Goal: Task Accomplishment & Management: Manage account settings

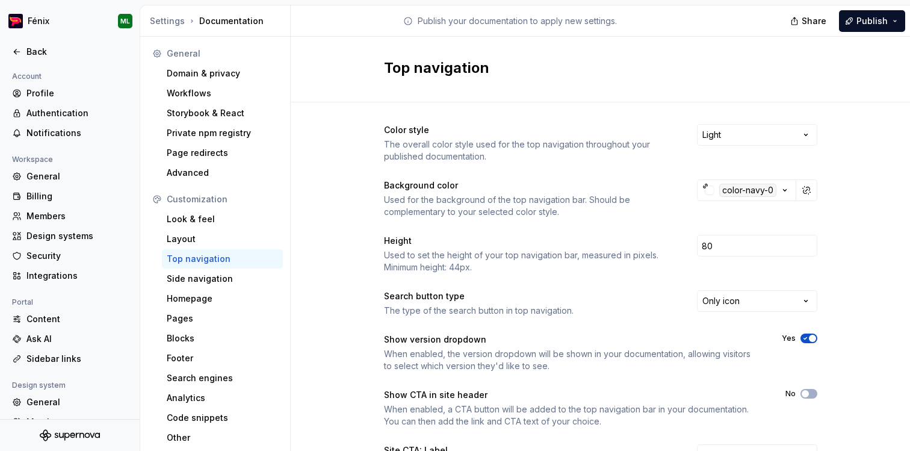
scroll to position [202, 0]
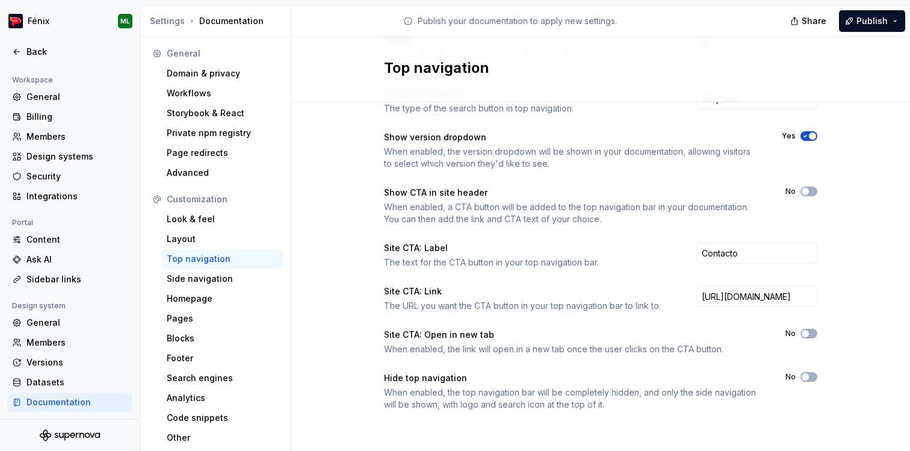
click at [684, 54] on div "Top navigation" at bounding box center [600, 70] width 619 height 66
drag, startPoint x: 390, startPoint y: 144, endPoint x: 497, endPoint y: 142, distance: 107.7
click at [497, 143] on div "Show version dropdown When enabled, the version dropdown will be shown in your …" at bounding box center [572, 150] width 376 height 38
click at [22, 50] on div "Back" at bounding box center [69, 52] width 115 height 12
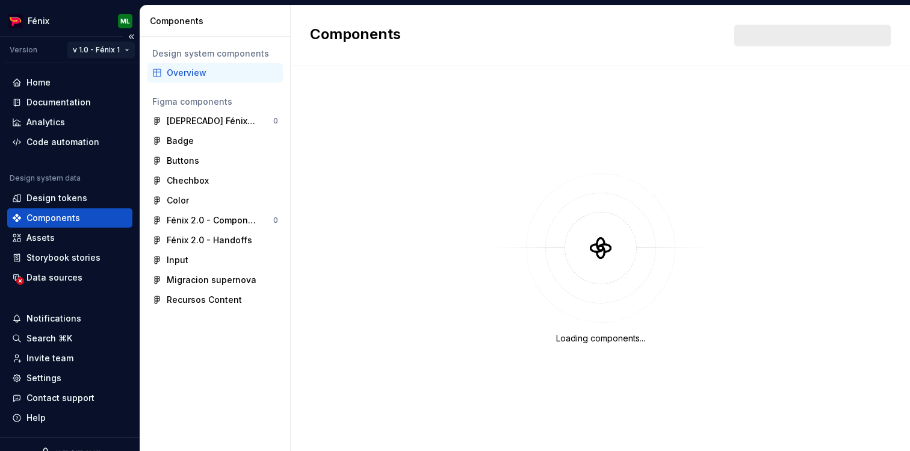
click at [118, 46] on html "Fénix ML Version v 1.0 - Fénix 1 Home Documentation Analytics Code automation D…" at bounding box center [455, 225] width 910 height 451
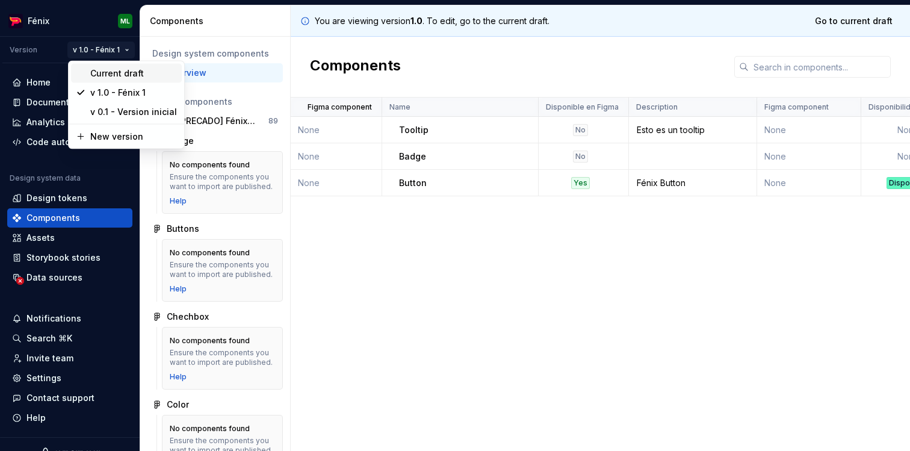
click at [112, 69] on div "Current draft" at bounding box center [133, 73] width 87 height 12
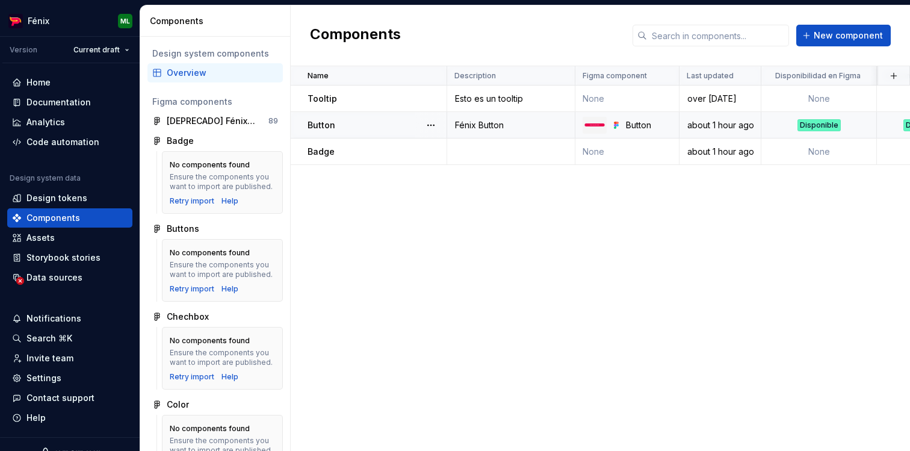
click at [410, 129] on div "Button" at bounding box center [376, 125] width 138 height 12
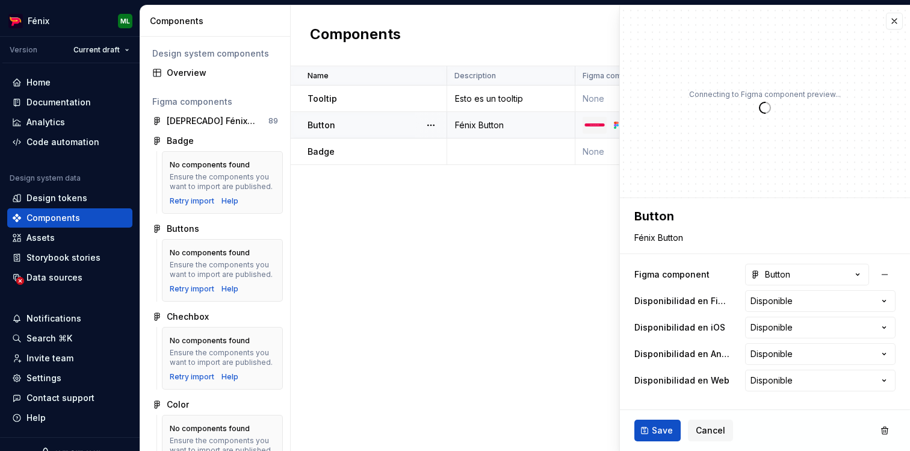
click at [349, 123] on div "Button" at bounding box center [376, 125] width 138 height 12
click at [897, 20] on button "button" at bounding box center [893, 21] width 17 height 17
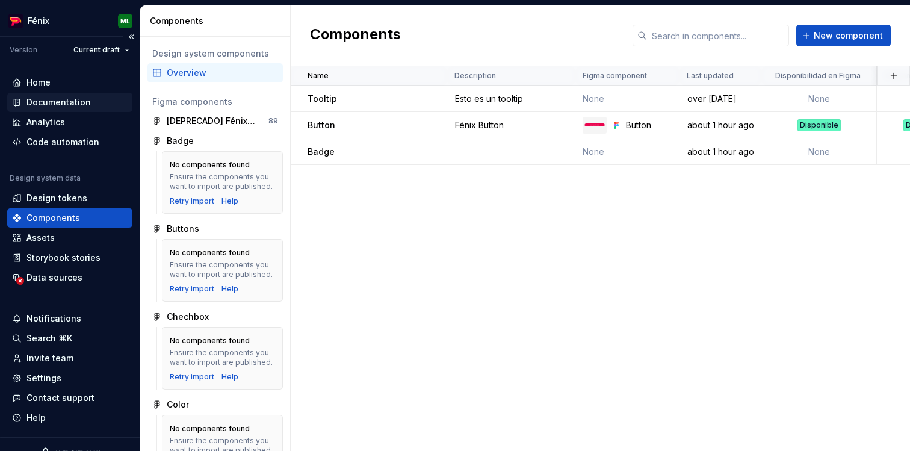
click at [32, 103] on div "Documentation" at bounding box center [58, 102] width 64 height 12
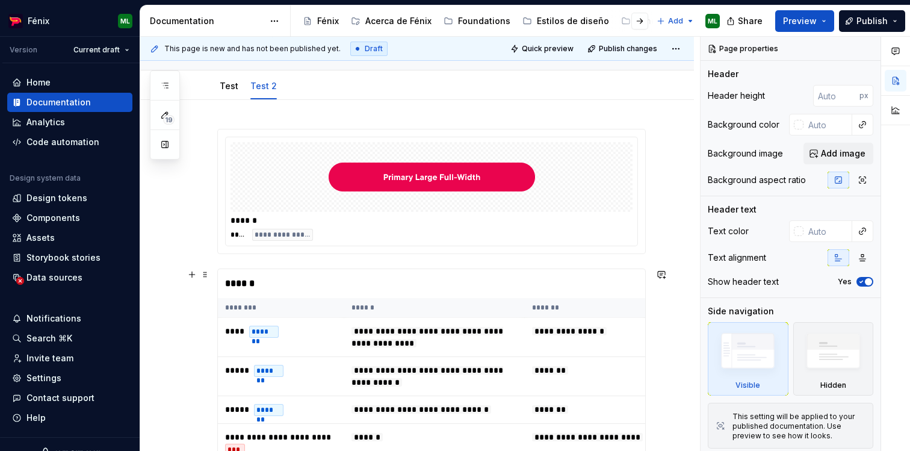
scroll to position [111, 0]
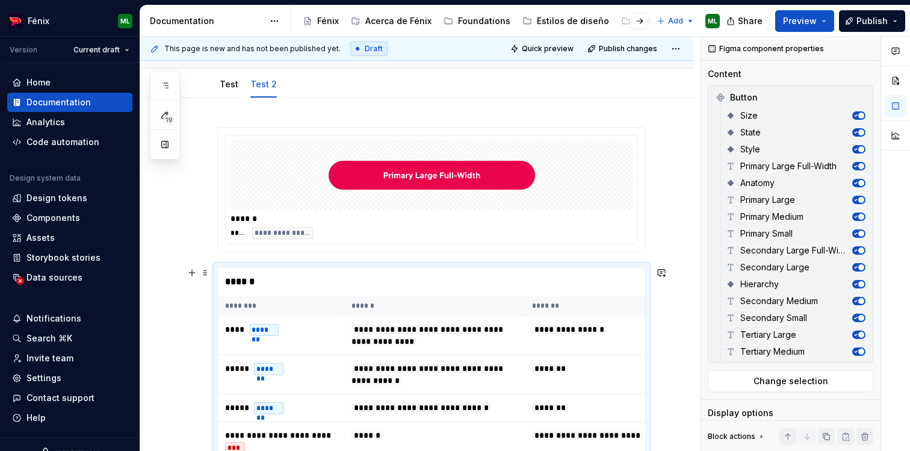
click at [328, 279] on div "******" at bounding box center [434, 281] width 433 height 29
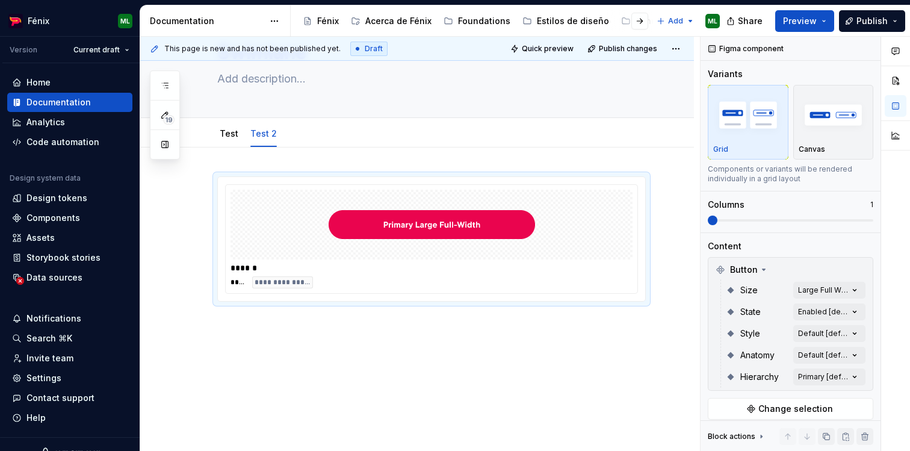
scroll to position [61, 0]
click at [356, 292] on div "**********" at bounding box center [431, 239] width 411 height 108
click at [368, 288] on div "**********" at bounding box center [431, 283] width 402 height 12
click at [473, 361] on div "**********" at bounding box center [419, 244] width 559 height 414
click at [406, 329] on div "**********" at bounding box center [416, 300] width 553 height 304
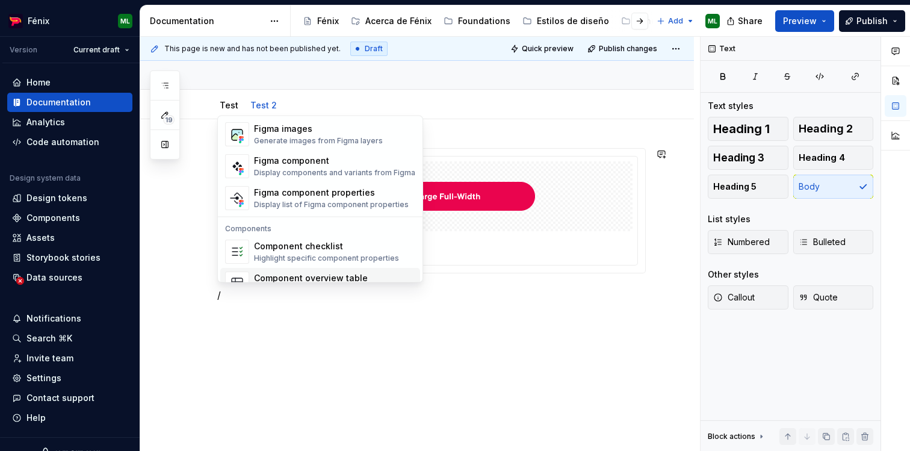
scroll to position [1143, 0]
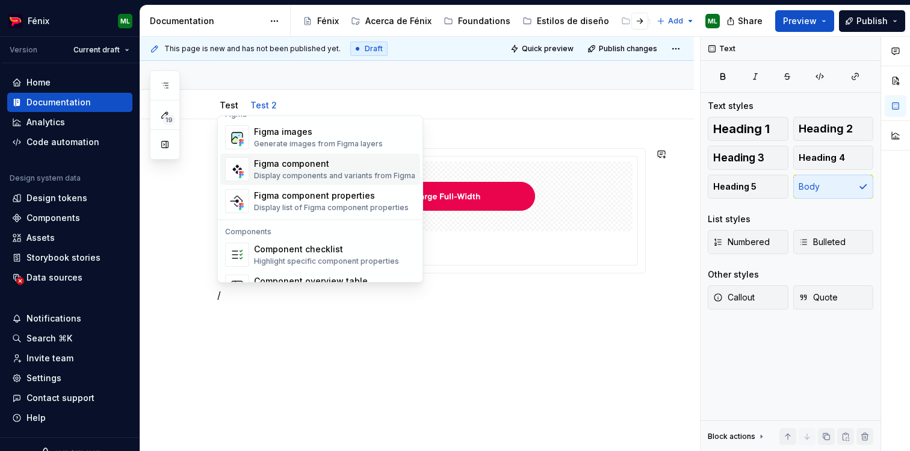
click at [295, 177] on div "Display components and variants from Figma" at bounding box center [334, 176] width 161 height 10
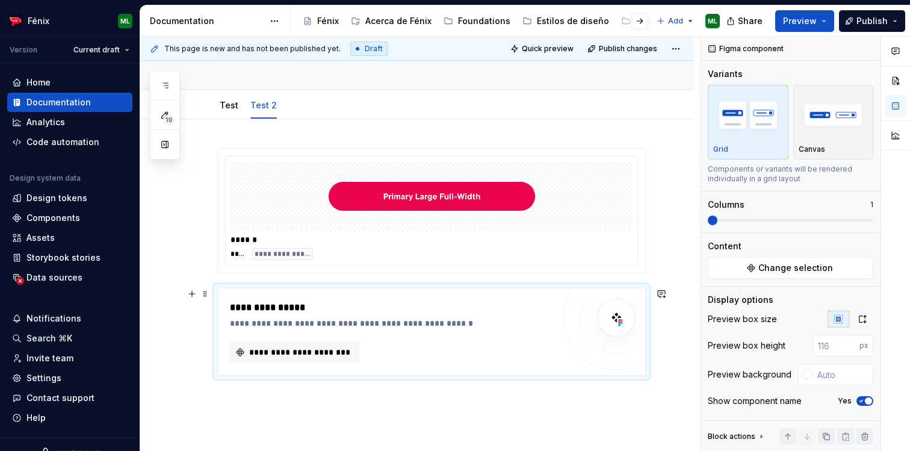
click at [366, 335] on div "**********" at bounding box center [392, 331] width 324 height 63
click at [343, 349] on span "**********" at bounding box center [299, 352] width 104 height 12
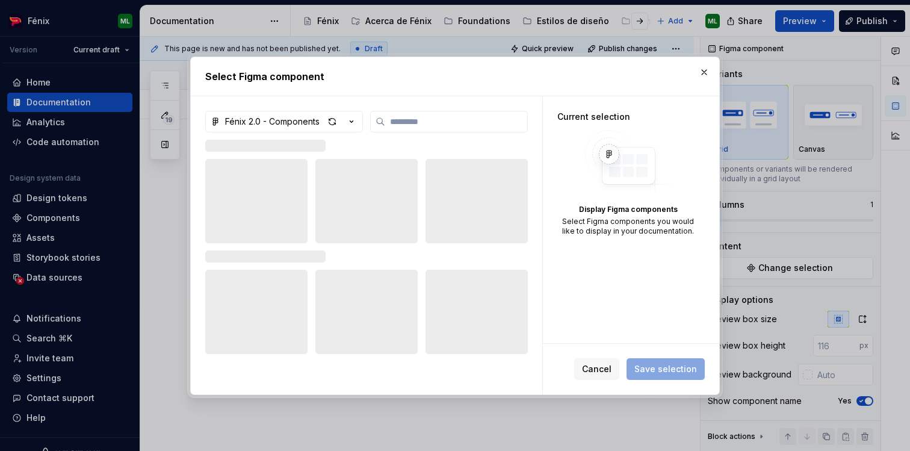
type textarea "*"
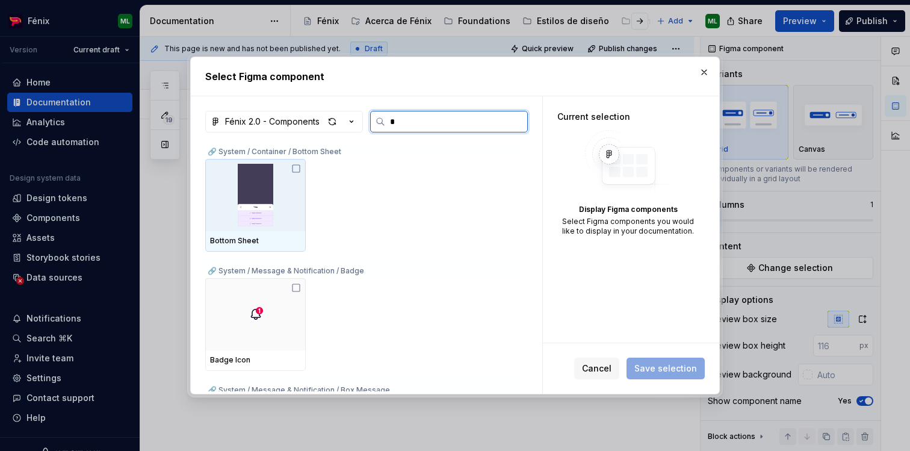
type input "**"
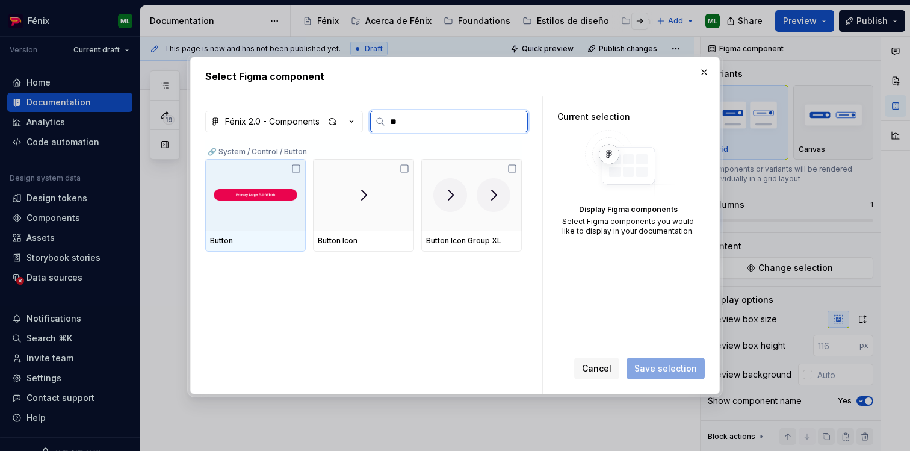
click at [263, 195] on img at bounding box center [255, 194] width 91 height 29
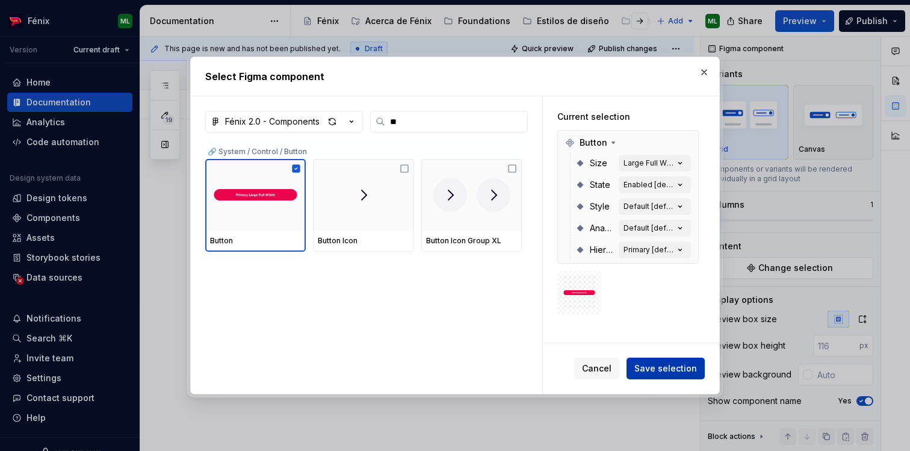
click at [680, 371] on span "Save selection" at bounding box center [665, 368] width 63 height 12
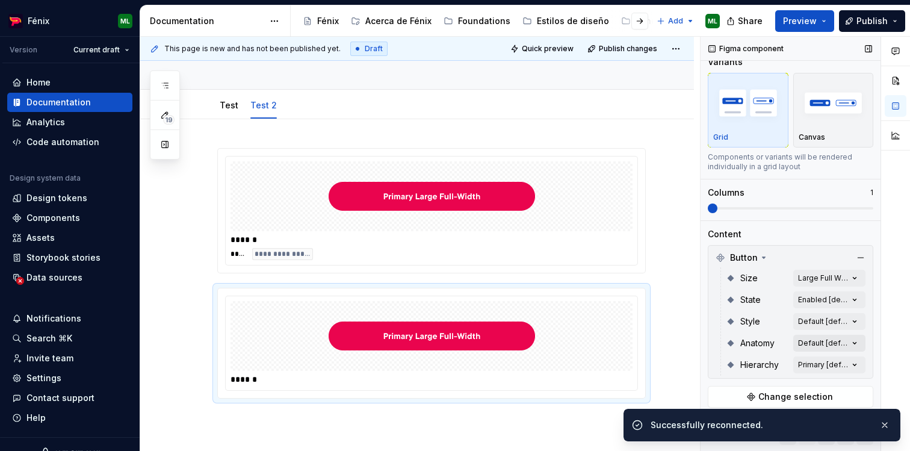
scroll to position [13, 0]
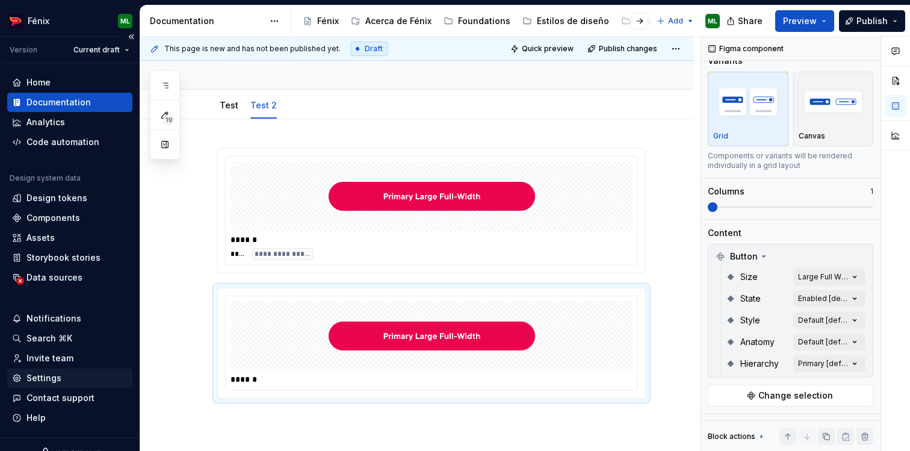
click at [49, 376] on div "Settings" at bounding box center [43, 378] width 35 height 12
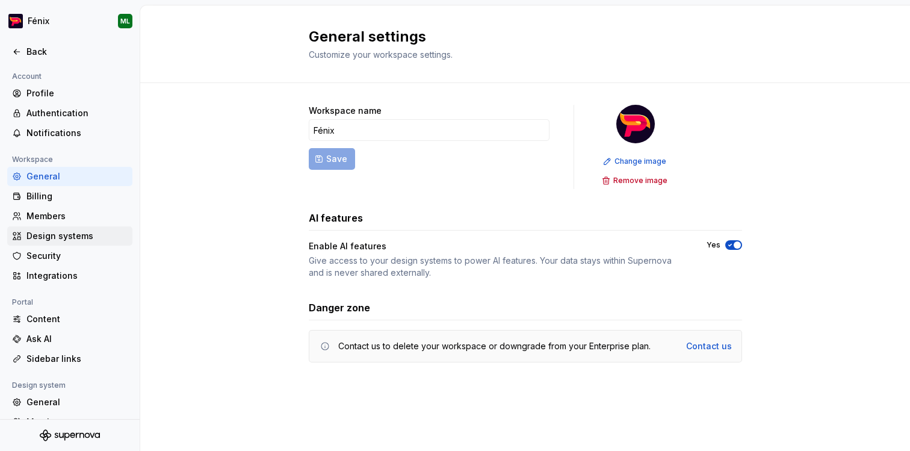
click at [49, 237] on div "Design systems" at bounding box center [76, 236] width 101 height 12
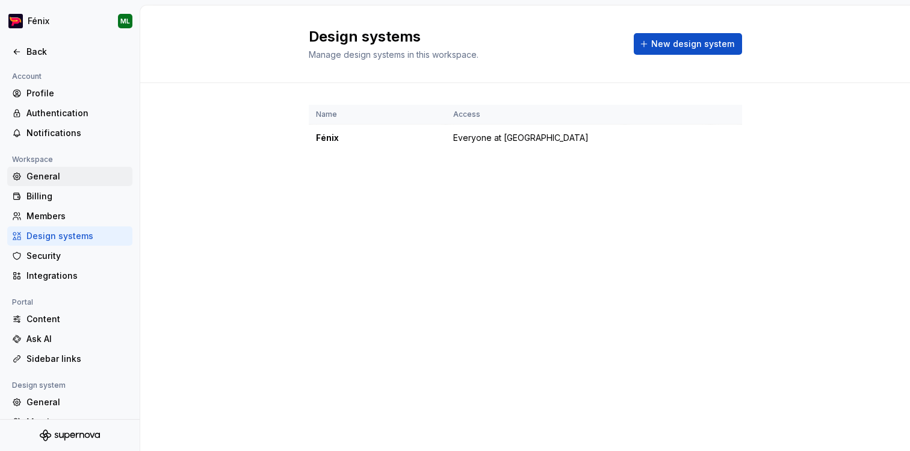
click at [54, 180] on div "General" at bounding box center [76, 176] width 101 height 12
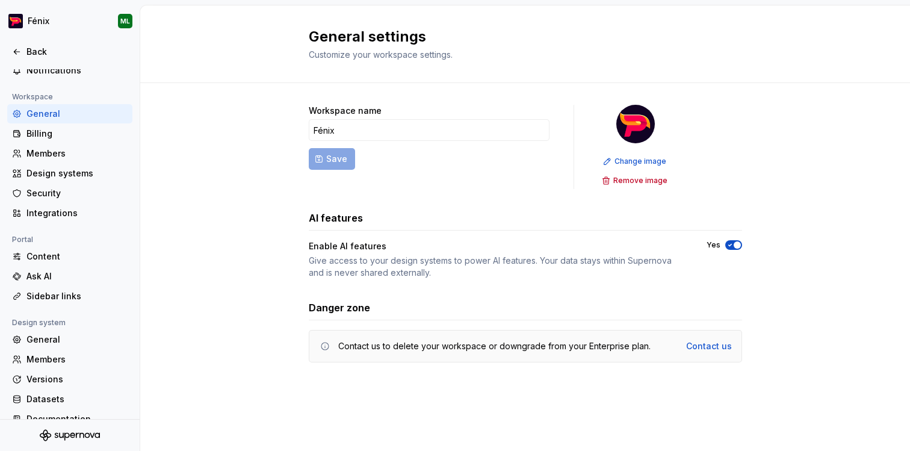
scroll to position [79, 0]
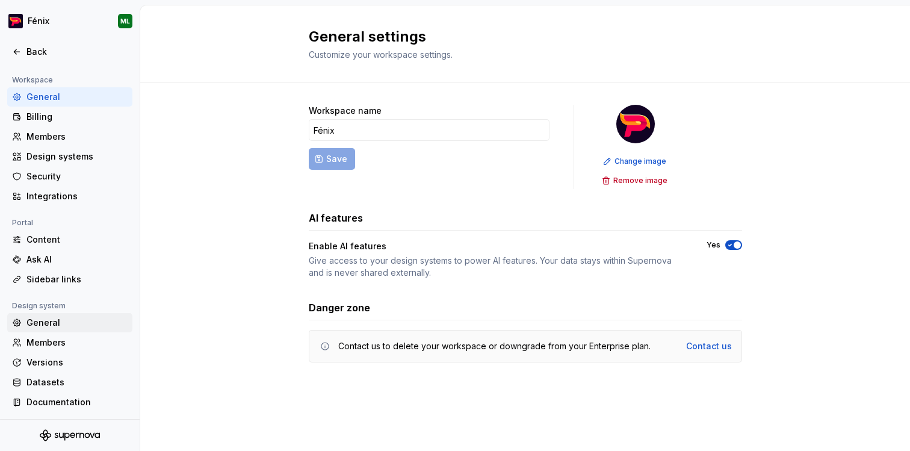
click at [46, 324] on div "General" at bounding box center [76, 322] width 101 height 12
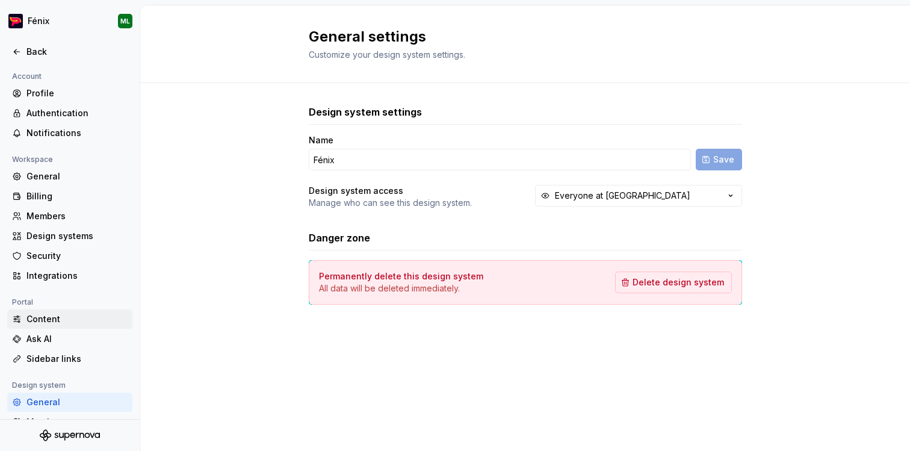
scroll to position [79, 0]
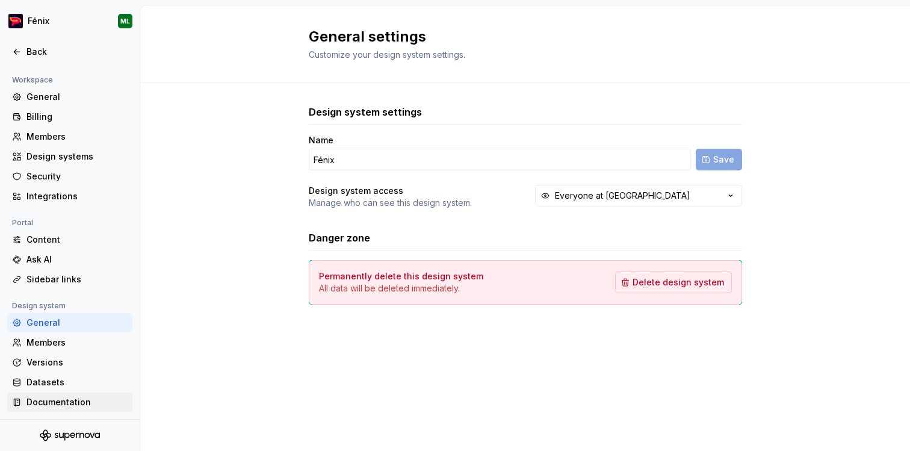
click at [29, 409] on div "Documentation" at bounding box center [69, 401] width 125 height 19
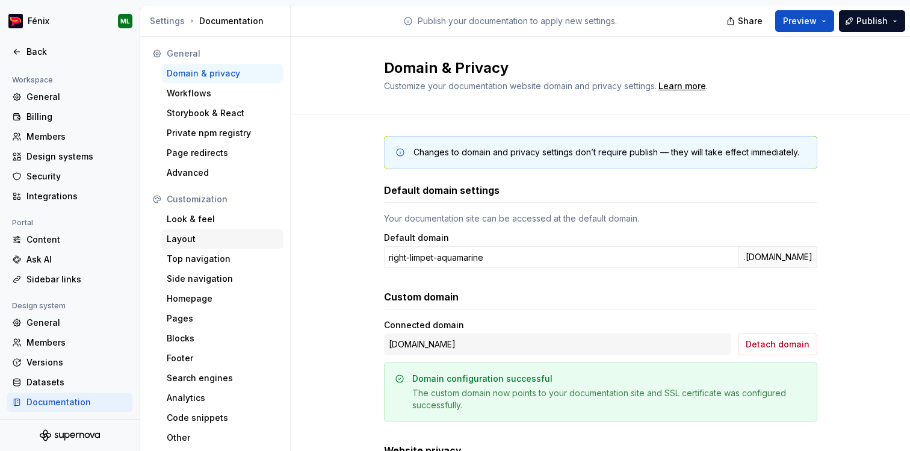
click at [207, 238] on div "Layout" at bounding box center [222, 239] width 111 height 12
click at [211, 257] on div "Top navigation" at bounding box center [222, 259] width 111 height 12
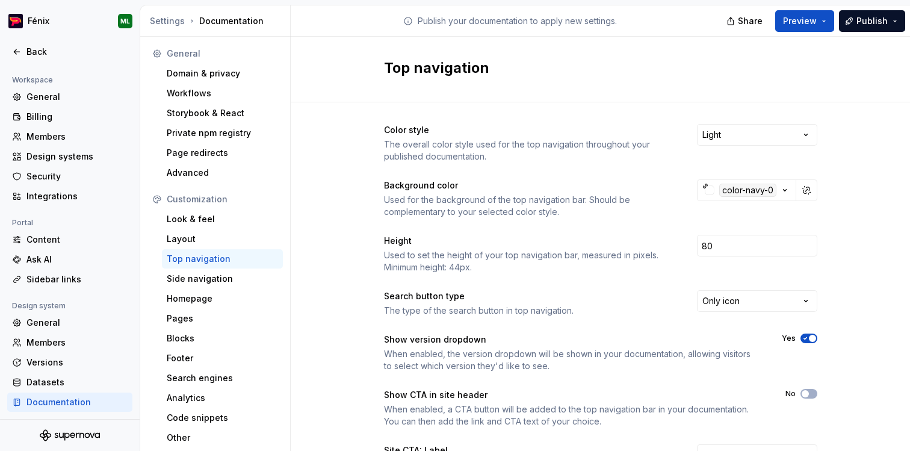
click at [807, 338] on icon "button" at bounding box center [805, 337] width 10 height 7
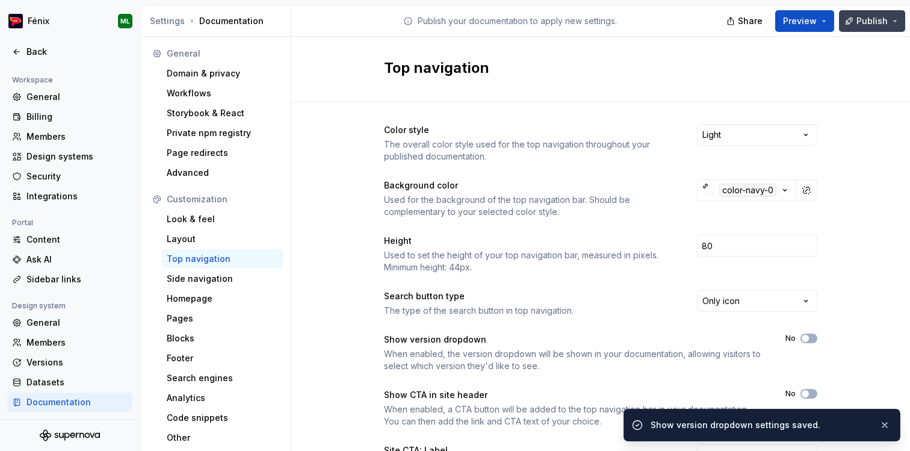
click at [854, 13] on button "Publish" at bounding box center [872, 21] width 66 height 22
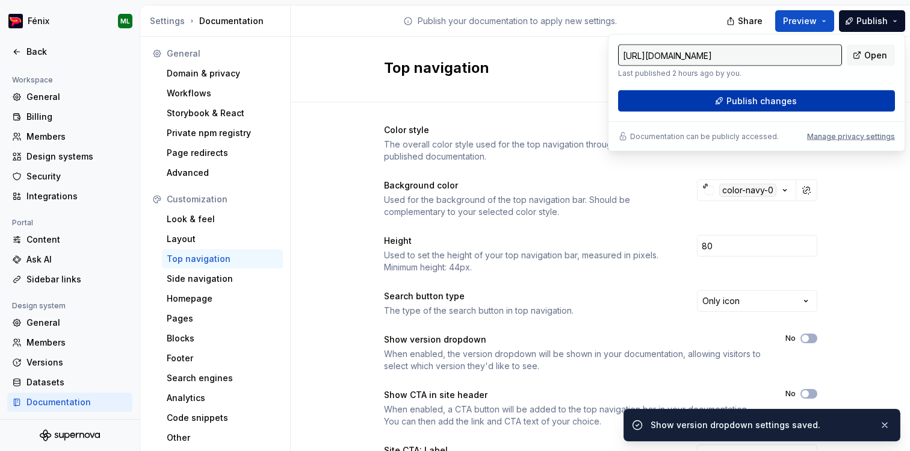
click at [791, 102] on span "Publish changes" at bounding box center [761, 101] width 70 height 12
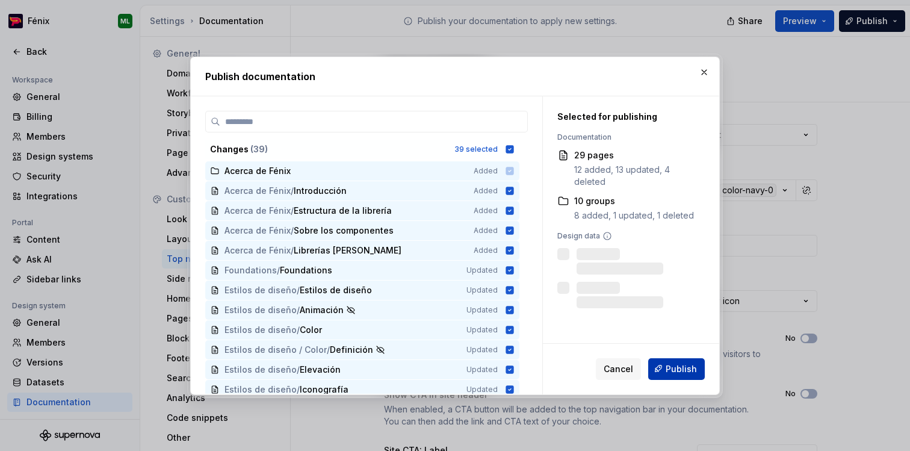
click at [672, 369] on span "Publish" at bounding box center [680, 368] width 31 height 12
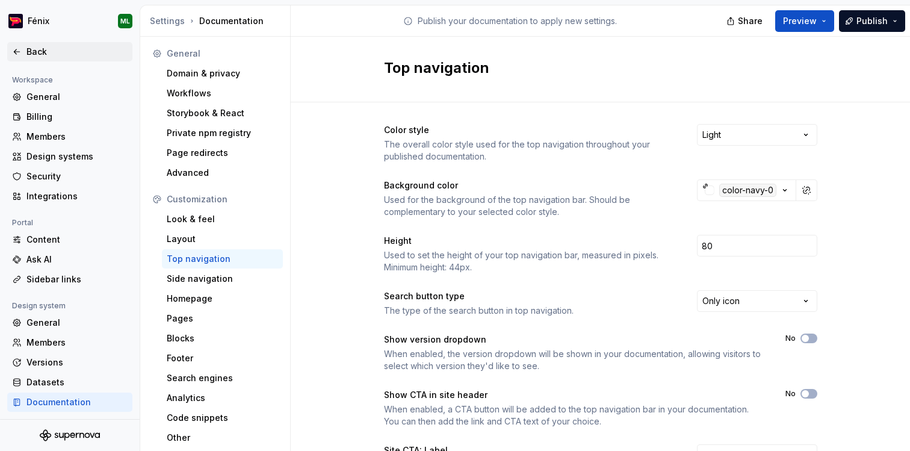
click at [23, 48] on div "Back" at bounding box center [69, 52] width 115 height 12
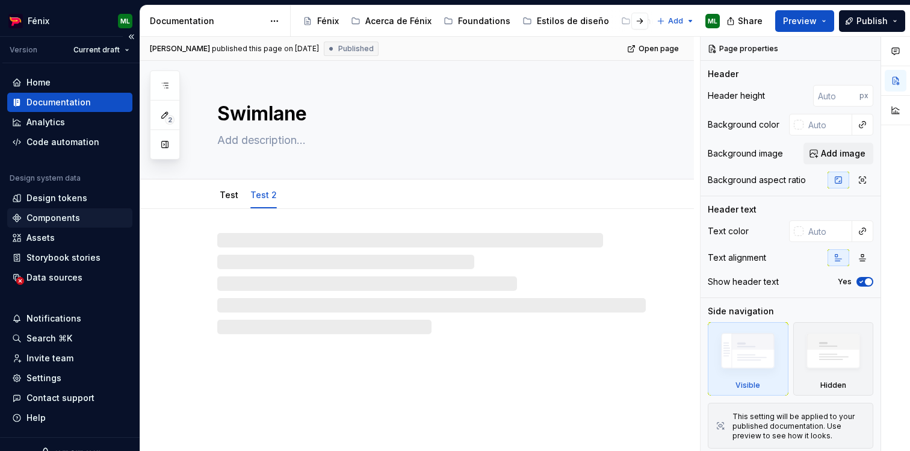
click at [51, 217] on div "Components" at bounding box center [53, 218] width 54 height 12
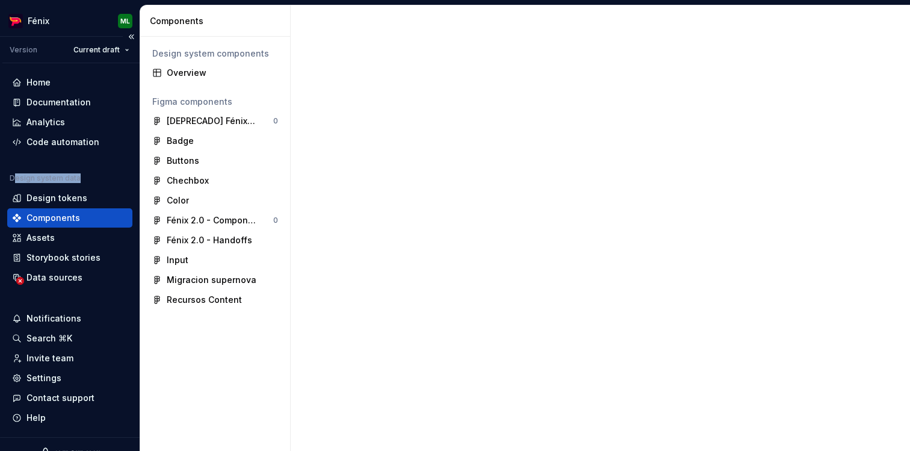
drag, startPoint x: 14, startPoint y: 176, endPoint x: 79, endPoint y: 178, distance: 65.0
click at [78, 178] on div "Design system data" at bounding box center [69, 180] width 125 height 14
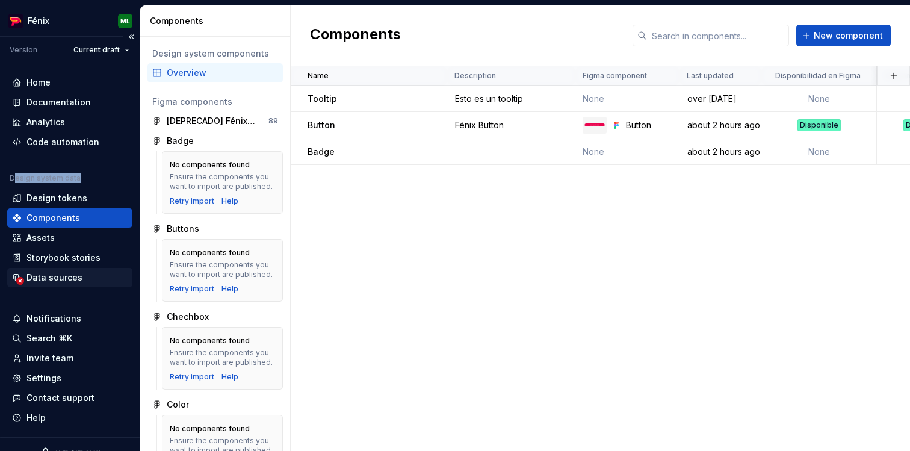
click at [54, 272] on div "Data sources" at bounding box center [54, 277] width 56 height 12
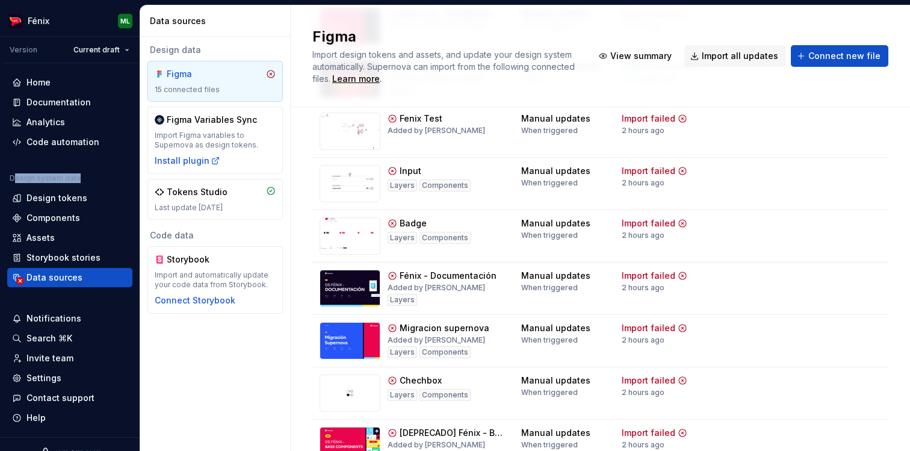
scroll to position [587, 0]
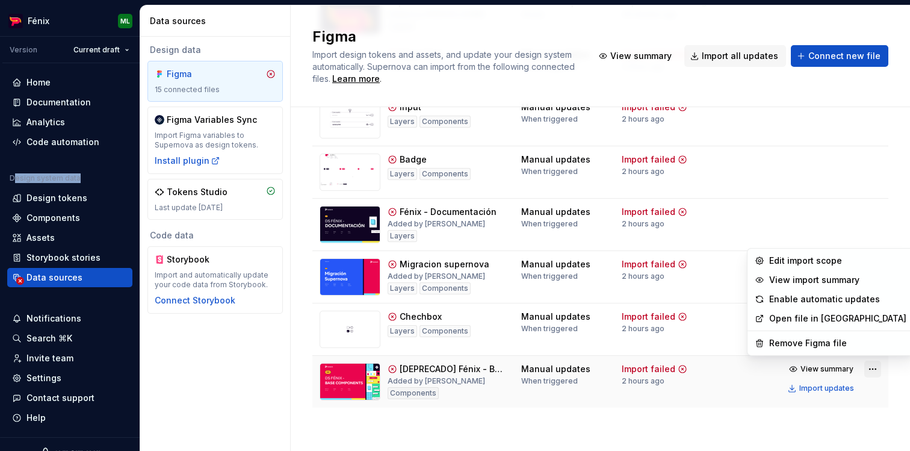
click at [871, 366] on html "Fénix ML Version Current draft Home Documentation Analytics Code automation Des…" at bounding box center [455, 225] width 910 height 451
click at [846, 349] on div "Remove Figma file" at bounding box center [830, 342] width 161 height 19
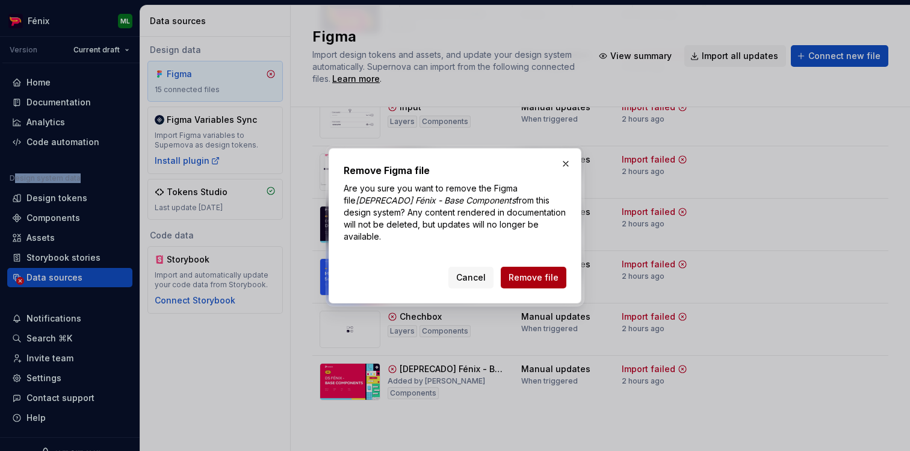
click at [523, 278] on span "Remove file" at bounding box center [533, 277] width 50 height 12
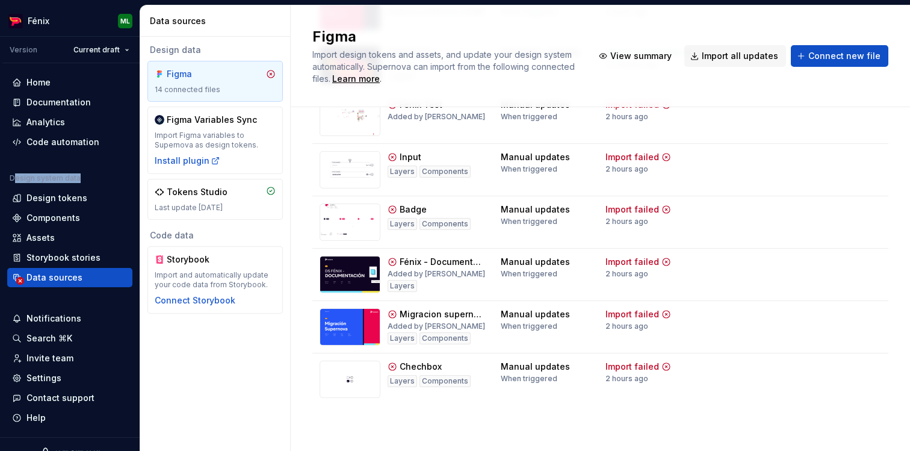
scroll to position [535, 0]
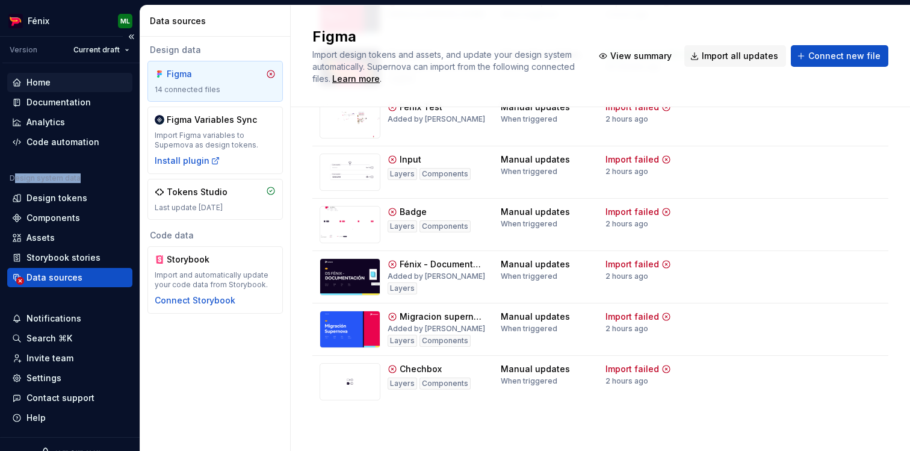
click at [34, 88] on div "Home" at bounding box center [69, 82] width 125 height 19
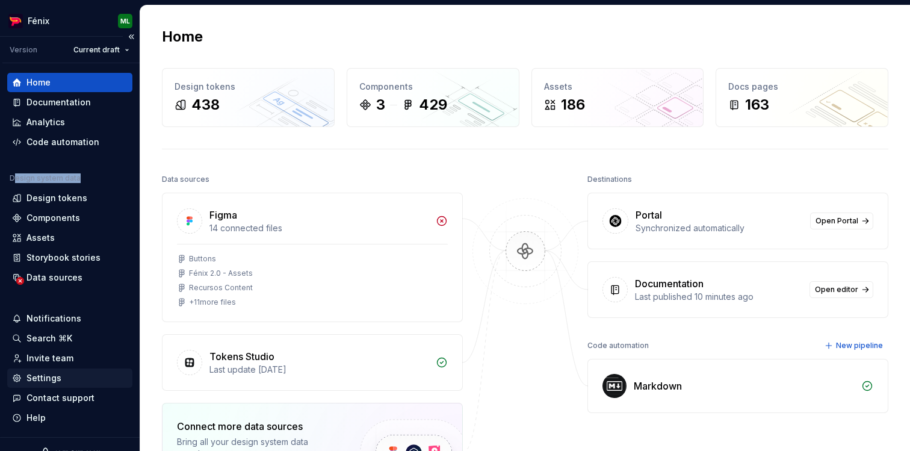
scroll to position [18, 0]
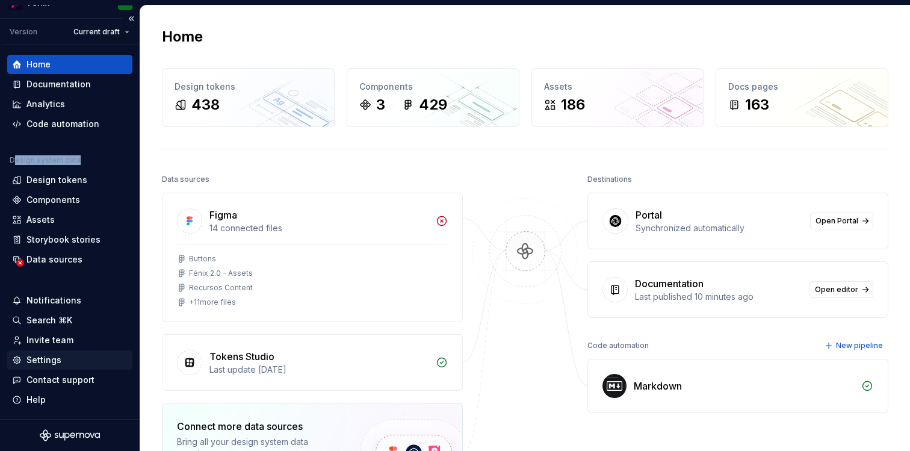
click at [35, 356] on div "Settings" at bounding box center [43, 360] width 35 height 12
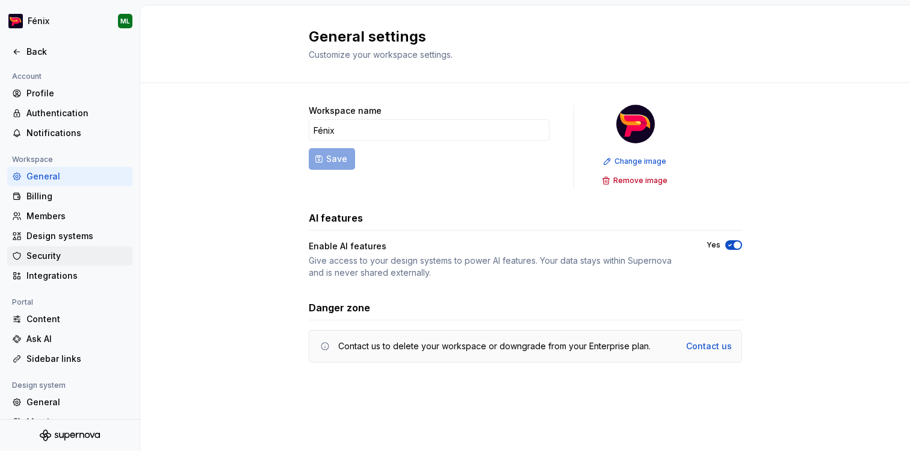
scroll to position [52, 0]
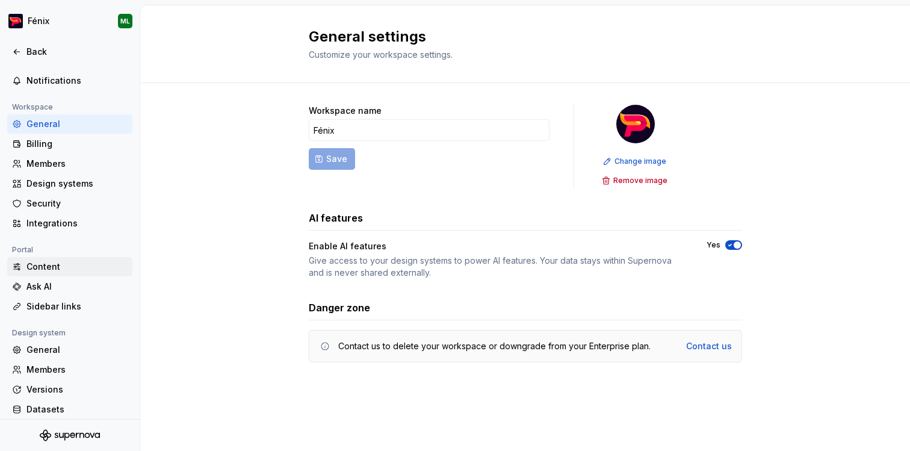
click at [37, 271] on div "Content" at bounding box center [76, 266] width 101 height 12
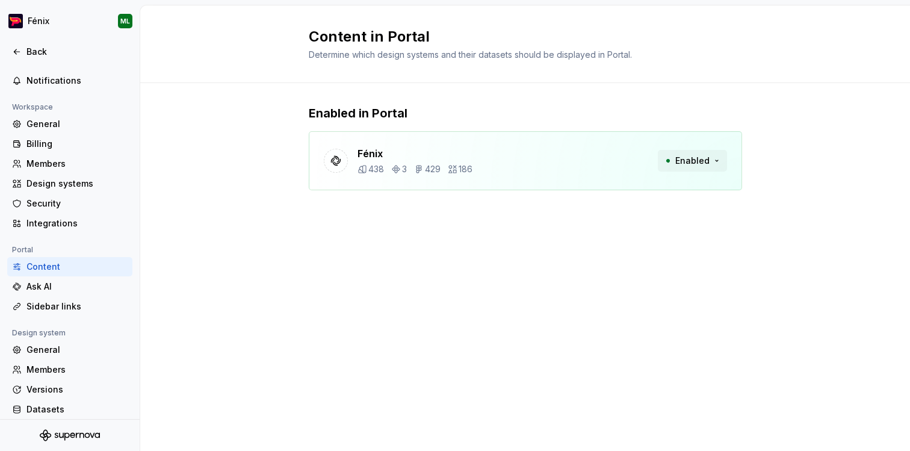
click at [712, 161] on button "Enabled" at bounding box center [691, 161] width 69 height 22
click at [42, 286] on div "Ask AI" at bounding box center [76, 286] width 101 height 12
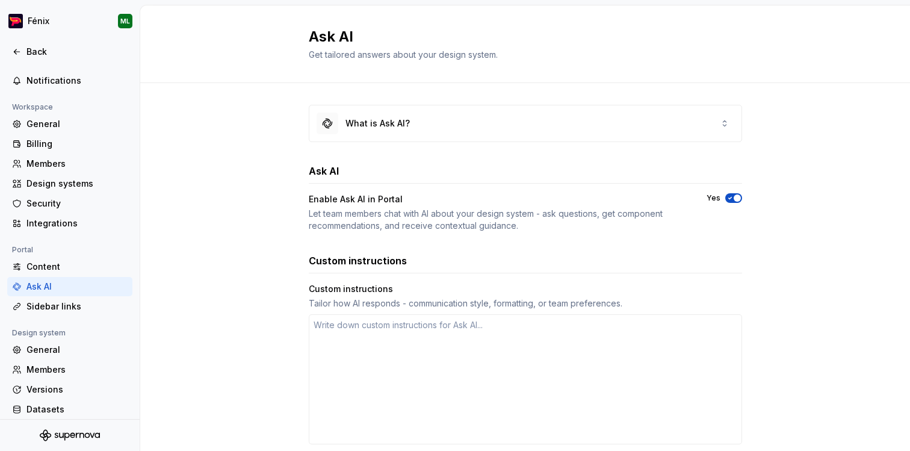
scroll to position [34, 0]
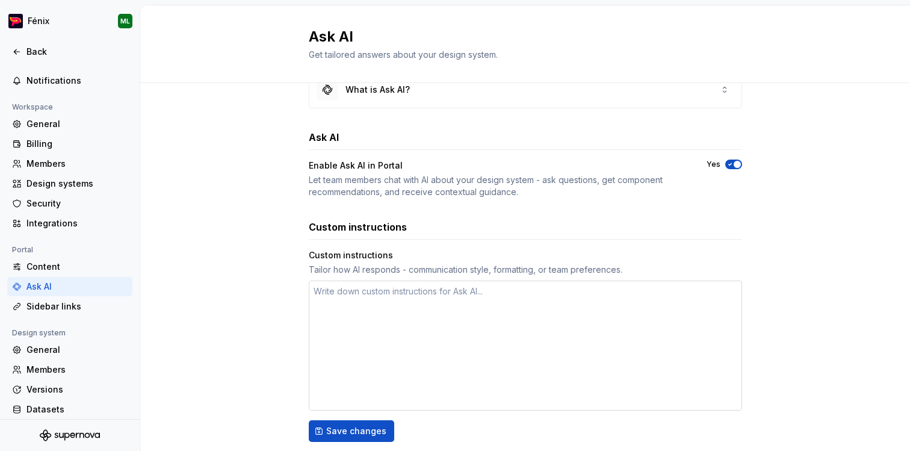
click at [394, 288] on textarea at bounding box center [525, 345] width 433 height 130
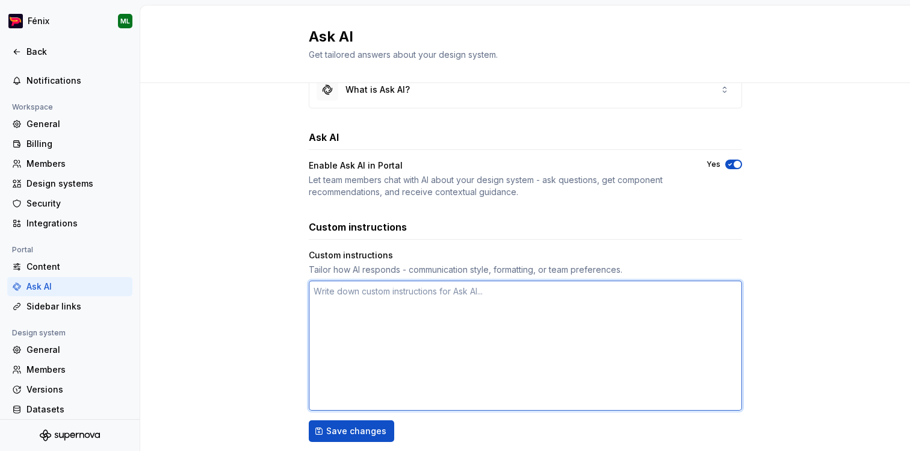
type textarea "*"
type textarea "O"
type textarea "*"
type textarea "On"
type textarea "*"
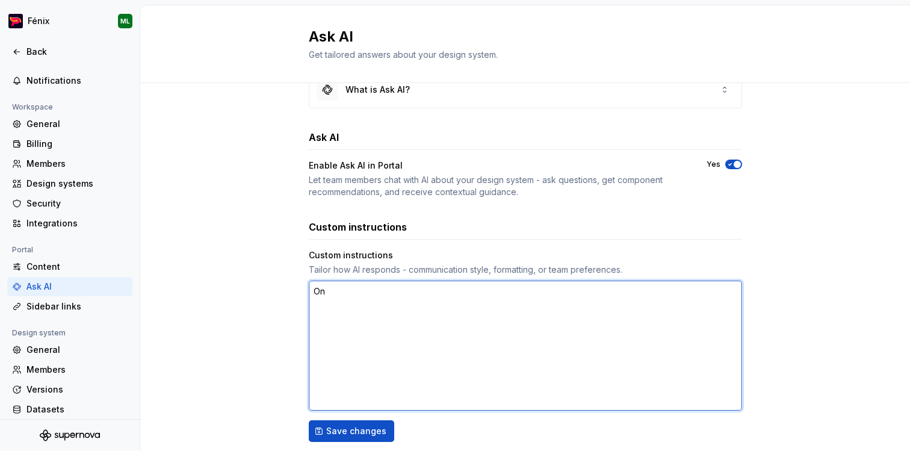
type textarea "Onl"
type textarea "*"
type textarea "Only"
type textarea "*"
type textarea "Only"
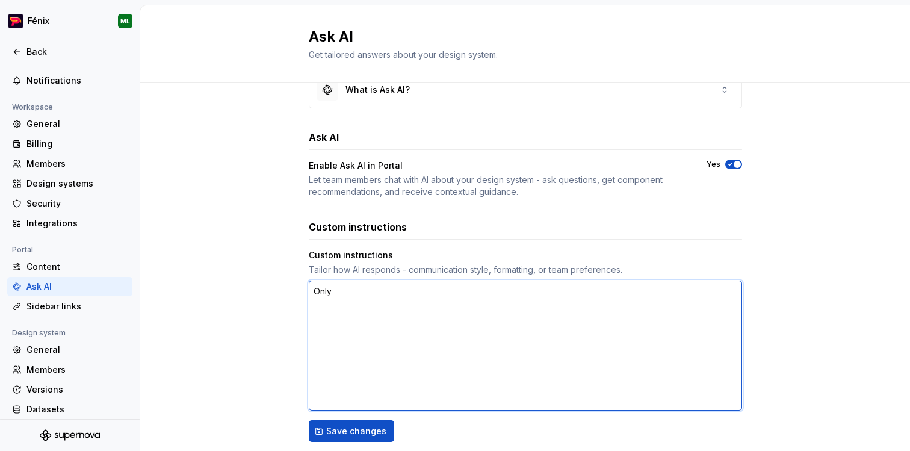
type textarea "*"
type textarea "Only gi"
type textarea "*"
type textarea "Only giv"
type textarea "*"
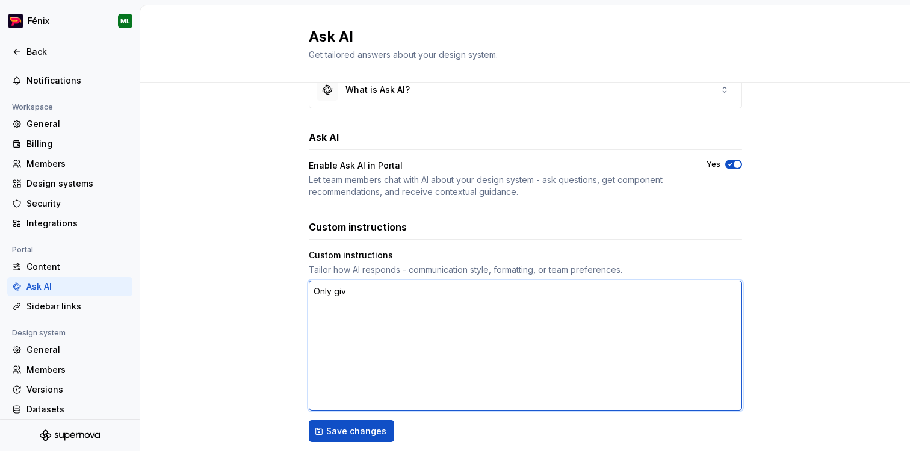
type textarea "Only give"
type textarea "*"
type textarea "Only give"
type textarea "*"
type textarea "Only give me"
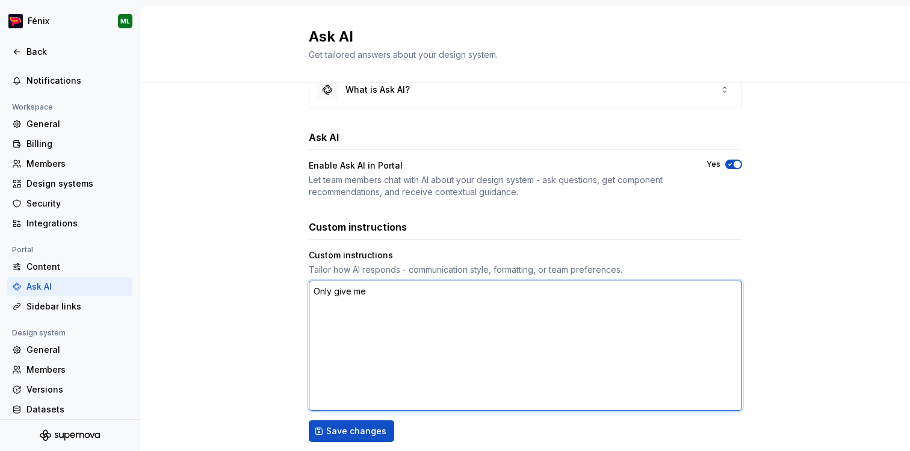
type textarea "*"
type textarea "Only give me"
type textarea "*"
type textarea "Only give me a"
type textarea "*"
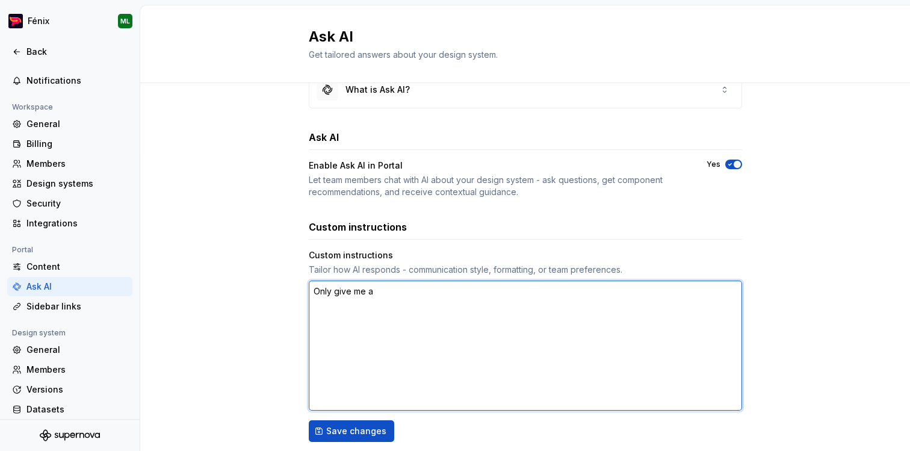
type textarea "Only give me an"
type textarea "*"
type textarea "Only give me ans"
type textarea "*"
type textarea "Only give me answ"
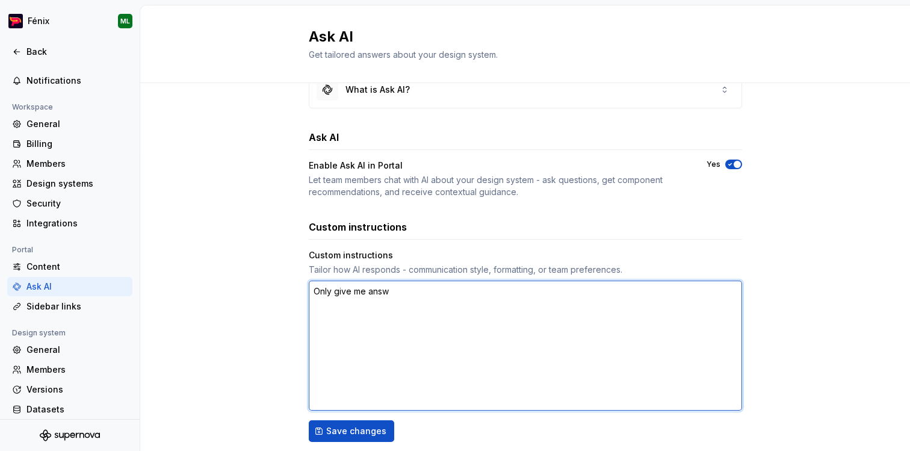
type textarea "*"
type textarea "Only give me answe"
type textarea "*"
type textarea "Only give me answer"
type textarea "*"
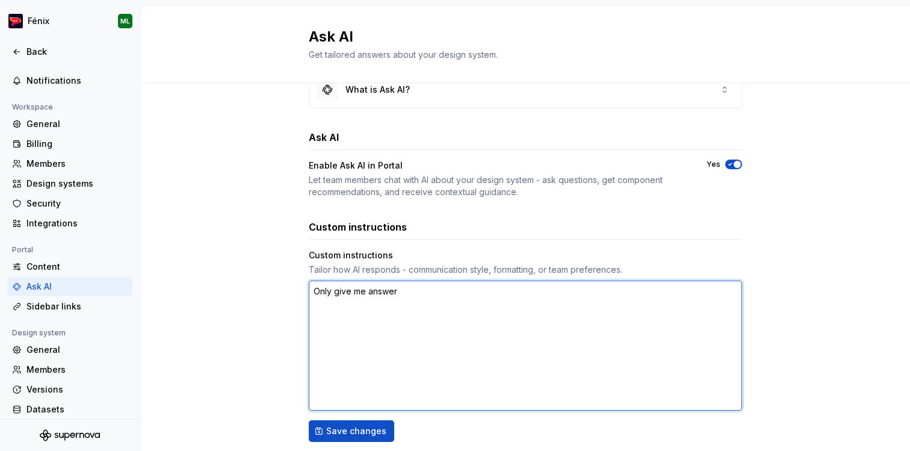
type textarea "Only give me answers"
type textarea "*"
type textarea "Only give me answers"
type textarea "*"
type textarea "Only give me answers b"
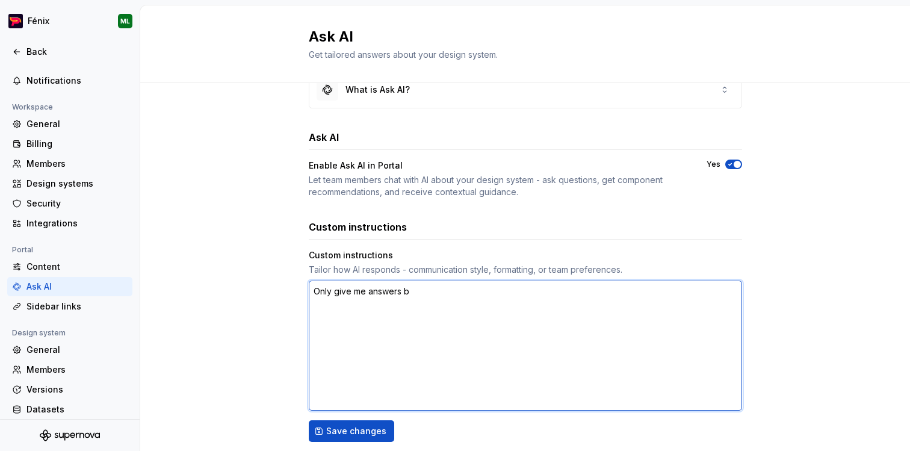
type textarea "*"
type textarea "Only give me answers ba"
type textarea "*"
type textarea "Only give me answers bas"
type textarea "*"
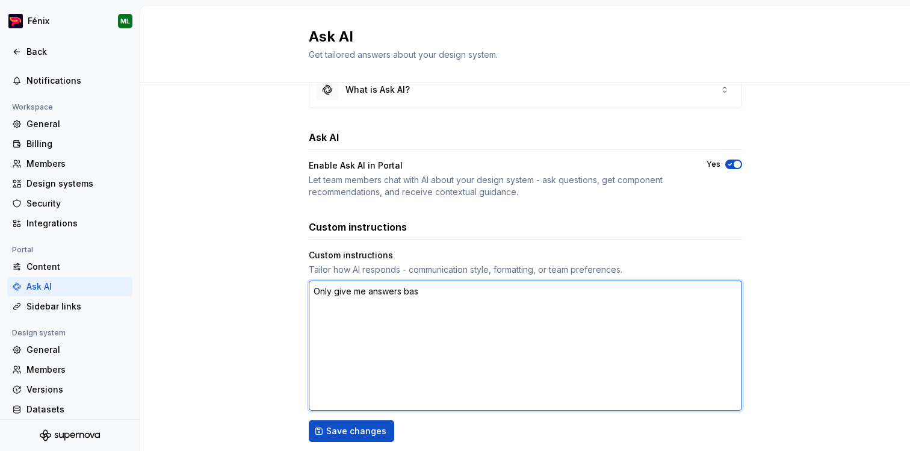
type textarea "Only give me answers base"
type textarea "*"
type textarea "Only give me answers based"
type textarea "*"
type textarea "Only give me answers based"
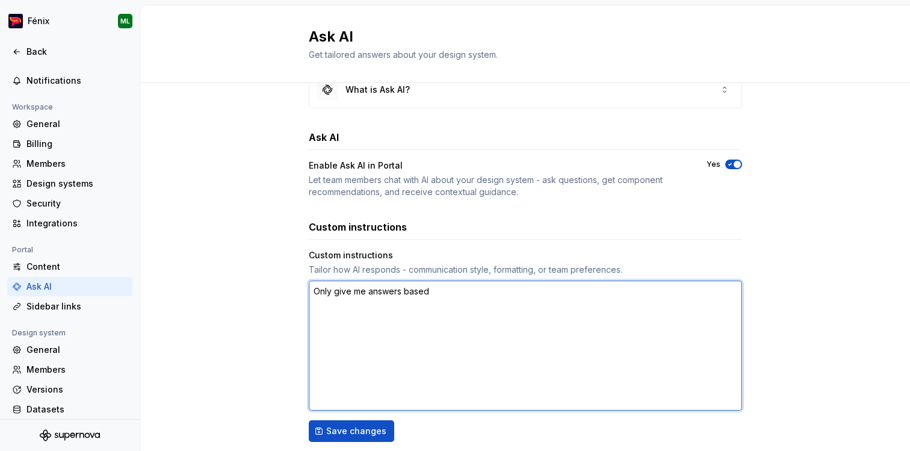
type textarea "*"
type textarea "Only give me answers based o"
type textarea "*"
type textarea "Only give me answers based on"
type textarea "*"
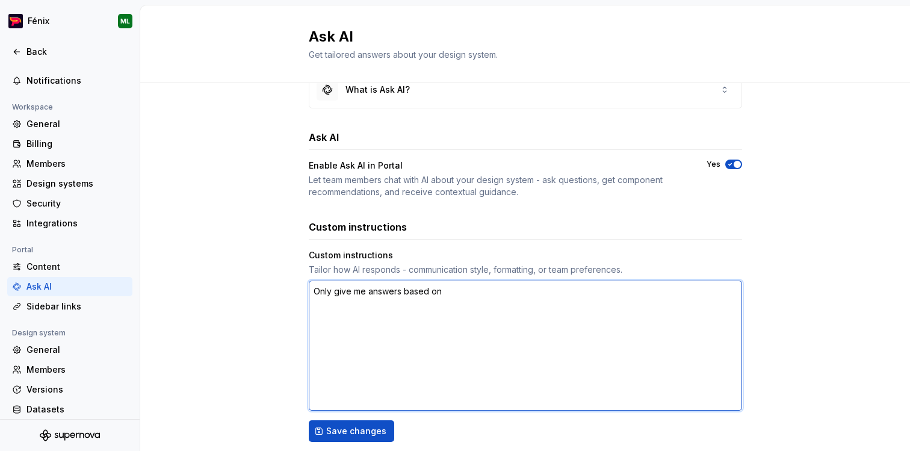
type textarea "Only give me answers based on"
type textarea "*"
type textarea "Only give me answers based on t"
type textarea "*"
type textarea "Only give me answers based on th"
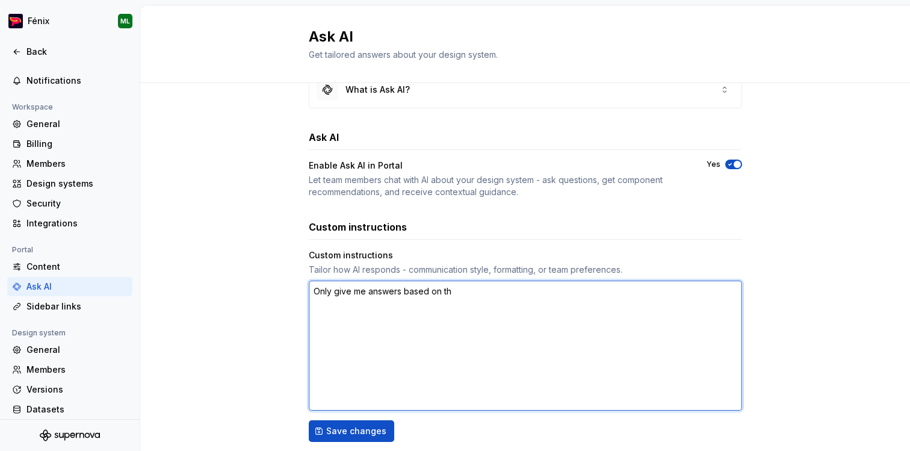
type textarea "*"
type textarea "Only give me answers based on the"
type textarea "*"
type textarea "Only give me answers based on the"
type textarea "*"
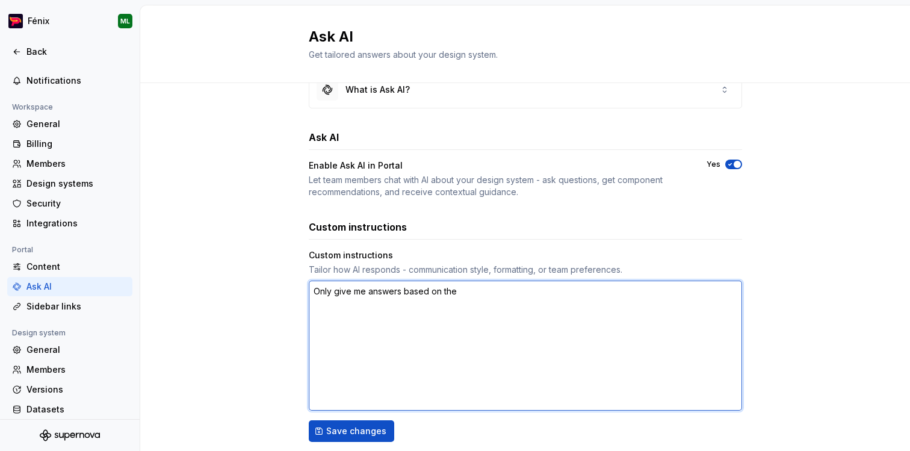
type textarea "Only give me answers based on the c"
type textarea "*"
type textarea "Only give me answers based on the co"
type textarea "*"
type textarea "Only give me answers based on the com"
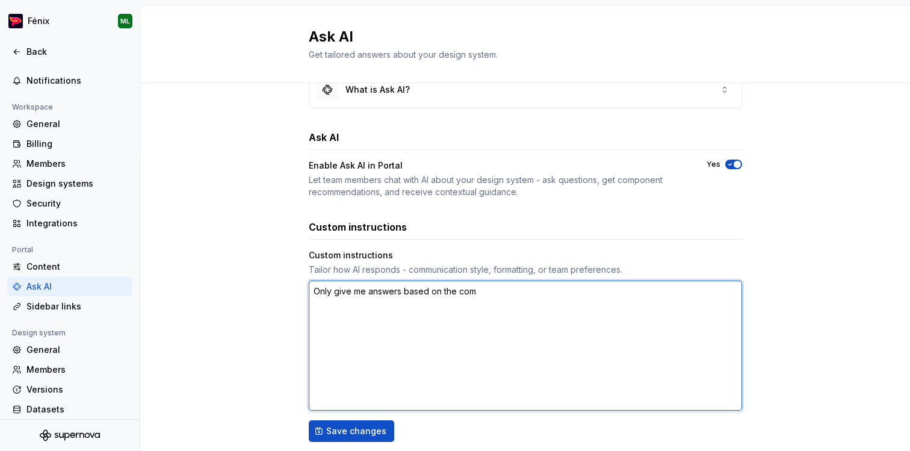
type textarea "*"
type textarea "Only give me answers based on the comp"
type textarea "*"
type textarea "Only give me answers based on the compo"
type textarea "*"
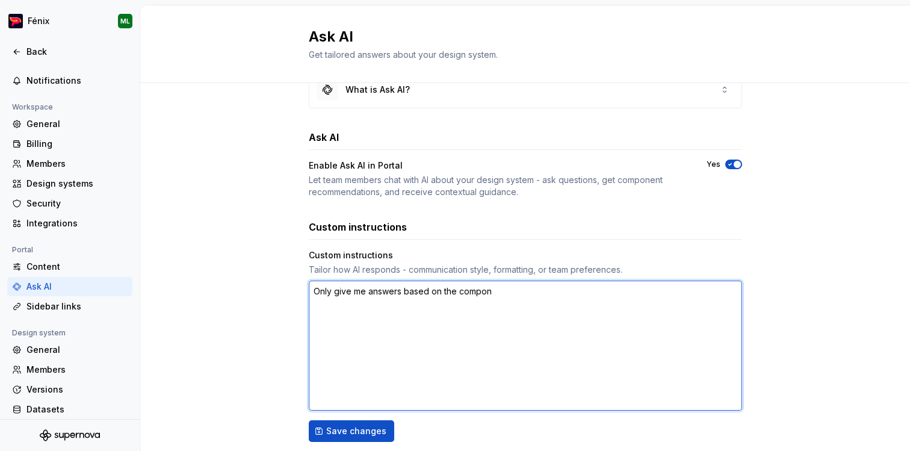
type textarea "Only give me answers based on the compone"
type textarea "*"
type textarea "Only give me answers based on the componen"
type textarea "*"
type textarea "Only give me answers based on the component"
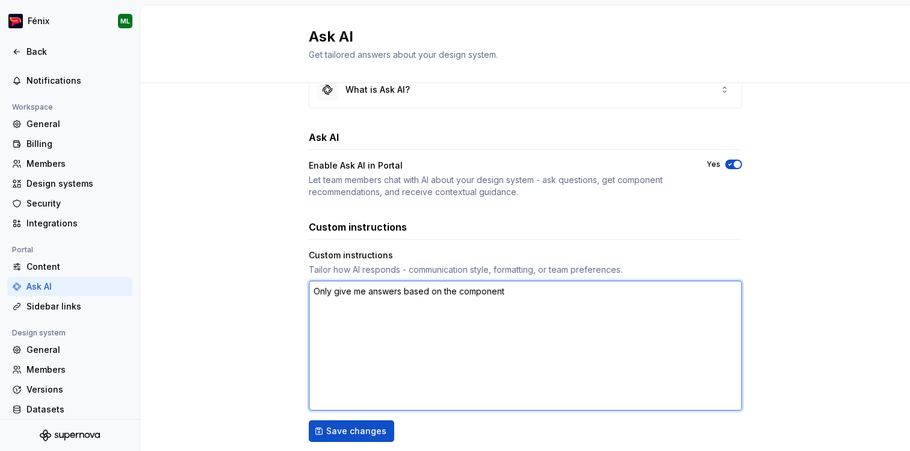
type textarea "*"
type textarea "Only give me answers based on the components"
type textarea "*"
type textarea "Only give me answers based on the components,"
type textarea "*"
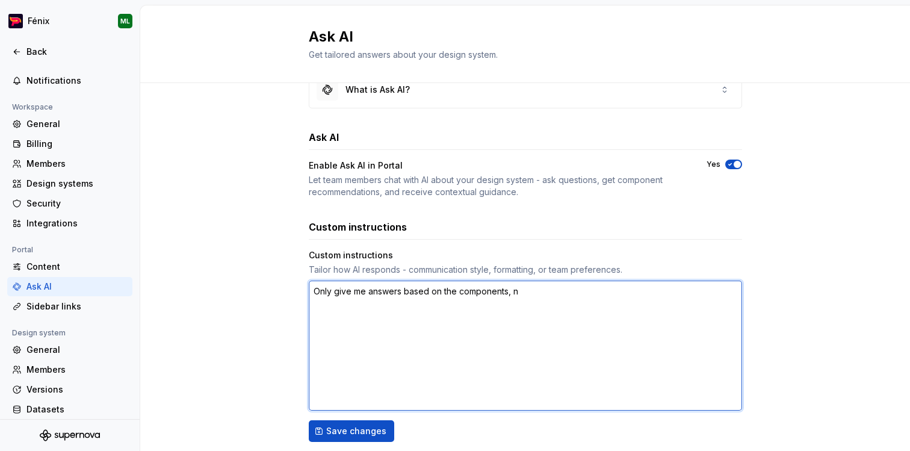
type textarea "Only give me answers based on the components, no"
type textarea "*"
type textarea "Only give me answers based on the components, not"
type textarea "*"
type textarea "Only give me answers based on the components, not"
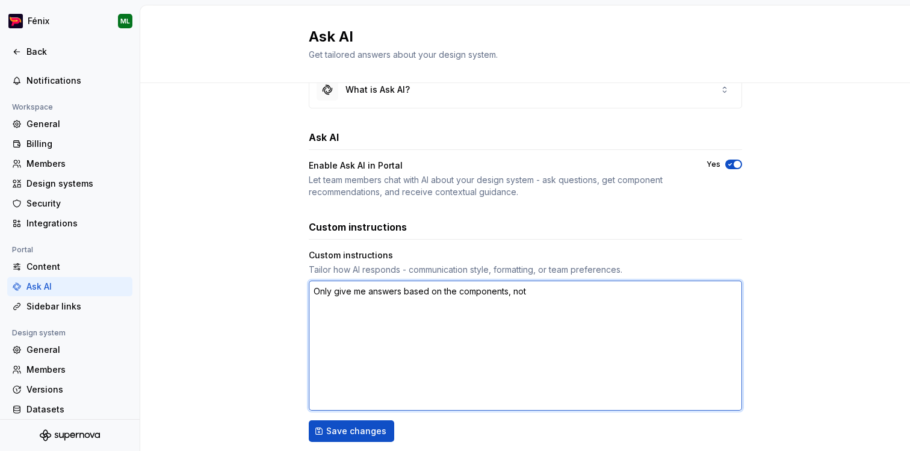
type textarea "*"
type textarea "Only give me answers based on the components, not"
type textarea "*"
type textarea "Only give me answers based on the components, no"
type textarea "*"
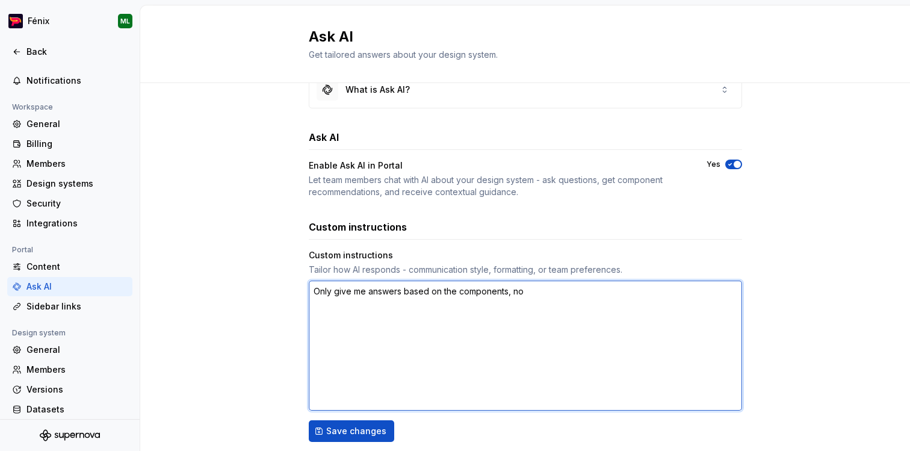
type textarea "Only give me answers based on the components, n"
type textarea "*"
type textarea "Only give me answers based on the components,"
type textarea "*"
type textarea "Only give me answers based on the components, d"
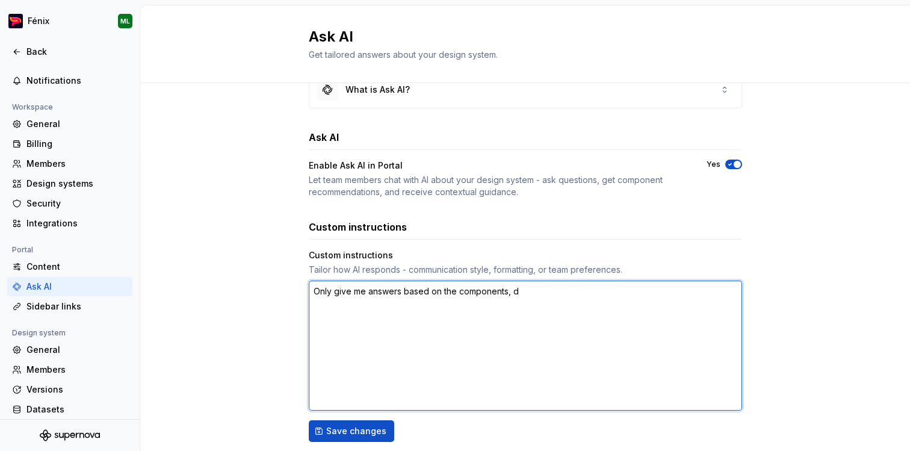
type textarea "*"
type textarea "Only give me answers based on the components, d"
type textarea "*"
type textarea "Only give me answers based on the components, d"
type textarea "*"
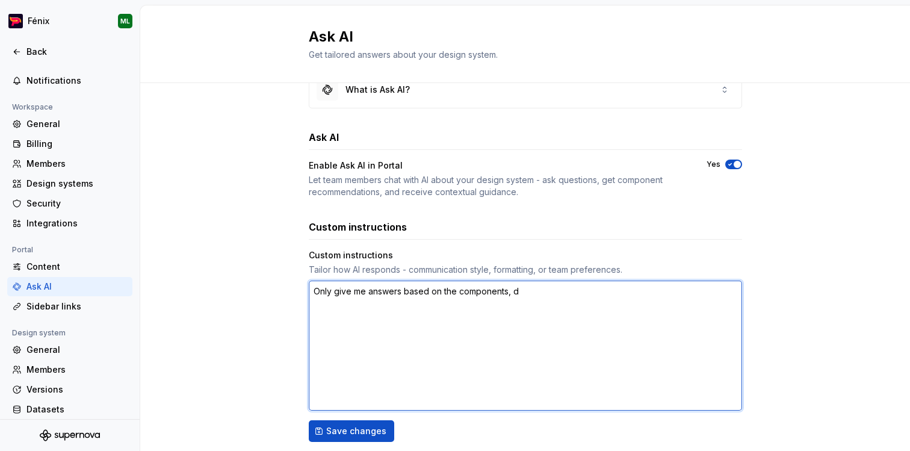
type textarea "Only give me answers based on the components, do"
type textarea "*"
type textarea "Only give me answers based on the components, do n"
type textarea "*"
type textarea "Only give me answers based on the components, do no"
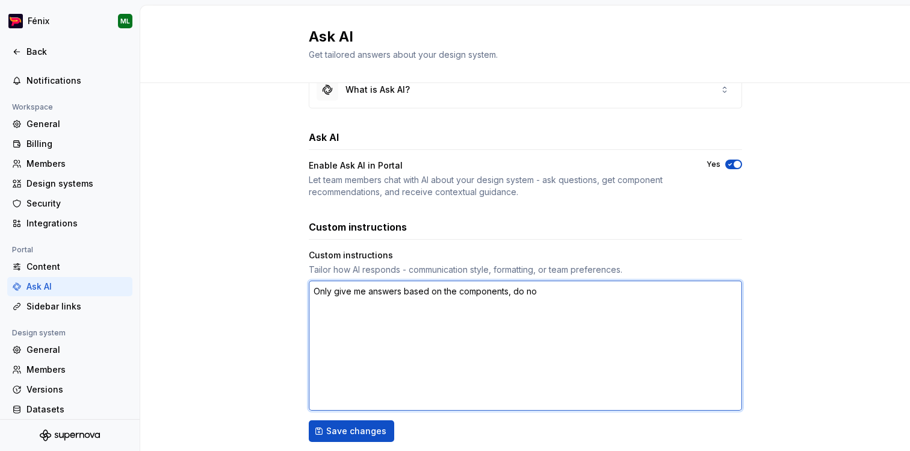
type textarea "*"
type textarea "Only give me answers based on the components, do not"
type textarea "*"
type textarea "Only give me answers based on the components, do not"
type textarea "*"
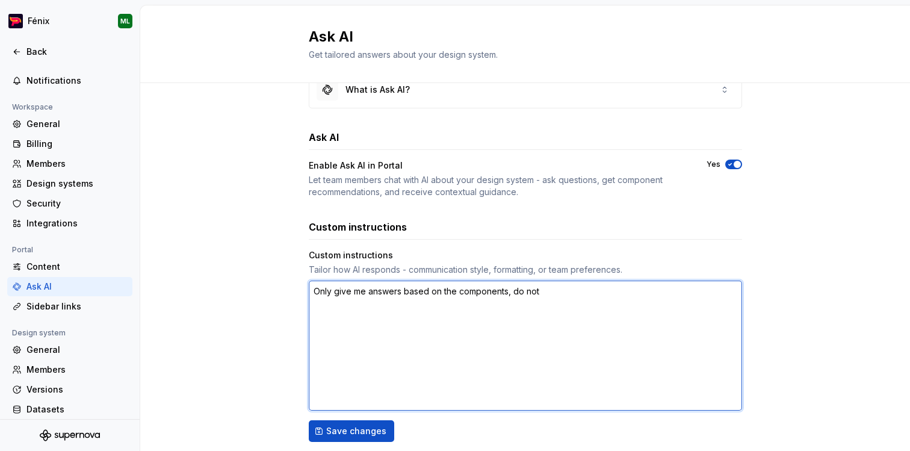
type textarea "Only give me answers based on the components, do not u"
type textarea "*"
type textarea "Only give me answers based on the components, do not us"
type textarea "*"
type textarea "Only give me answers based on the components, do not use"
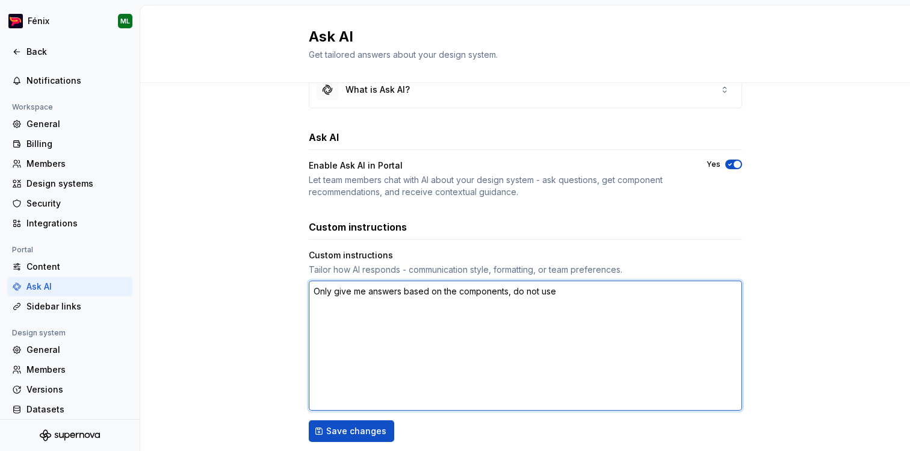
type textarea "*"
type textarea "Only give me answers based on the components, do not use"
type textarea "*"
type textarea "Only give me answers based on the components, do not use t"
type textarea "*"
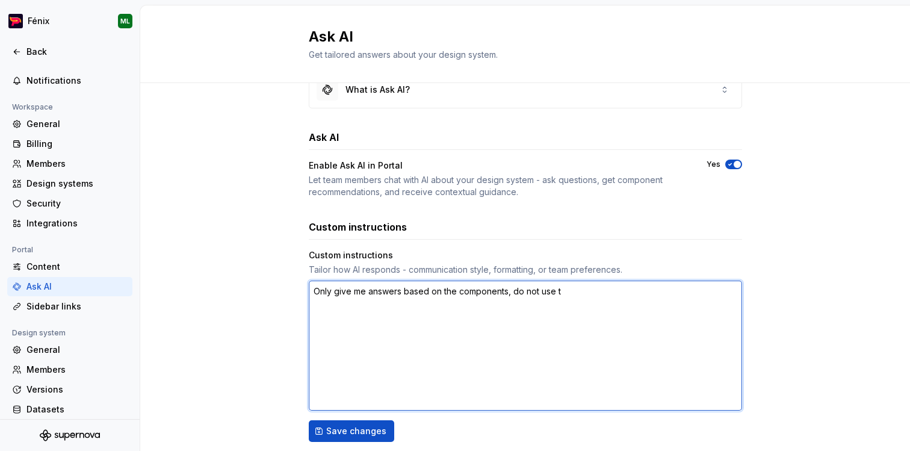
type textarea "Only give me answers based on the components, do not use th"
type textarea "*"
type textarea "Only give me answers based on the components, do not use the"
type textarea "*"
type textarea "Only give me answers based on the components, do not use the"
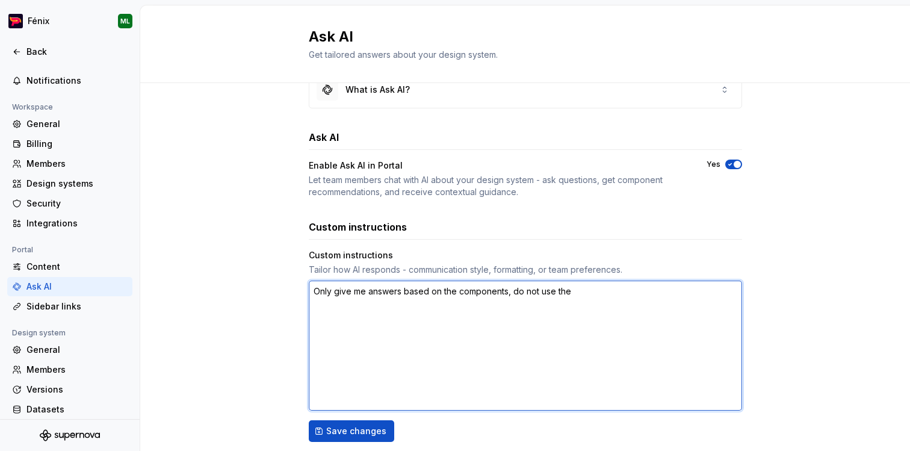
type textarea "*"
type textarea "Only give me answers based on the components, do not use the d"
type textarea "*"
type textarea "Only give me answers based on the components, do not use the do"
type textarea "*"
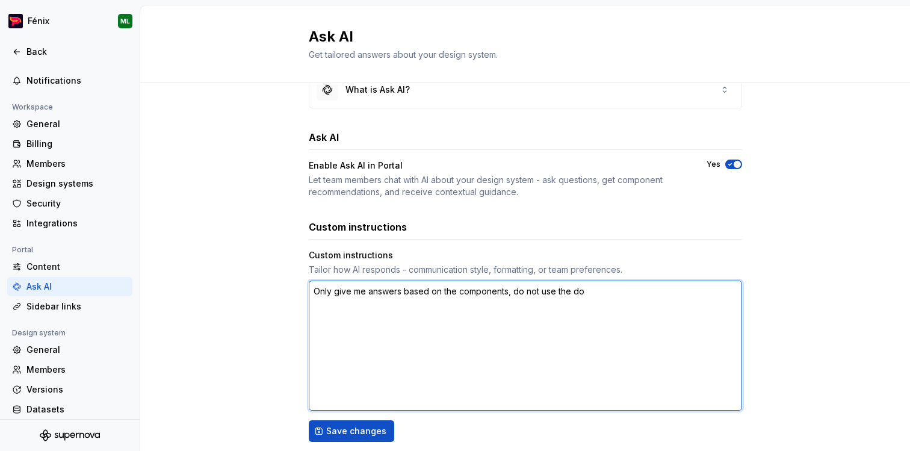
type textarea "Only give me answers based on the components, do not use the doc"
type textarea "*"
type textarea "Only give me answers based on the components, do not use the docu"
type textarea "*"
type textarea "Only give me answers based on the components, do not use the docum"
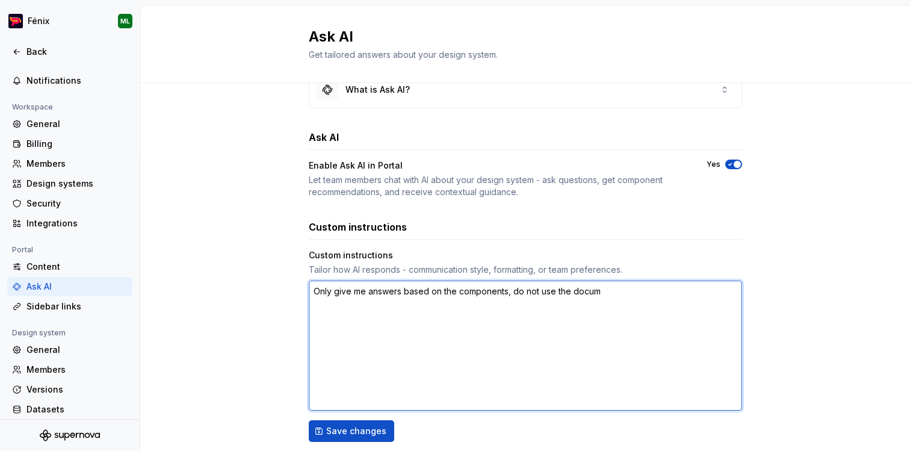
type textarea "*"
type textarea "Only give me answers based on the components, do not use the docume"
type textarea "*"
type textarea "Only give me answers based on the components, do not use the document"
type textarea "*"
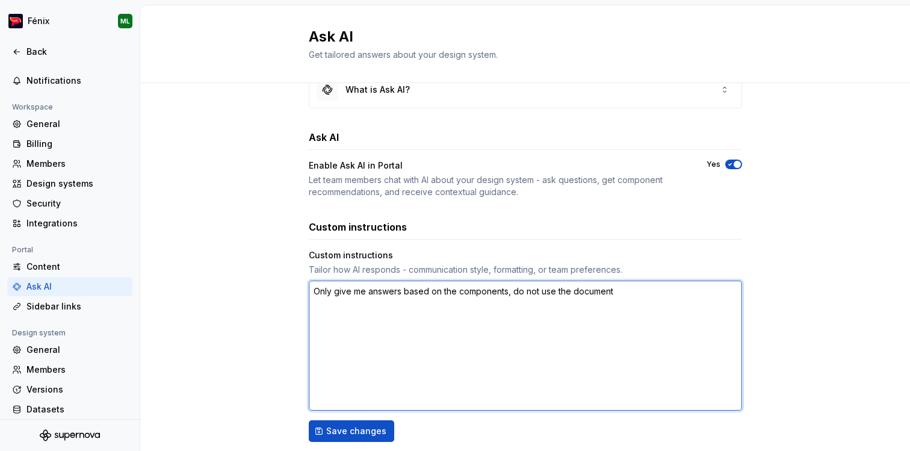
type textarea "Only give me answers based on the components, do not use the documenta"
type textarea "*"
type textarea "Only give me answers based on the components, do not use the documentat"
type textarea "*"
type textarea "Only give me answers based on the components, do not use the documentati"
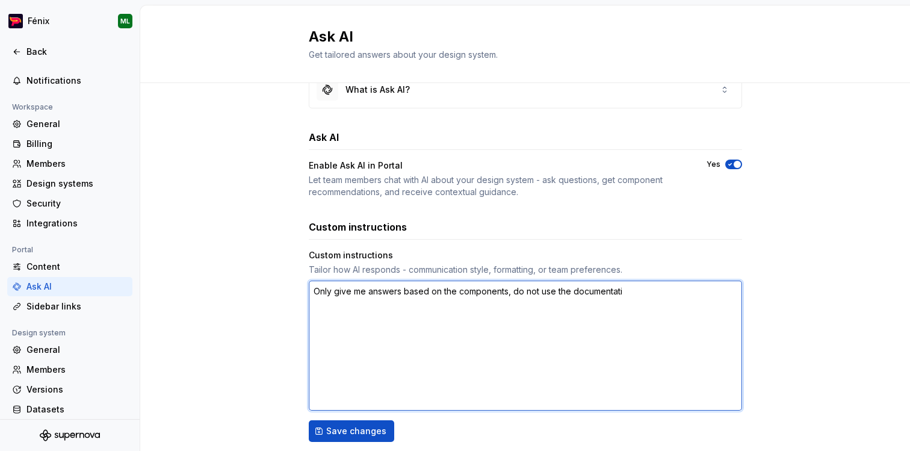
type textarea "*"
type textarea "Only give me answers based on the components, do not use the documentatio"
type textarea "*"
type textarea "Only give me answers based on the components, do not use the documentation"
click at [570, 291] on textarea "Only give me answers based on the components, do not use the documentation" at bounding box center [525, 345] width 433 height 130
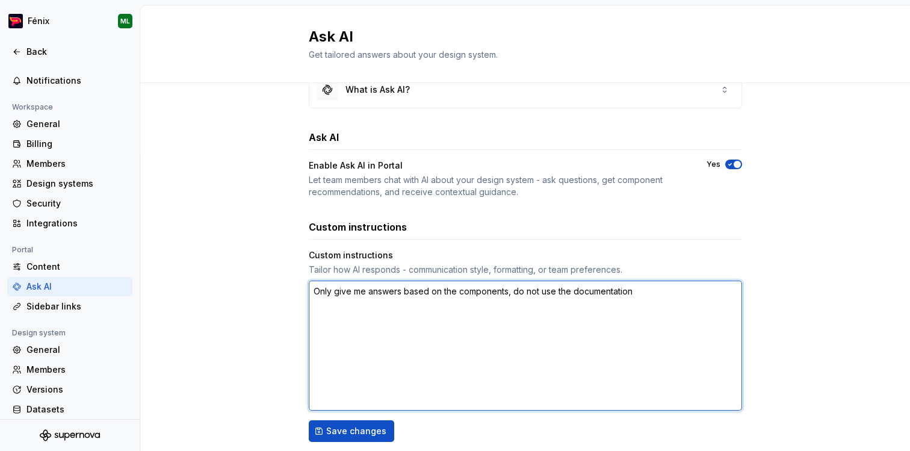
type textarea "*"
type textarea "Only give me answers based on the components, do not use the pdocumentation"
type textarea "*"
type textarea "Only give me answers based on the components, do not use the pudocumentation"
type textarea "*"
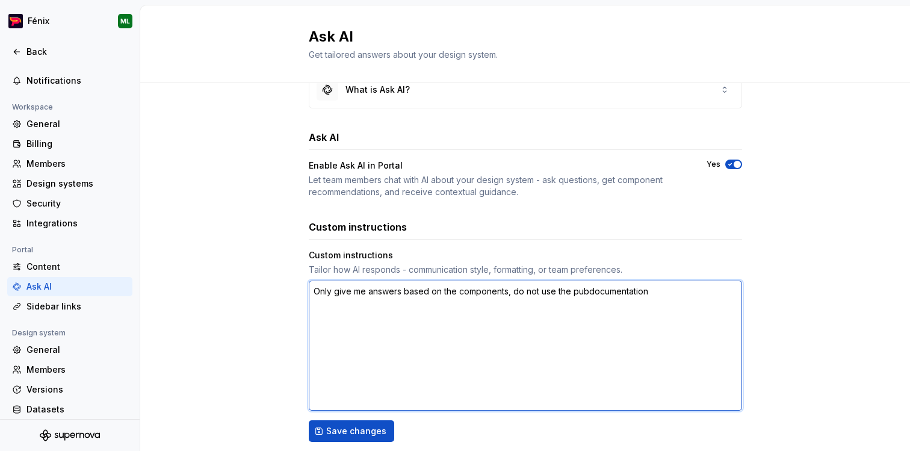
type textarea "Only give me answers based on the components, do not use the publdocumentation"
type textarea "*"
type textarea "Only give me answers based on the components, do not use the publidocumentation"
type textarea "*"
type textarea "Only give me answers based on the components, do not use the publisdocumentation"
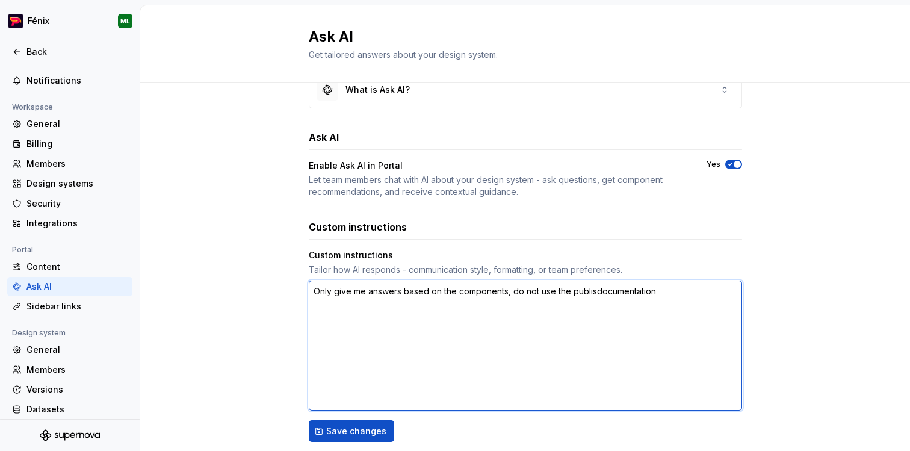
type textarea "*"
type textarea "Only give me answers based on the components, do not use the publishdocumentati…"
type textarea "*"
type textarea "Only give me answers based on the components, do not use the publishedocumentat…"
type textarea "*"
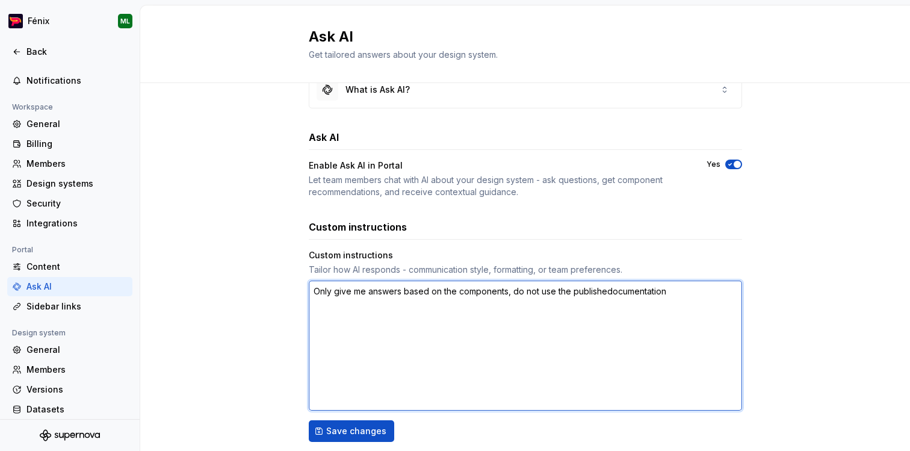
type textarea "Only give me answers based on the components, do not use the publisheddocumenta…"
type textarea "*"
type textarea "Only give me answers based on the components, do not use the published document…"
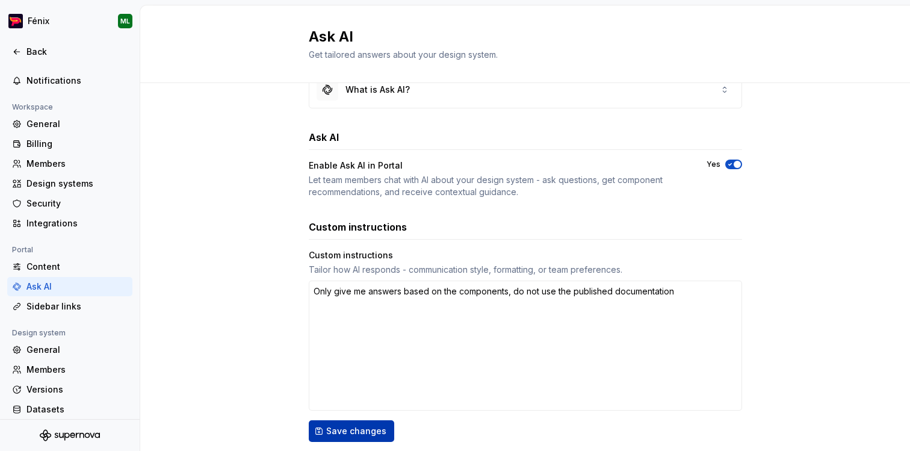
click at [378, 428] on span "Save changes" at bounding box center [356, 431] width 60 height 12
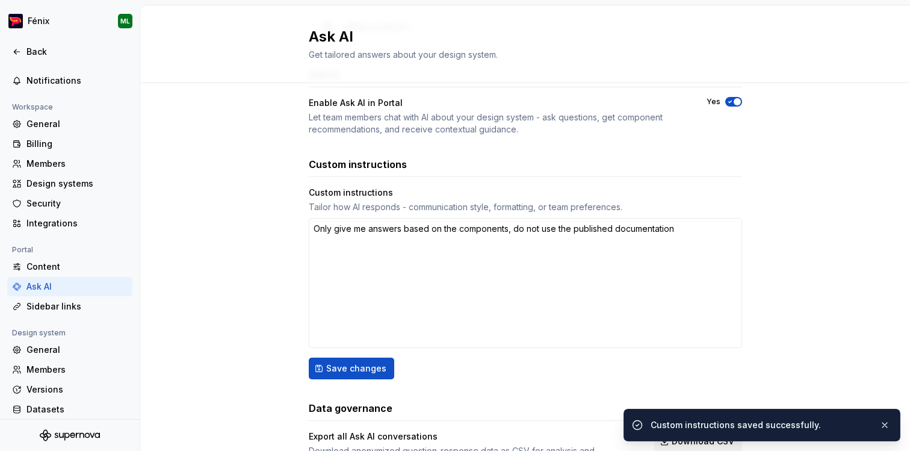
scroll to position [148, 0]
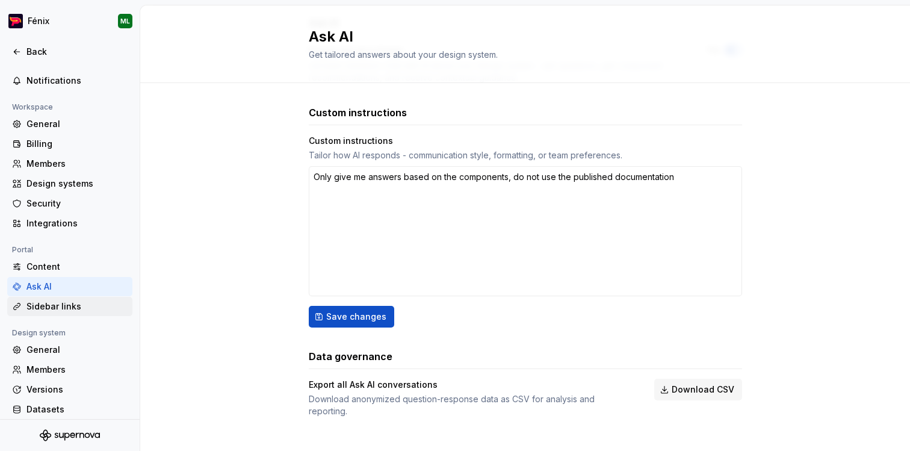
click at [42, 312] on div "Sidebar links" at bounding box center [69, 306] width 125 height 19
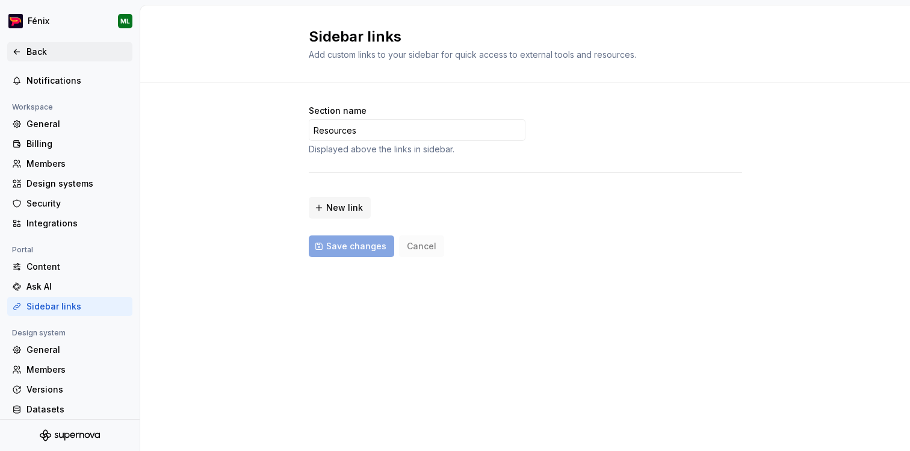
click at [18, 48] on icon at bounding box center [17, 52] width 10 height 10
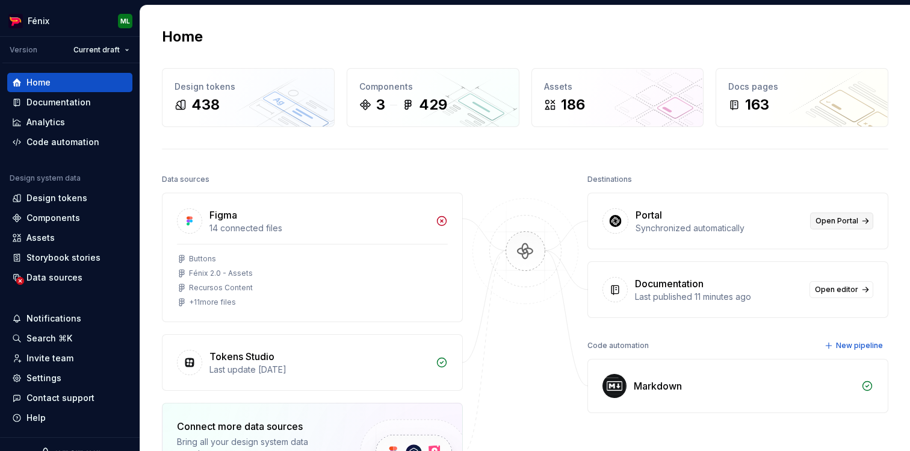
click at [835, 219] on span "Open Portal" at bounding box center [836, 221] width 43 height 10
click at [33, 217] on div "Components" at bounding box center [53, 218] width 54 height 12
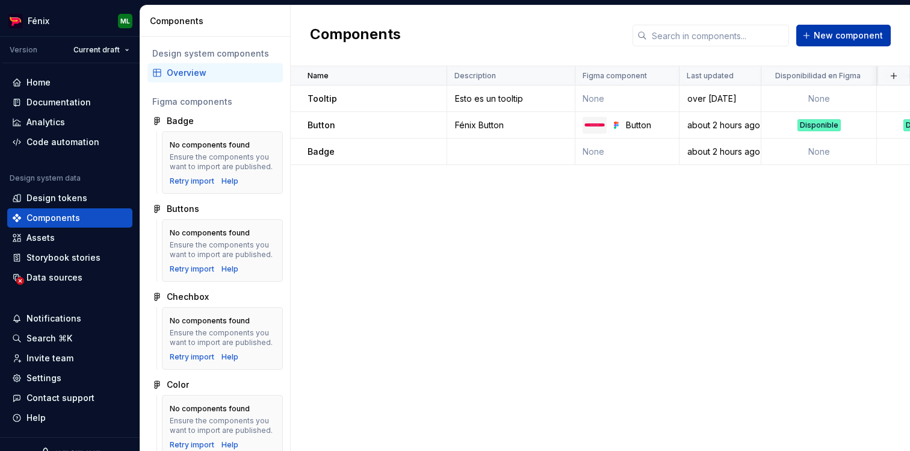
click at [860, 32] on span "New component" at bounding box center [847, 35] width 69 height 12
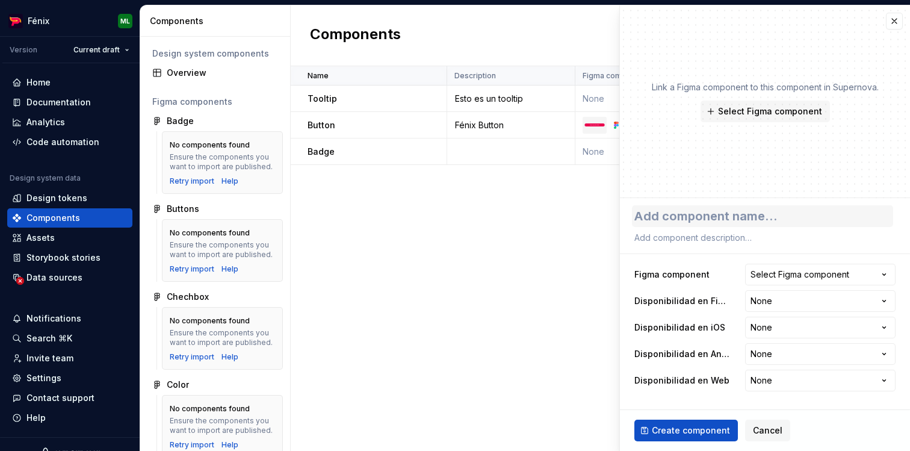
type textarea "*"
type textarea "B"
type textarea "*"
type textarea "Bx"
type textarea "*"
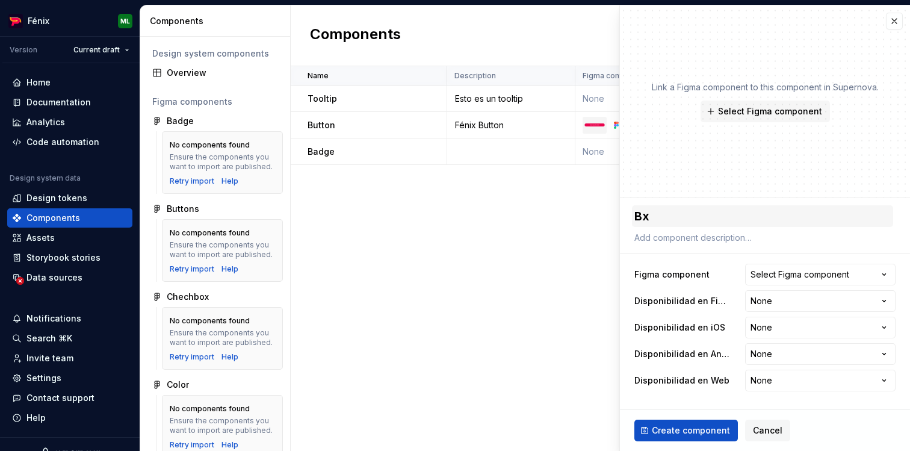
type textarea "B"
type textarea "*"
type textarea "Bo"
type textarea "*"
type textarea "Box"
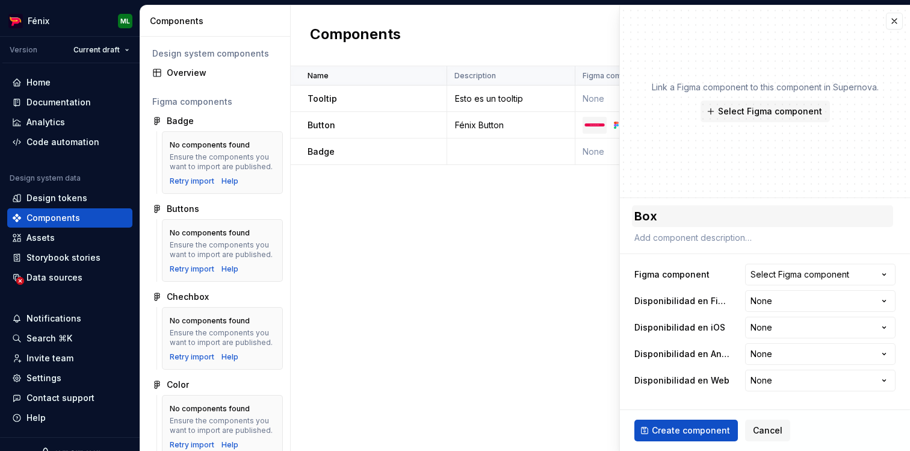
type textarea "*"
type textarea "Box"
type textarea "*"
type textarea "Box M"
type textarea "*"
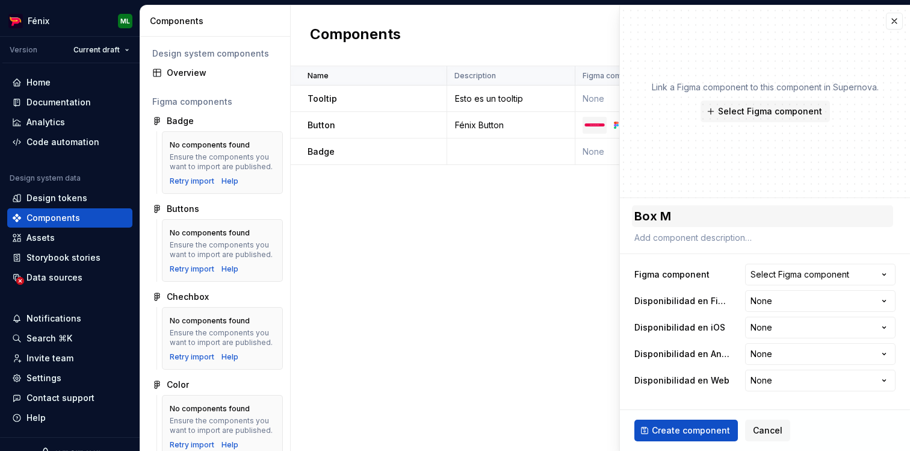
type textarea "Box ME"
type textarea "*"
type textarea "Box MEs"
type textarea "*"
type textarea "Box ME"
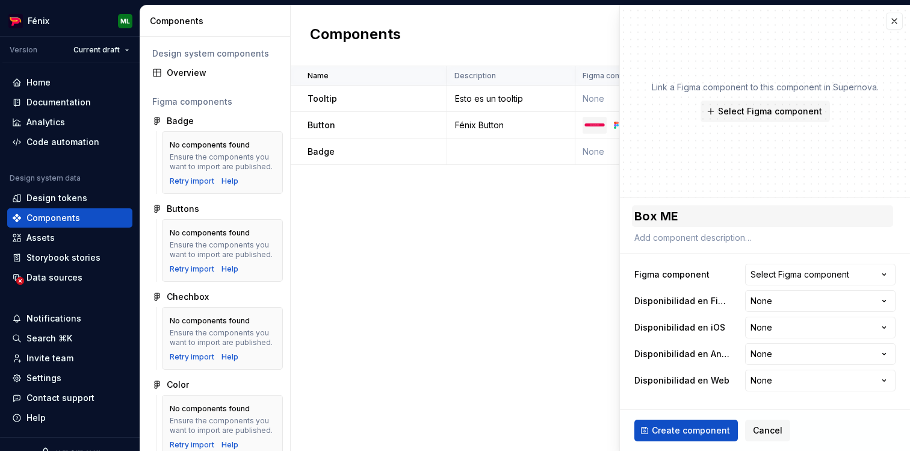
type textarea "*"
type textarea "Box M"
type textarea "*"
type textarea "Box Me"
type textarea "*"
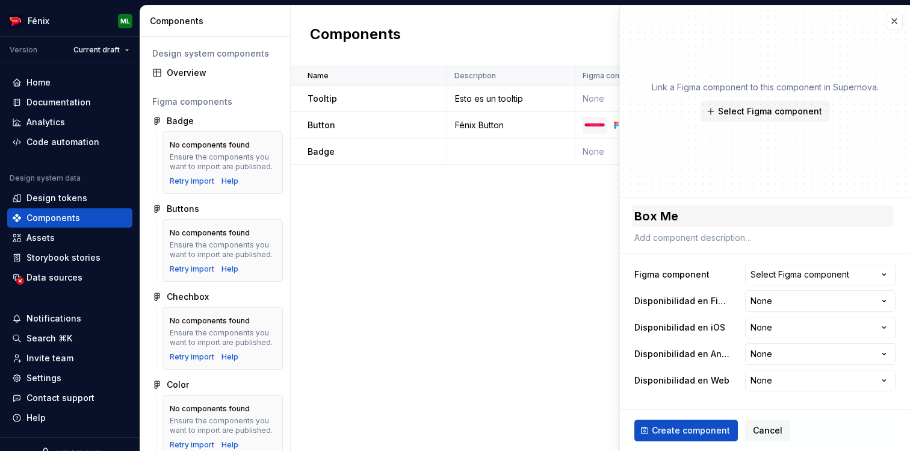
type textarea "Box Mes"
click at [881, 269] on icon "button" at bounding box center [884, 274] width 12 height 12
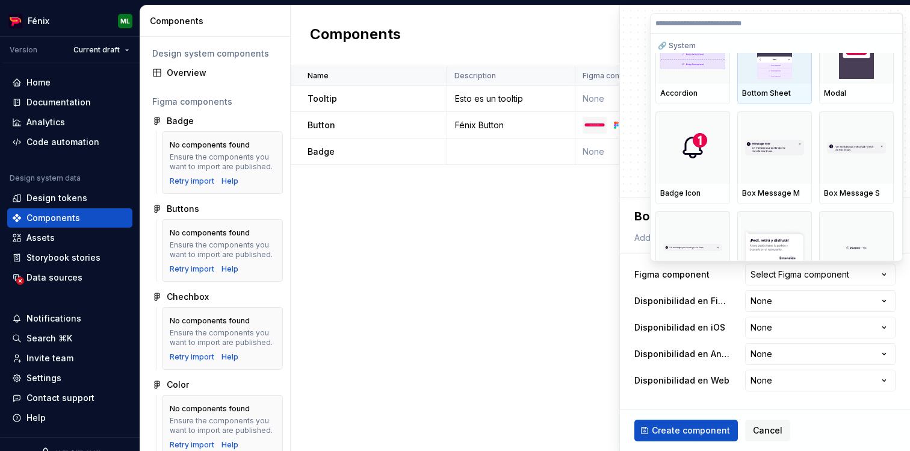
scroll to position [44, 0]
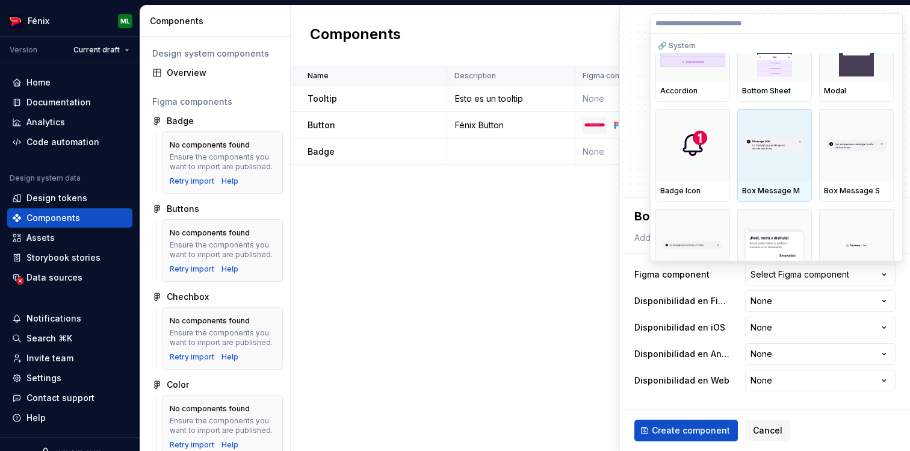
click at [771, 140] on img at bounding box center [774, 145] width 65 height 16
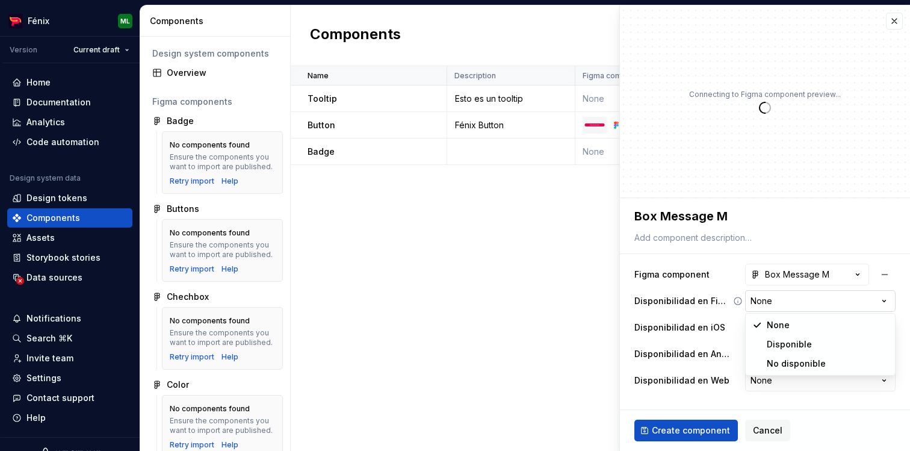
click at [778, 303] on html "Fénix ML Version Current draft Home Documentation Analytics Code automation Des…" at bounding box center [455, 225] width 910 height 451
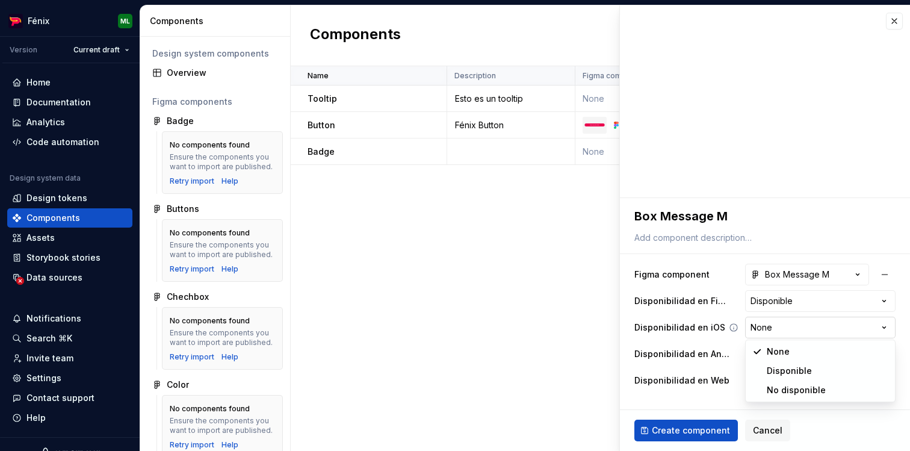
click at [780, 328] on html "Fénix ML Version Current draft Home Documentation Analytics Code automation Des…" at bounding box center [455, 225] width 910 height 451
click at [771, 352] on html "Fénix ML Version Current draft Home Documentation Analytics Code automation Des…" at bounding box center [455, 225] width 910 height 451
click at [771, 382] on html "Fénix ML Version Current draft Home Documentation Analytics Code automation Des…" at bounding box center [455, 225] width 910 height 451
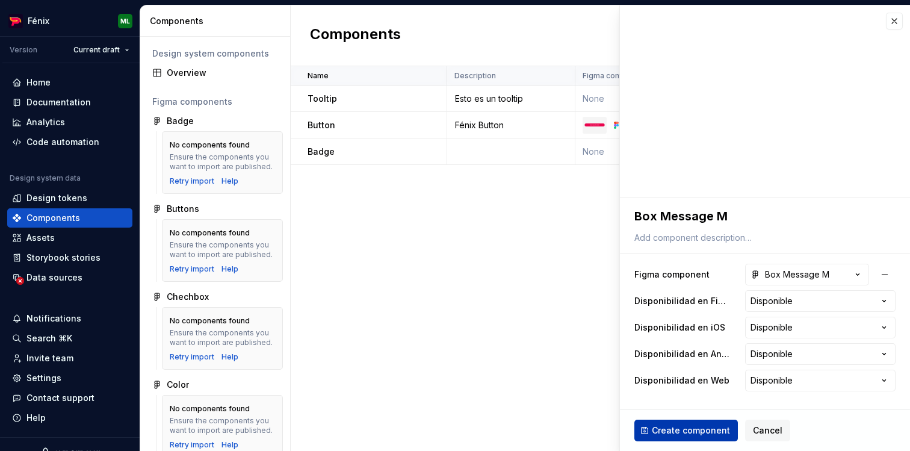
click at [694, 430] on span "Create component" at bounding box center [690, 430] width 78 height 12
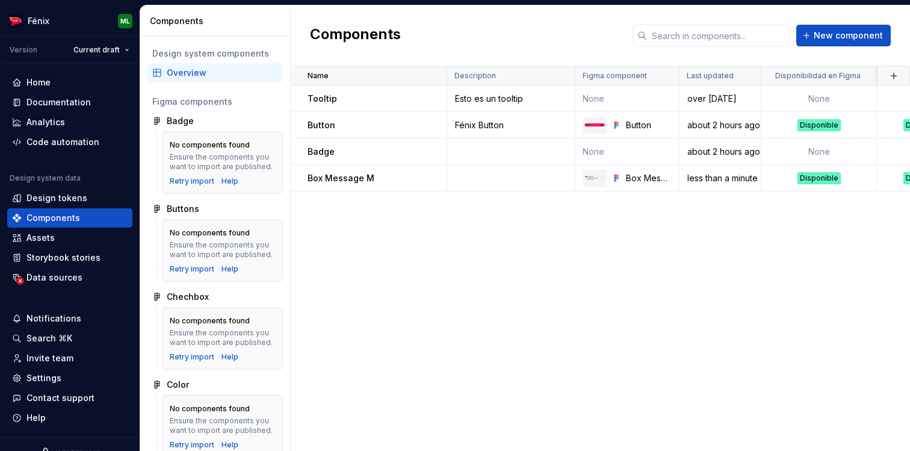
click at [455, 277] on div "Name Description Figma component Last updated Disponibilidad en Figma Disponibi…" at bounding box center [600, 258] width 619 height 384
click at [25, 79] on div "Home" at bounding box center [69, 82] width 115 height 12
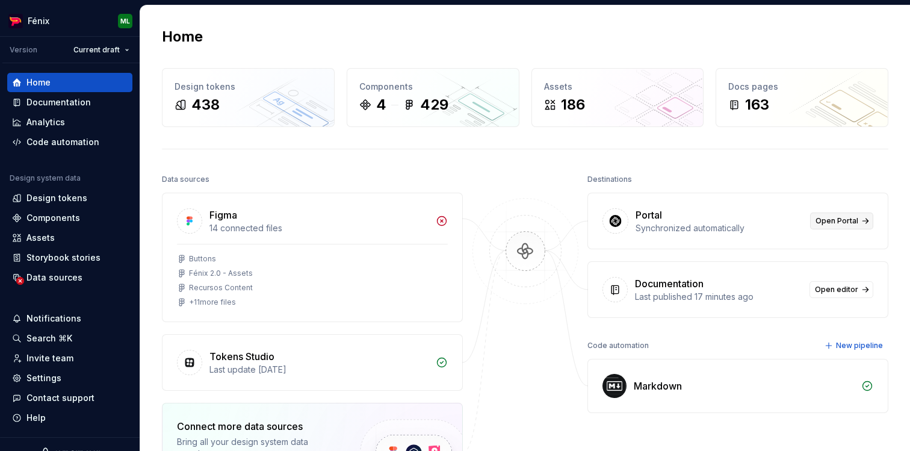
click at [840, 220] on span "Open Portal" at bounding box center [836, 221] width 43 height 10
click at [43, 224] on div "Components" at bounding box center [69, 217] width 125 height 19
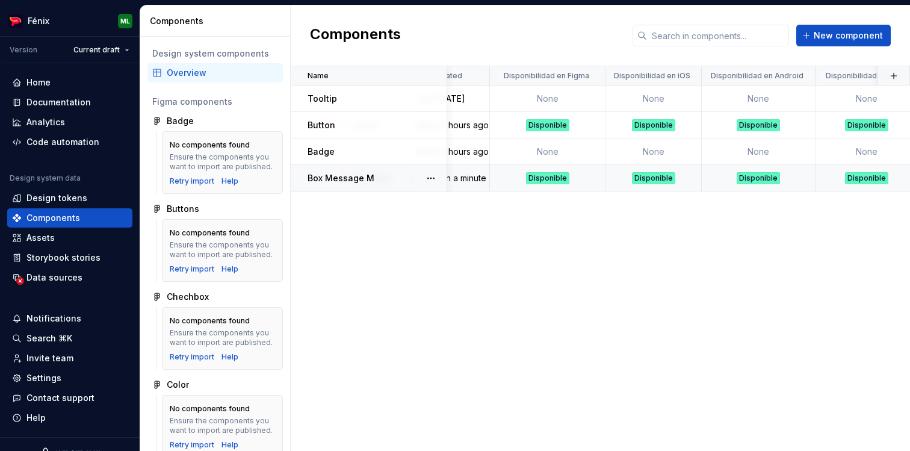
scroll to position [0, 312]
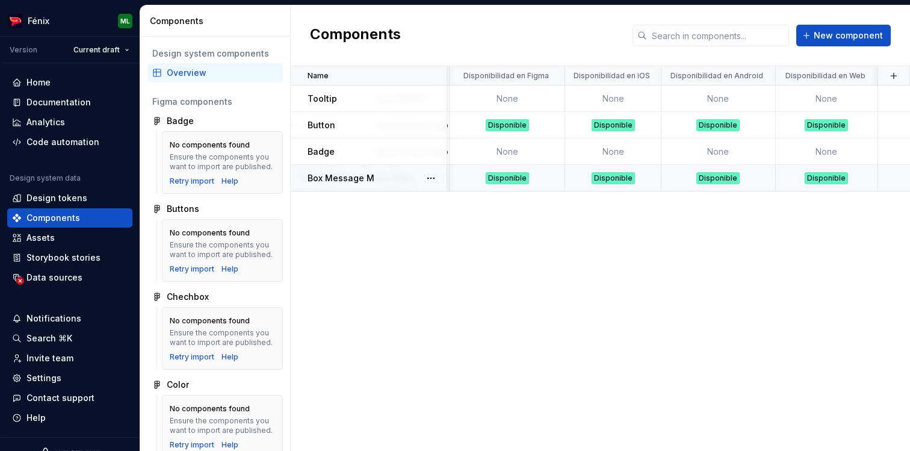
click at [417, 172] on div at bounding box center [430, 178] width 31 height 26
click at [431, 174] on button "button" at bounding box center [430, 178] width 17 height 17
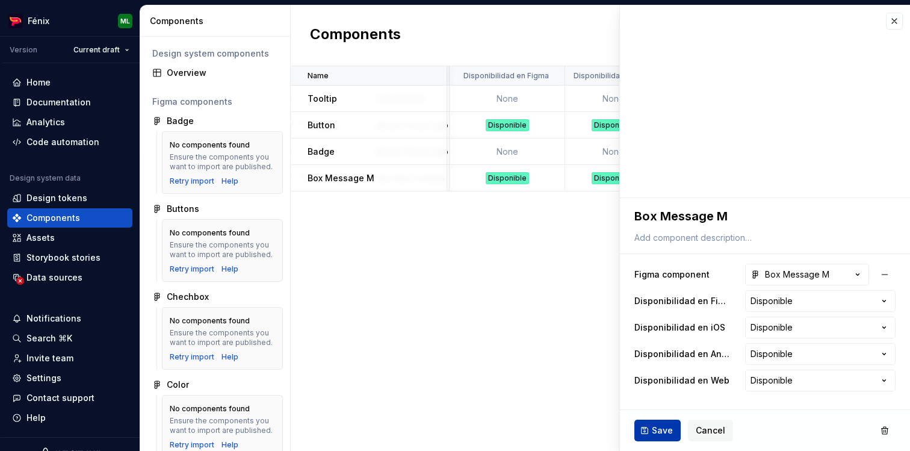
click at [659, 430] on html "Fénix ML Version Current draft Home Documentation Analytics Code automation Des…" at bounding box center [455, 225] width 910 height 451
click at [645, 430] on button "Save" at bounding box center [657, 430] width 46 height 22
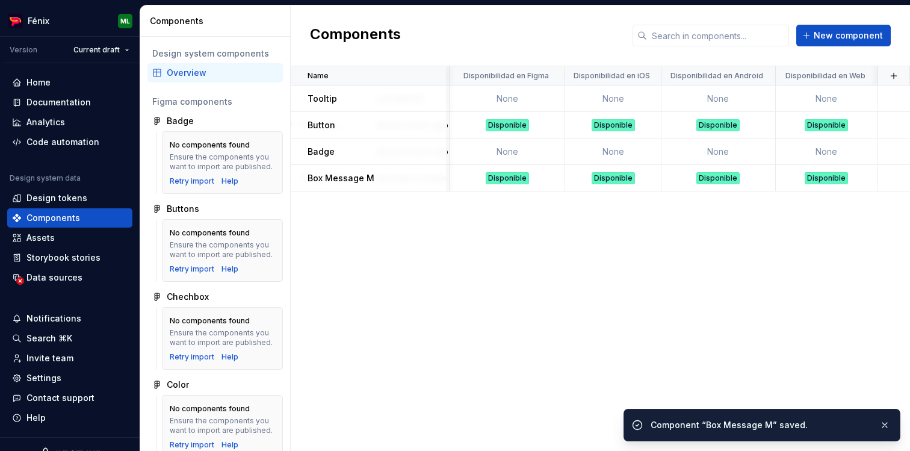
click at [494, 371] on div "Name Description Figma component Last updated Disponibilidad en Figma Disponibi…" at bounding box center [600, 258] width 619 height 384
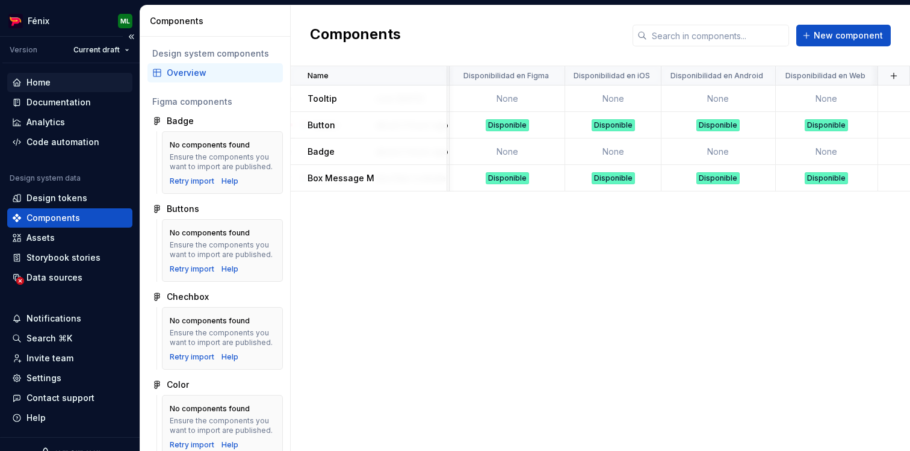
click at [54, 84] on div "Home" at bounding box center [69, 82] width 115 height 12
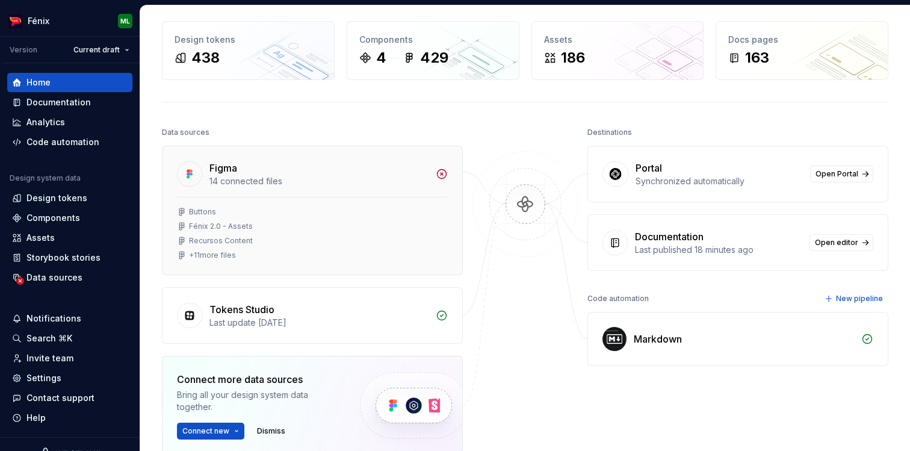
scroll to position [38, 0]
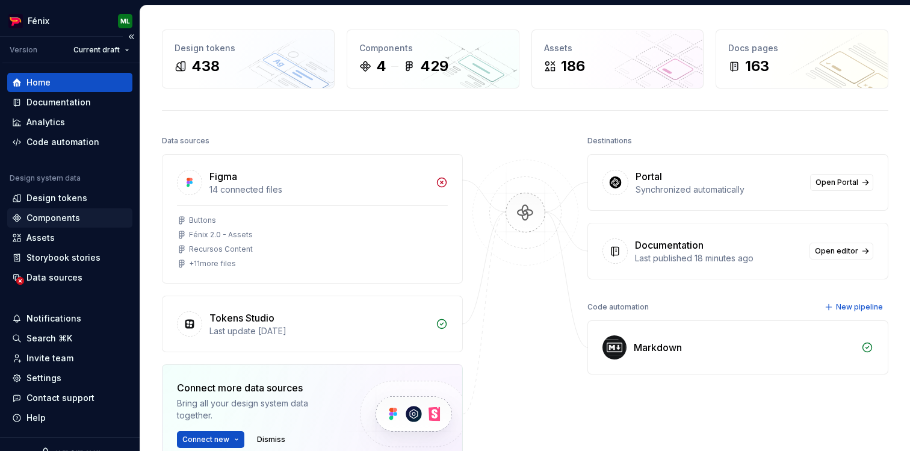
click at [54, 212] on div "Components" at bounding box center [53, 218] width 54 height 12
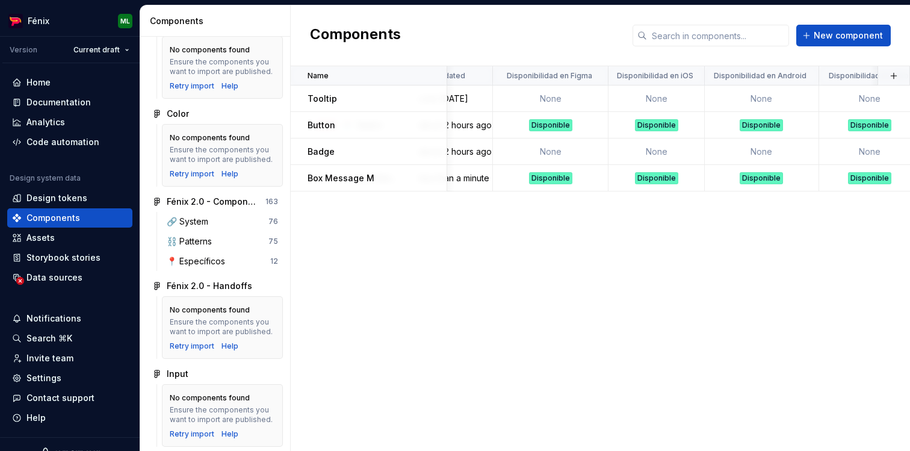
scroll to position [298, 0]
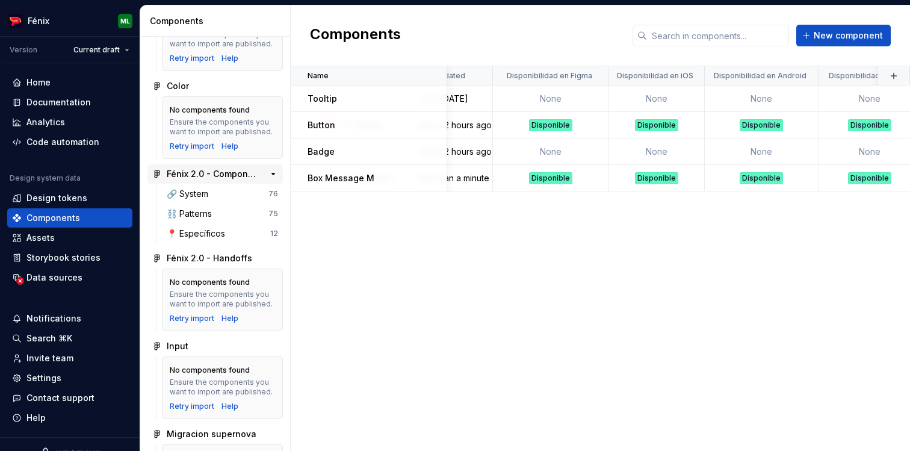
click at [221, 174] on div "Fénix 2.0 - Components" at bounding box center [212, 174] width 90 height 12
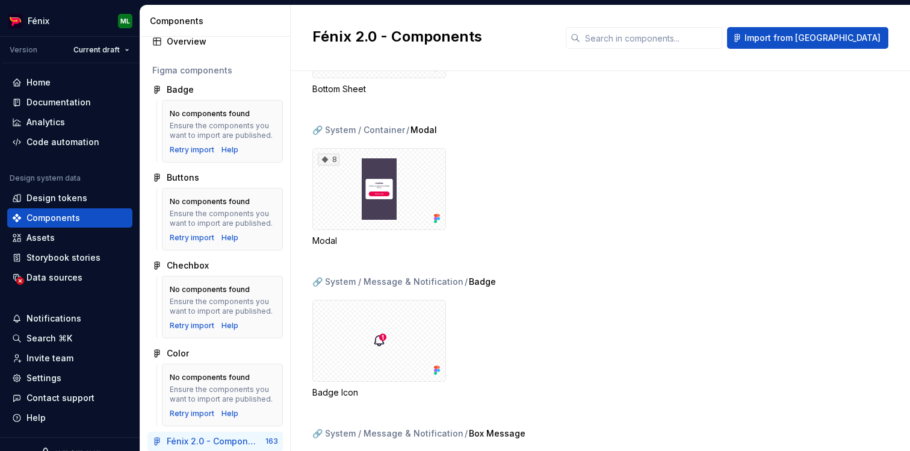
scroll to position [27, 0]
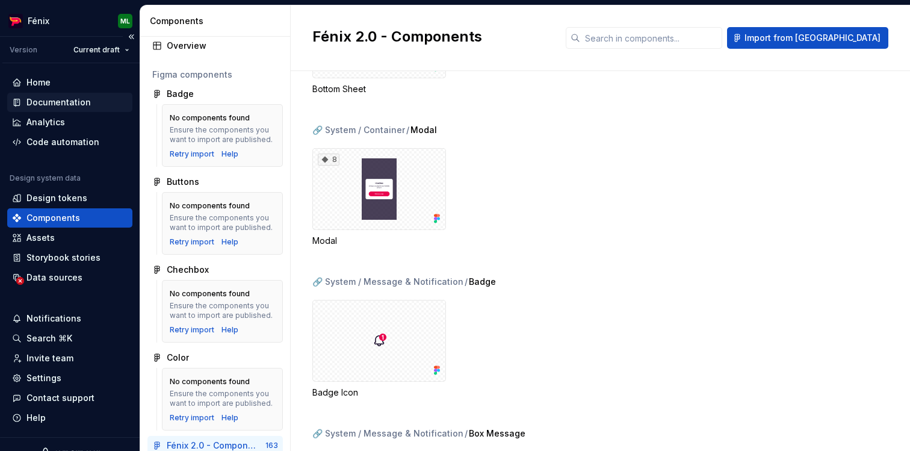
click at [79, 99] on div "Documentation" at bounding box center [58, 102] width 64 height 12
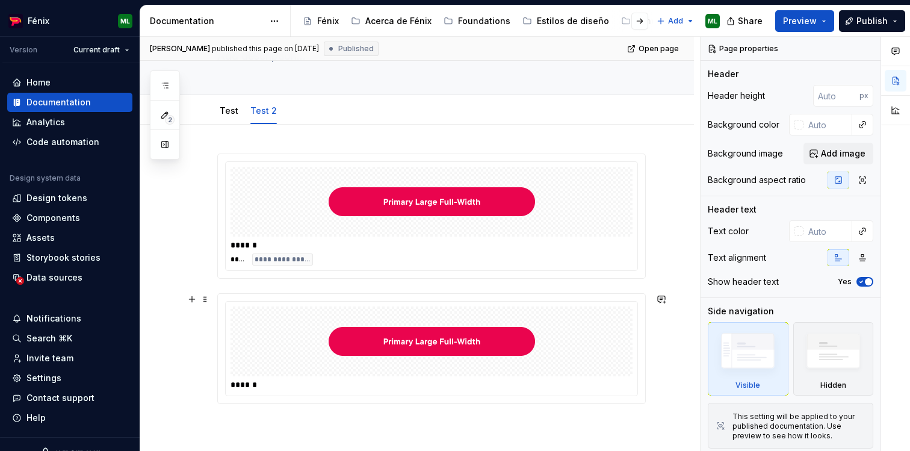
scroll to position [108, 0]
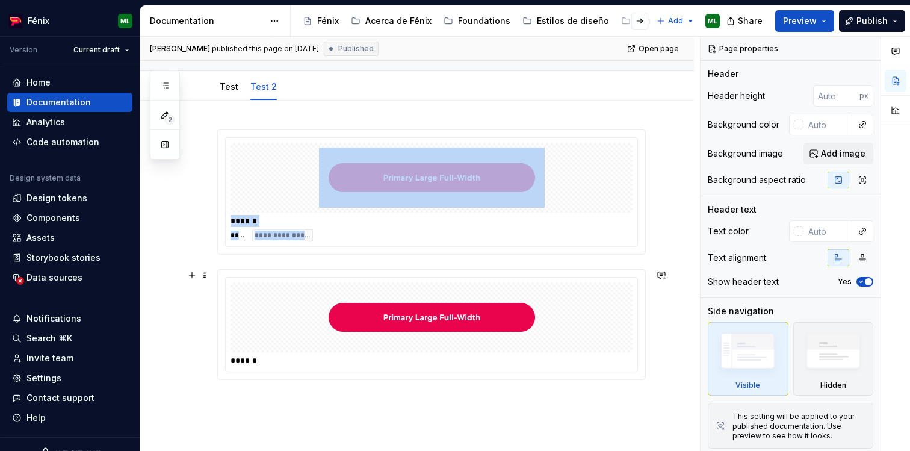
click at [257, 295] on div at bounding box center [431, 317] width 402 height 70
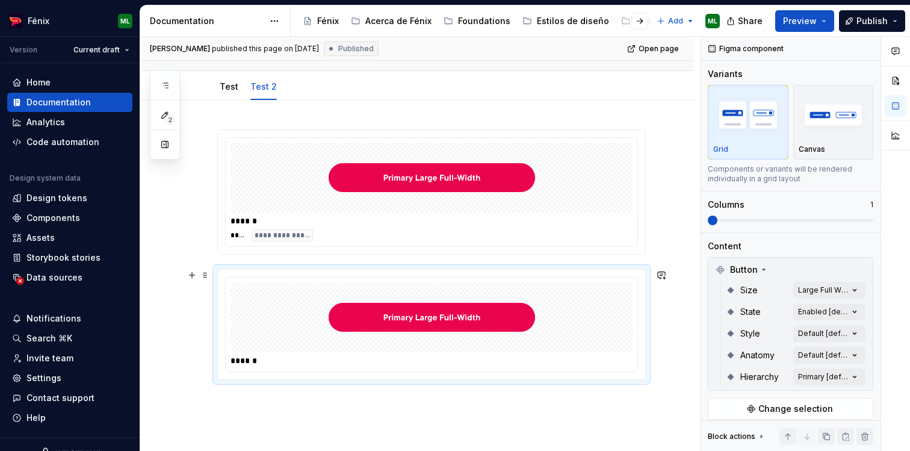
scroll to position [61, 0]
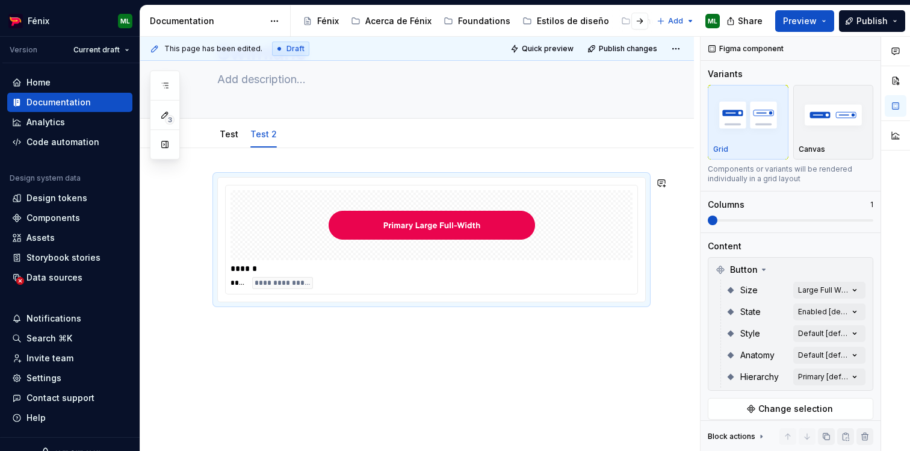
click at [365, 368] on div "**********" at bounding box center [416, 300] width 553 height 304
click at [334, 350] on div "**********" at bounding box center [416, 300] width 553 height 304
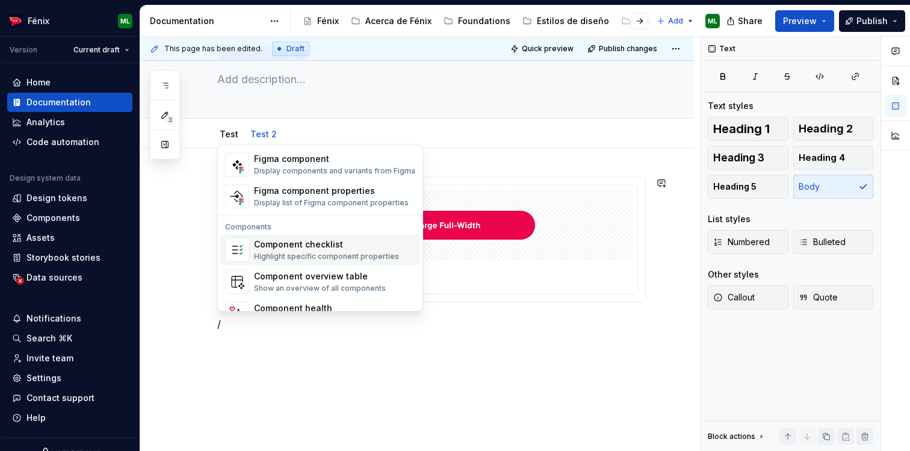
scroll to position [1198, 0]
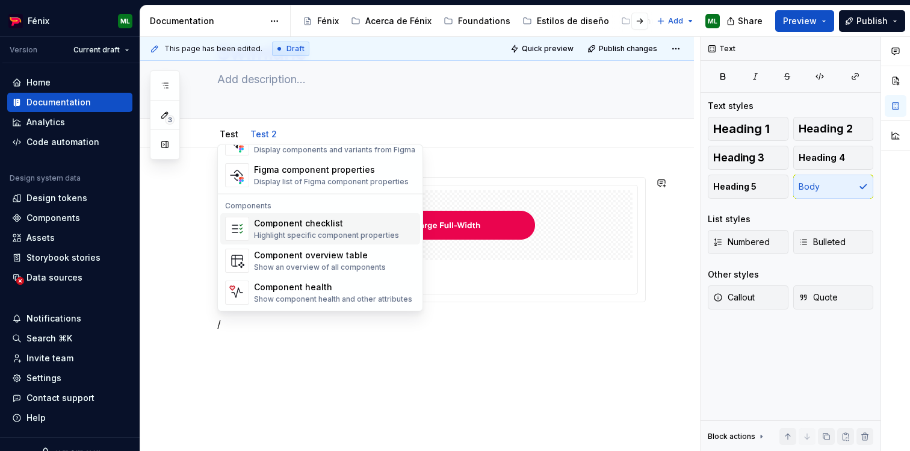
click at [277, 238] on div "Highlight specific component properties" at bounding box center [326, 236] width 145 height 10
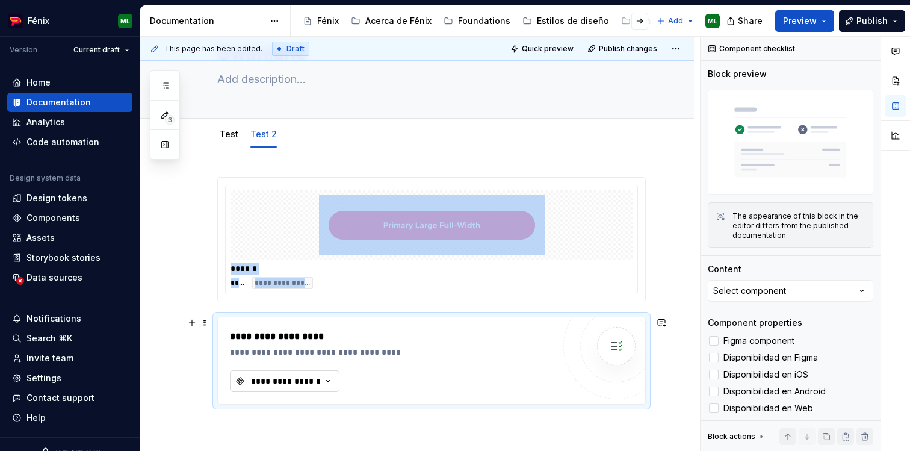
click at [301, 384] on div "**********" at bounding box center [286, 381] width 72 height 12
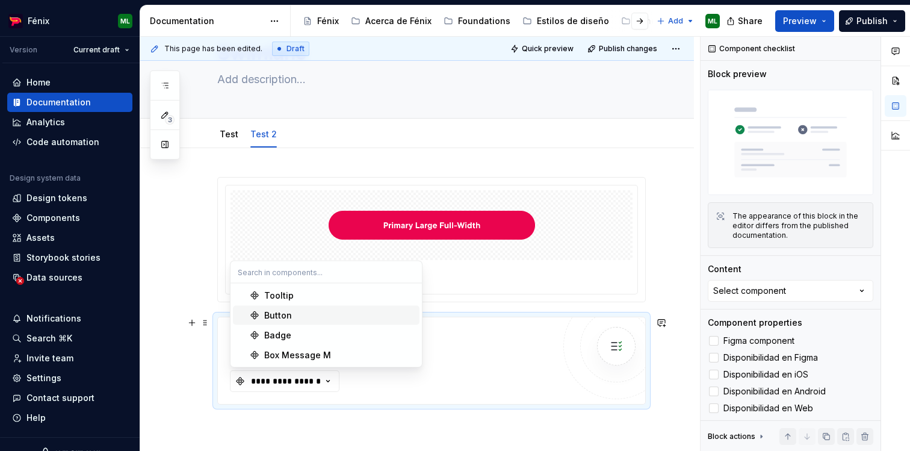
click at [282, 316] on div "Button" at bounding box center [278, 315] width 28 height 12
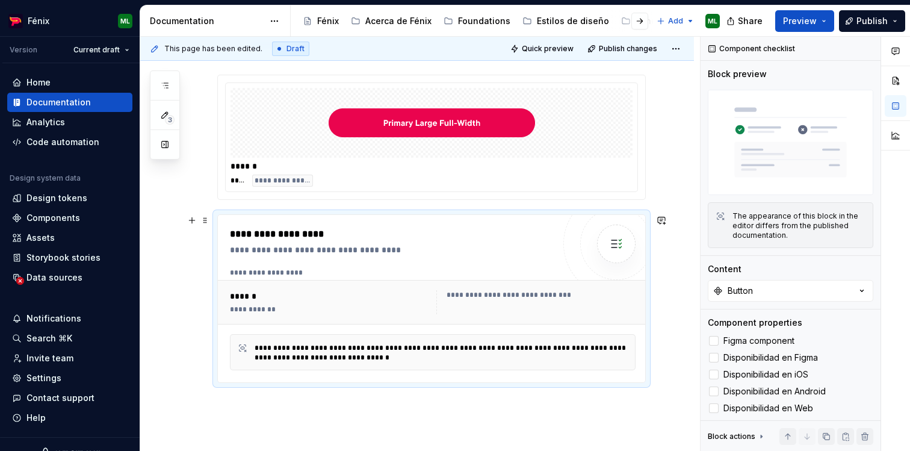
scroll to position [241, 0]
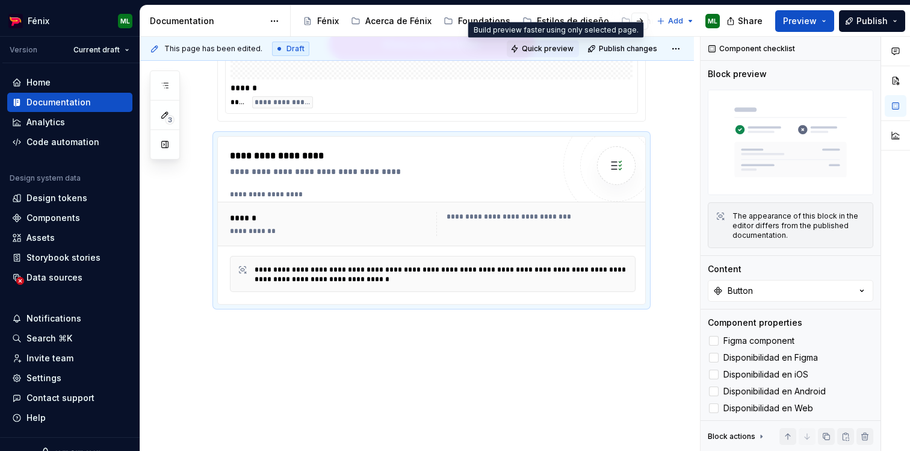
click at [544, 48] on span "Quick preview" at bounding box center [548, 49] width 52 height 10
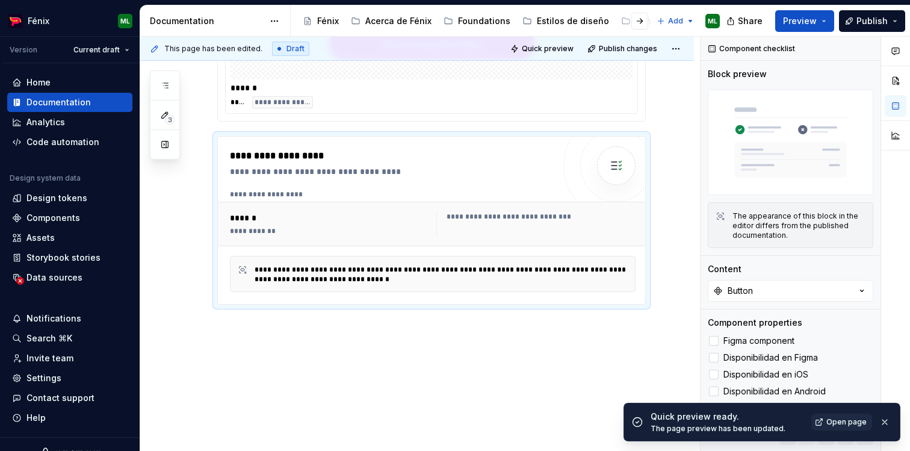
click at [845, 422] on span "Open page" at bounding box center [846, 422] width 40 height 10
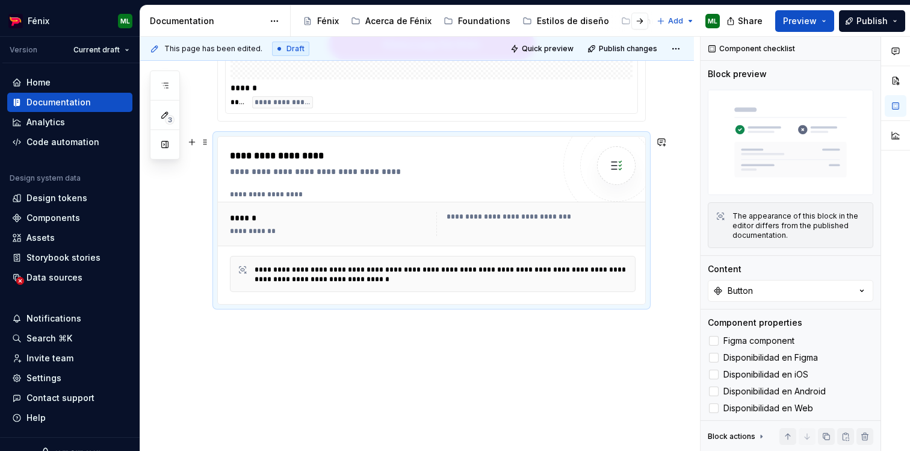
click at [380, 247] on div "**********" at bounding box center [432, 240] width 405 height 102
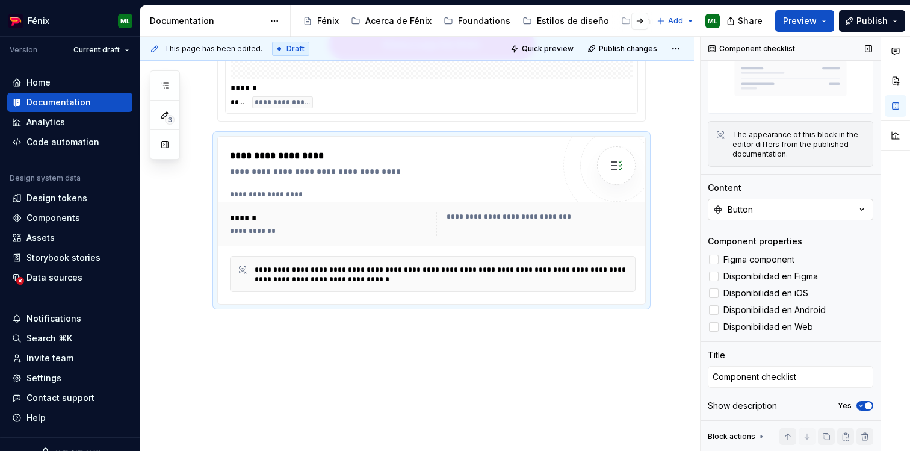
scroll to position [82, 0]
click at [717, 259] on div at bounding box center [714, 258] width 10 height 10
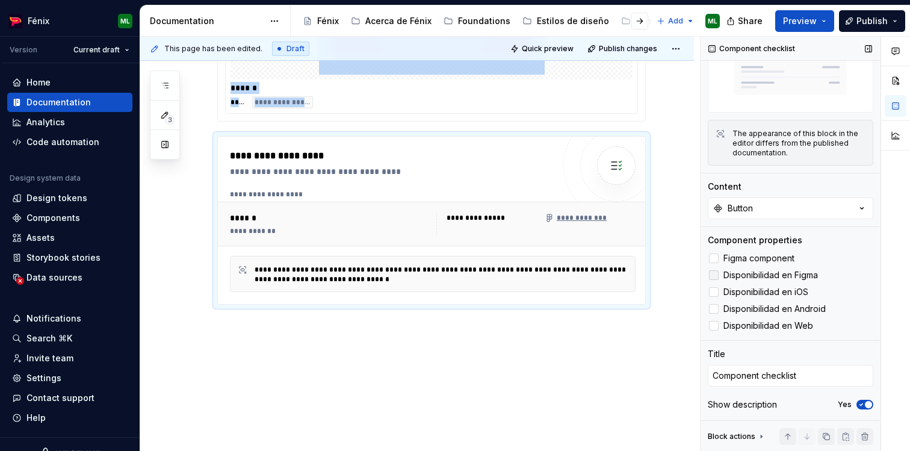
click at [715, 271] on div at bounding box center [714, 275] width 10 height 10
click at [711, 288] on div at bounding box center [714, 292] width 10 height 10
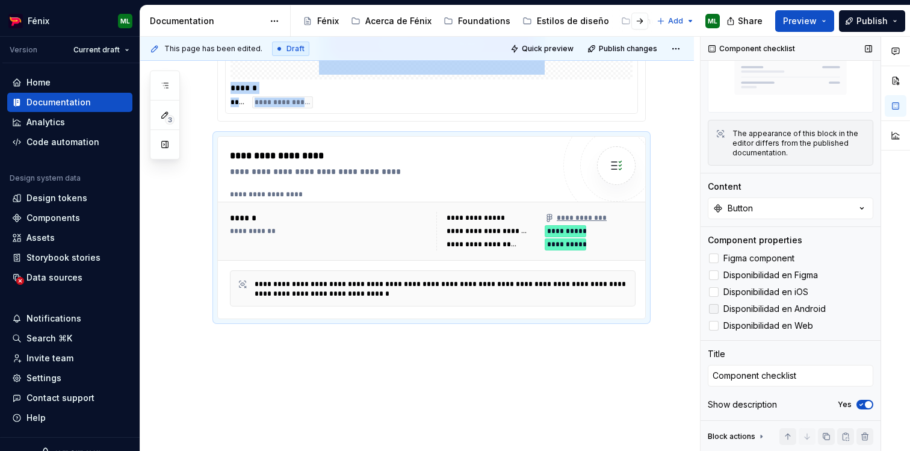
click at [710, 309] on div at bounding box center [714, 309] width 10 height 10
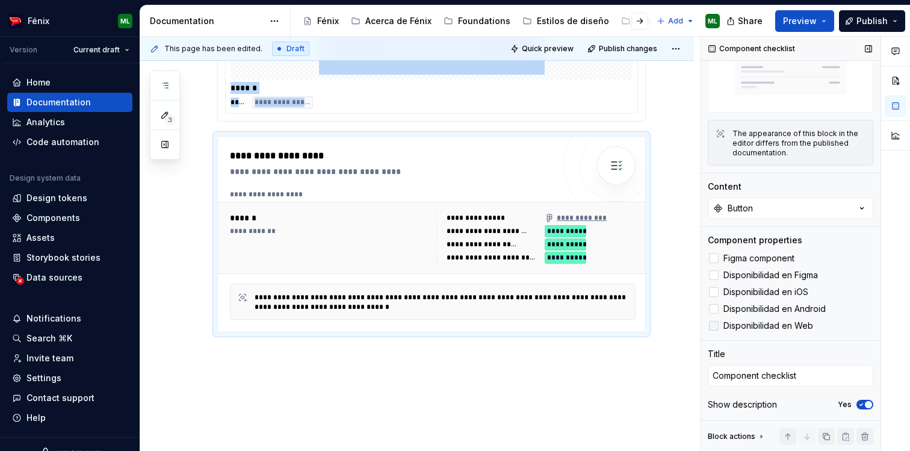
click at [710, 328] on div at bounding box center [714, 326] width 10 height 10
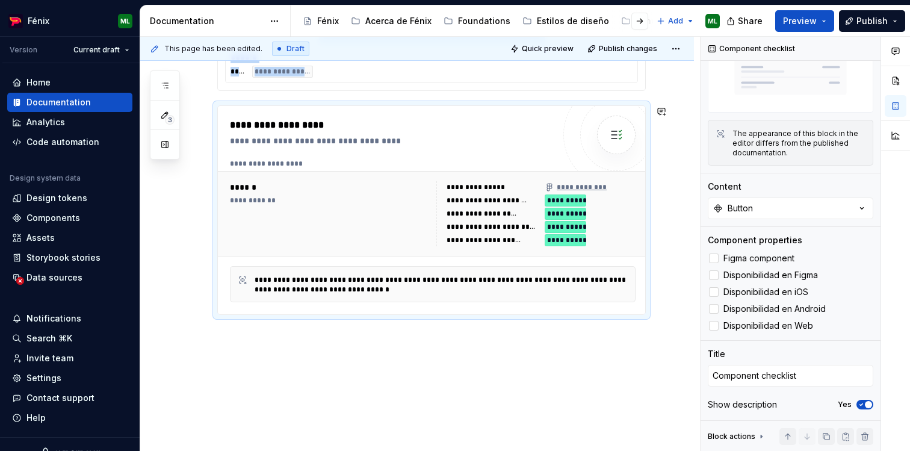
scroll to position [285, 0]
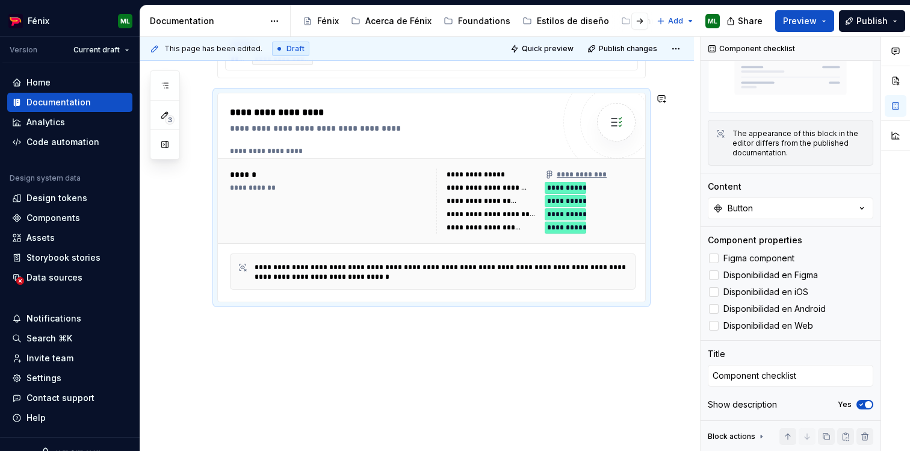
click at [510, 342] on div "**********" at bounding box center [416, 188] width 553 height 528
click at [497, 346] on div "**********" at bounding box center [416, 188] width 553 height 528
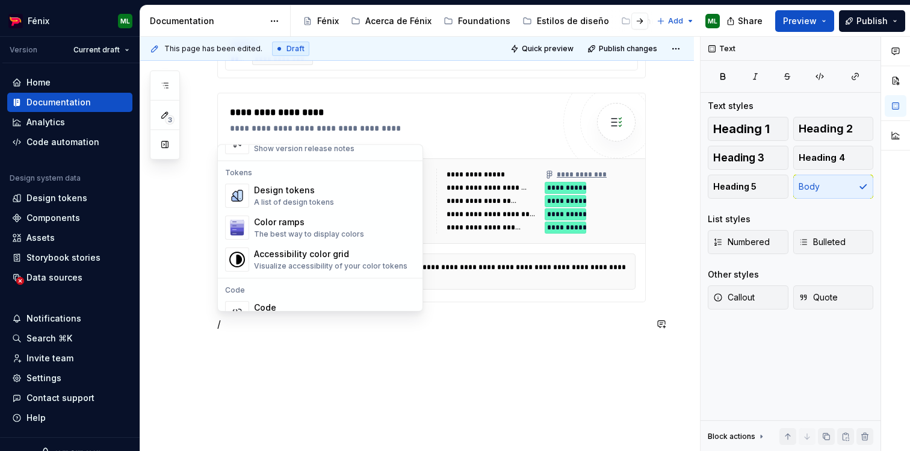
scroll to position [1198, 0]
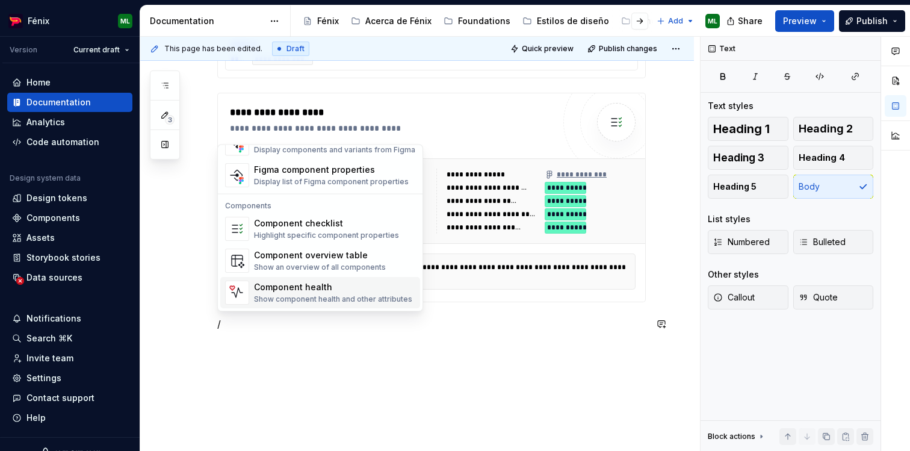
click at [280, 290] on div "Component health" at bounding box center [333, 288] width 158 height 12
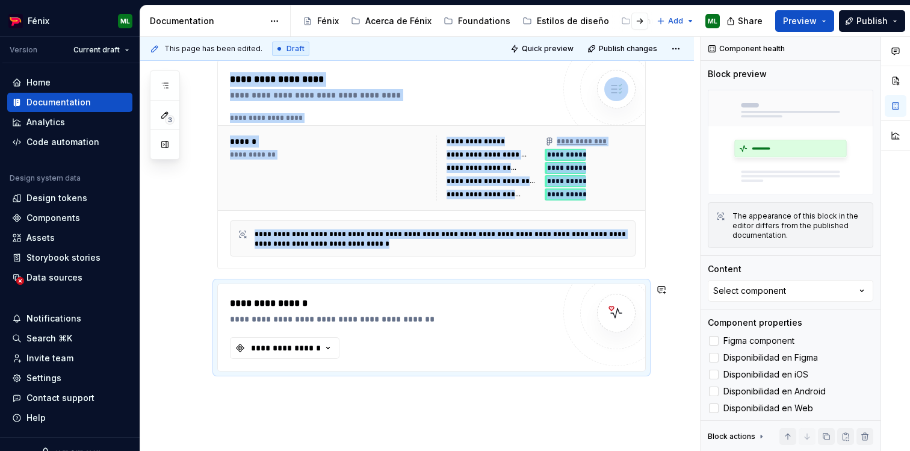
scroll to position [314, 0]
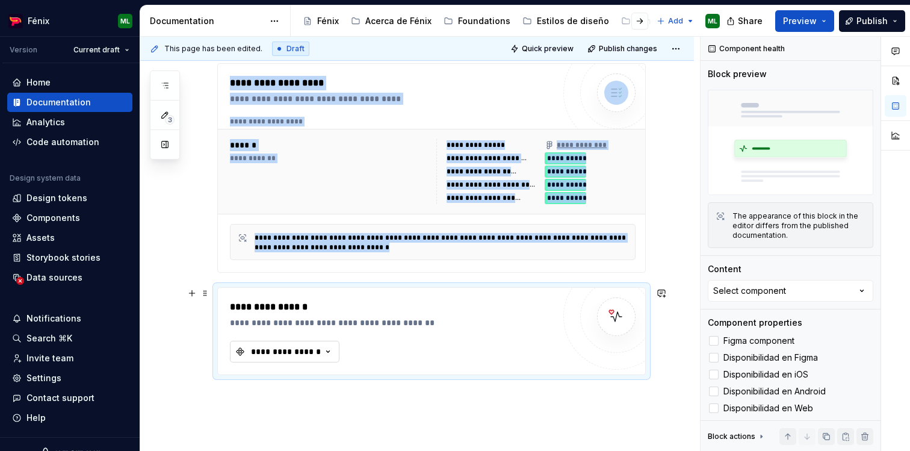
click at [319, 353] on div "**********" at bounding box center [286, 351] width 72 height 12
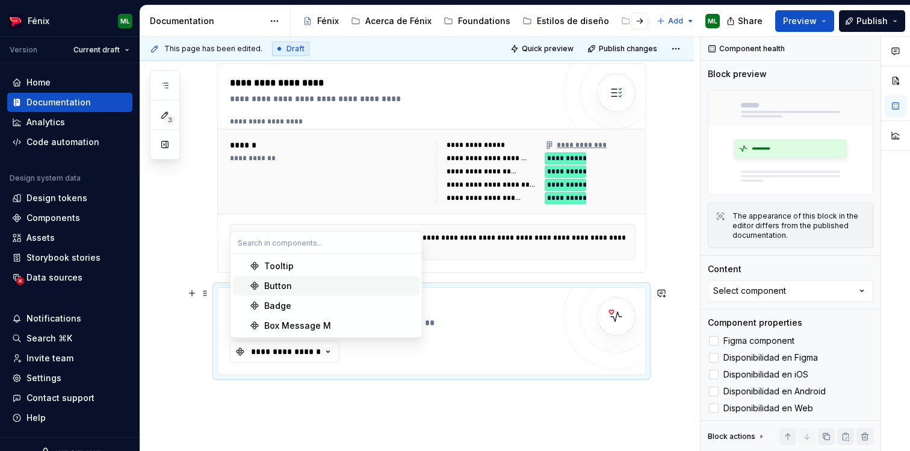
click at [313, 289] on div "Button" at bounding box center [339, 286] width 150 height 12
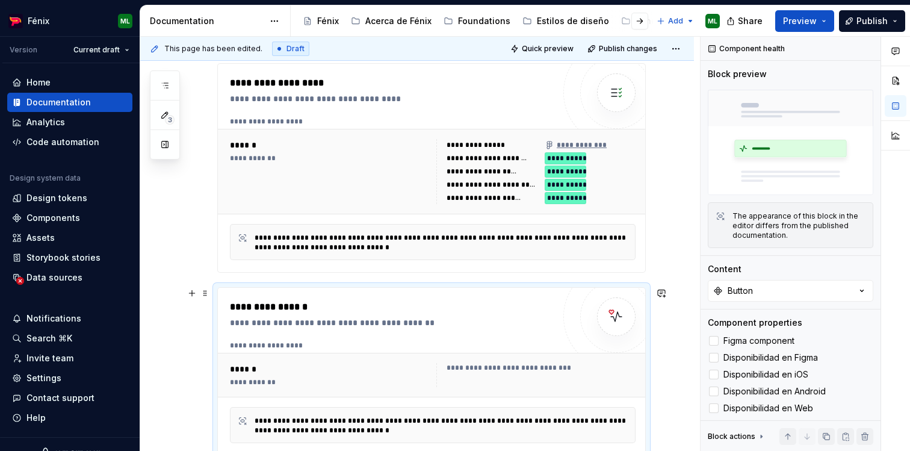
scroll to position [453, 0]
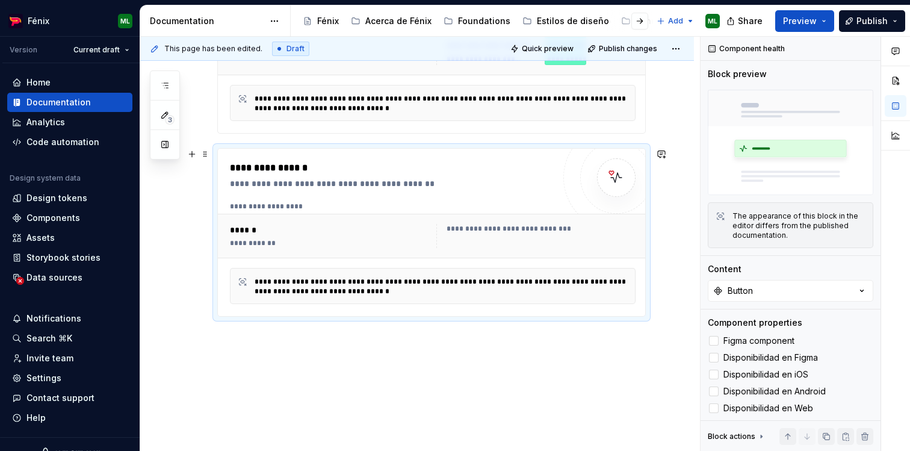
click at [426, 259] on div "**********" at bounding box center [432, 253] width 405 height 102
click at [713, 342] on div at bounding box center [714, 341] width 10 height 10
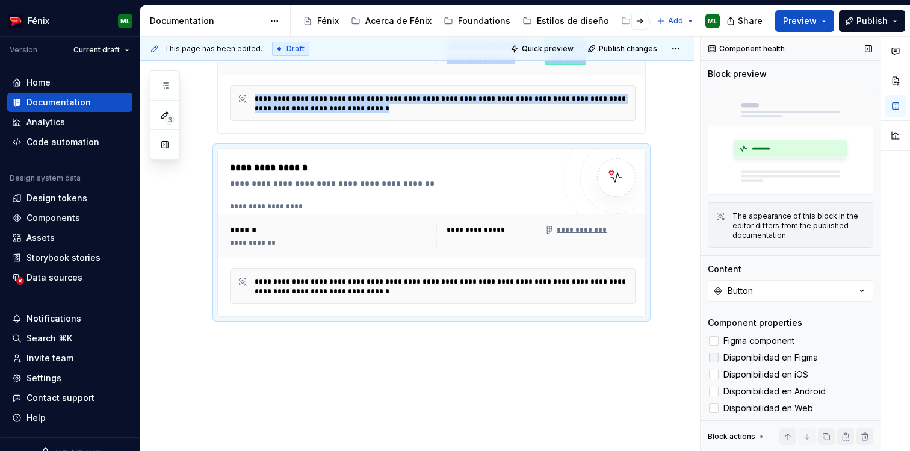
click at [713, 356] on div at bounding box center [714, 358] width 10 height 10
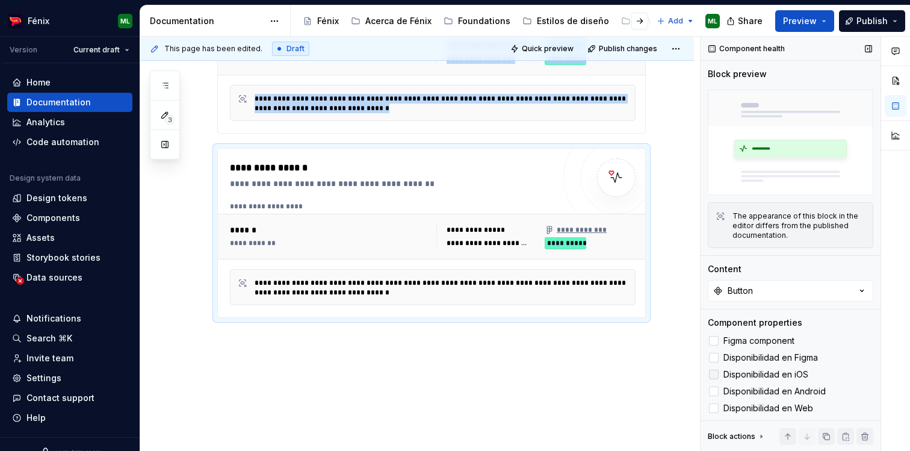
click at [712, 378] on div at bounding box center [714, 374] width 10 height 10
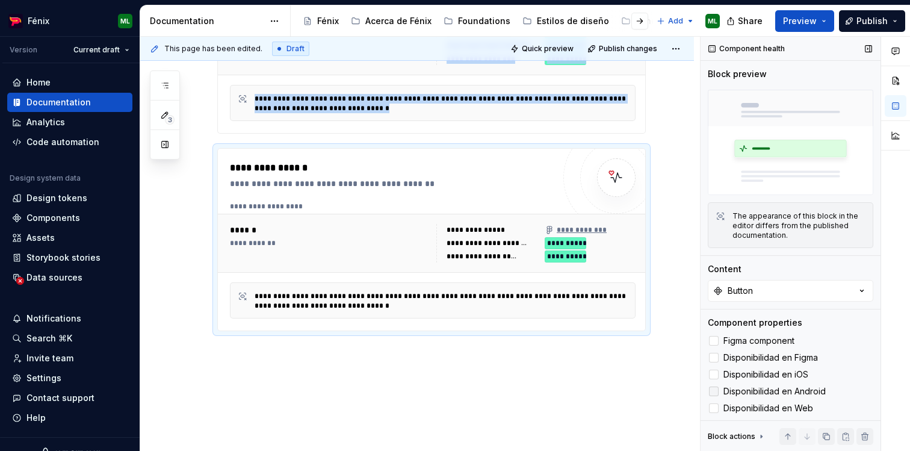
click at [712, 393] on div at bounding box center [714, 391] width 10 height 10
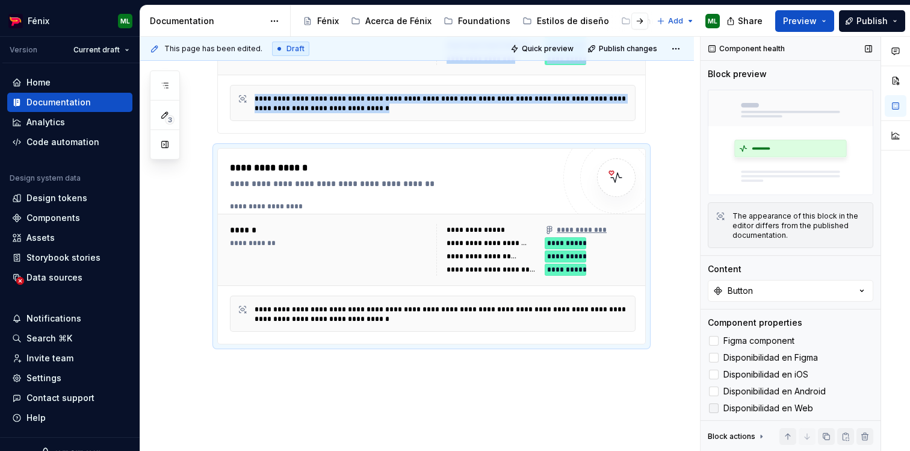
click at [712, 407] on div at bounding box center [714, 408] width 10 height 10
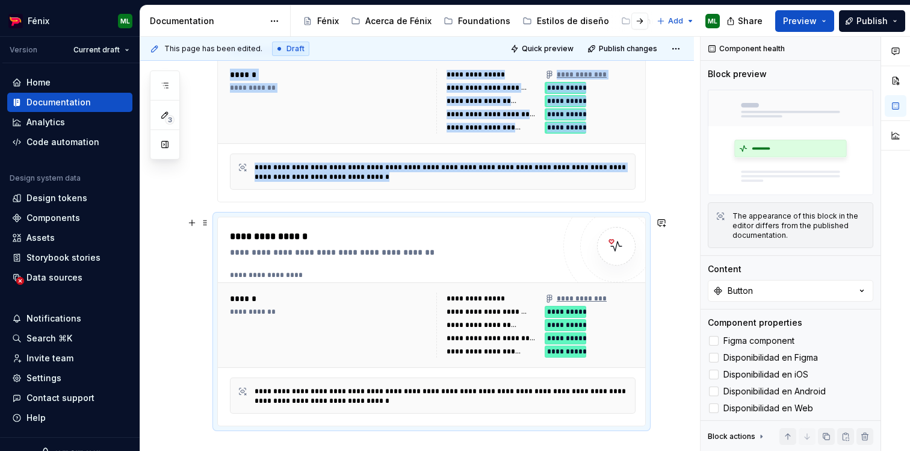
scroll to position [508, 0]
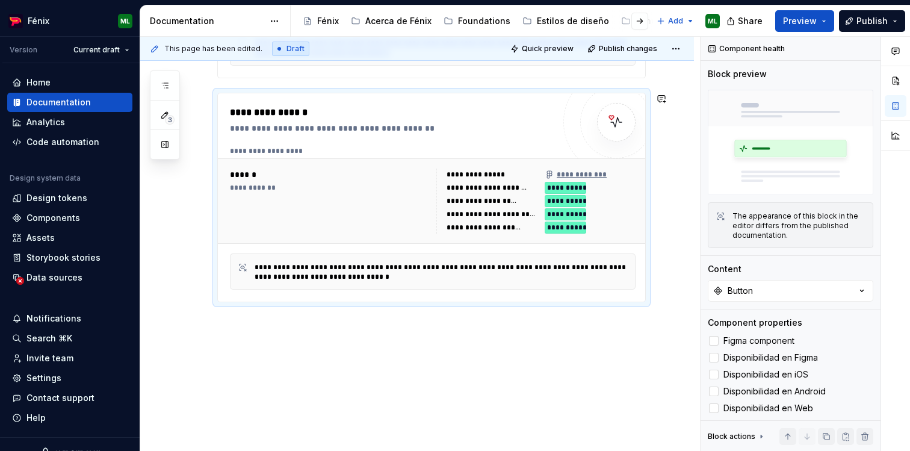
click at [384, 328] on div "**********" at bounding box center [416, 75] width 553 height 751
click at [373, 337] on div "**********" at bounding box center [416, 75] width 553 height 751
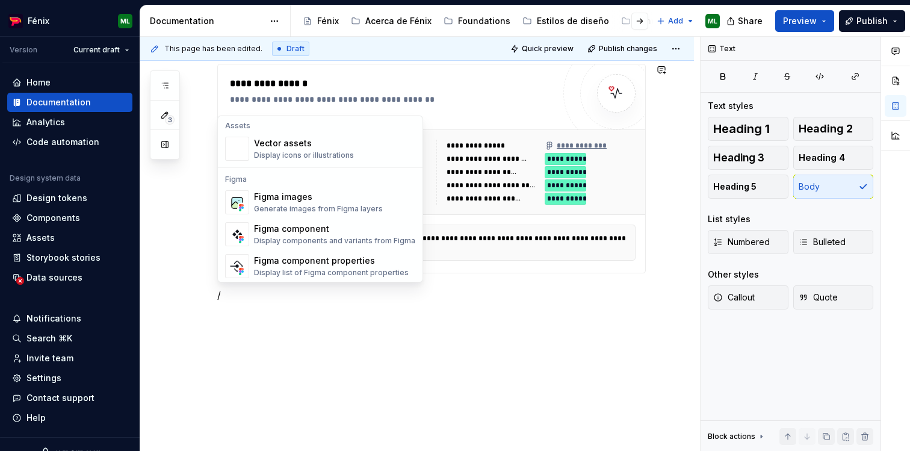
scroll to position [1198, 0]
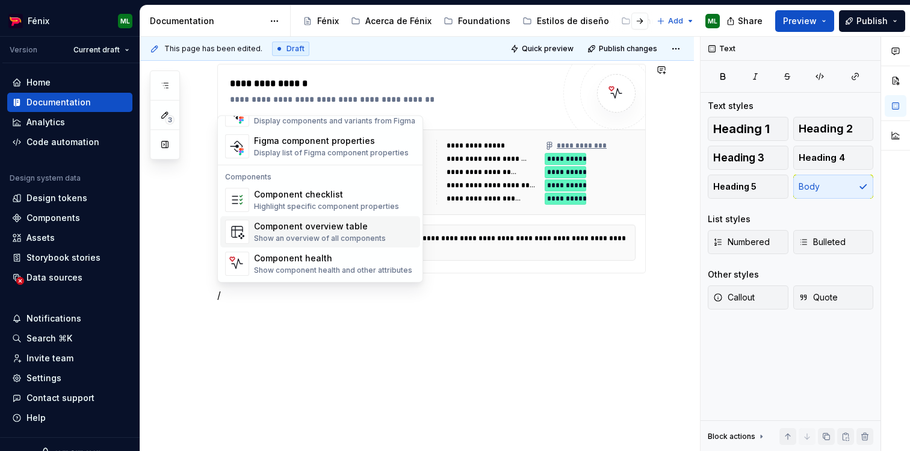
click at [337, 233] on div "Component overview table Show an overview of all components" at bounding box center [320, 232] width 132 height 23
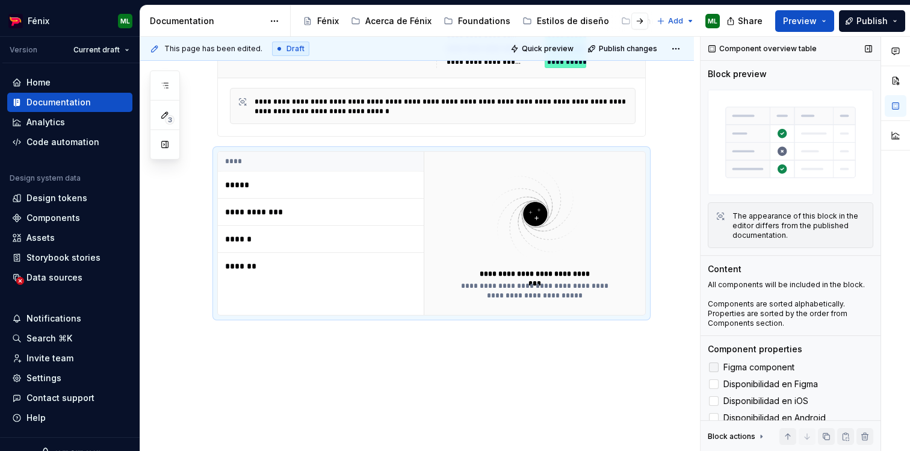
click at [753, 370] on span "Figma component" at bounding box center [758, 367] width 71 height 10
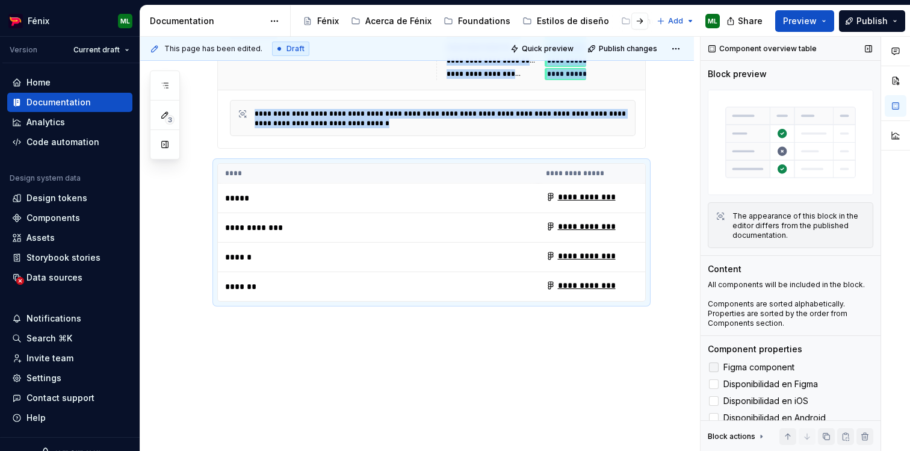
scroll to position [659, 0]
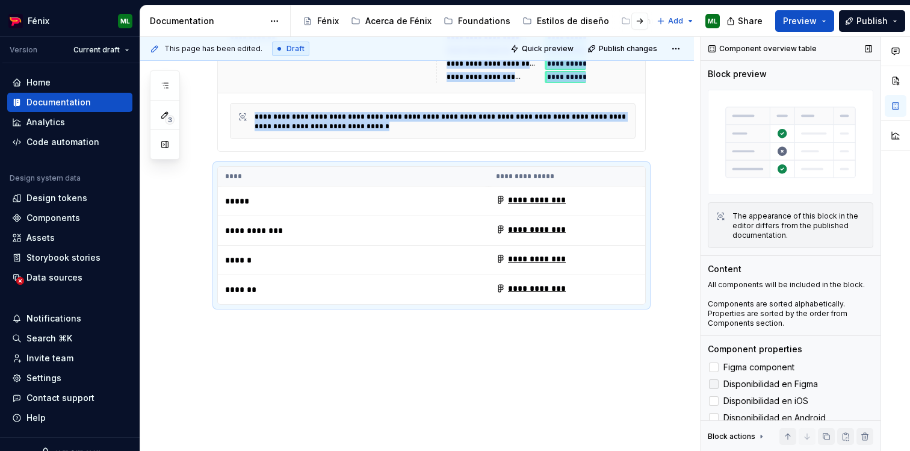
click at [748, 380] on span "Disponibilidad en Figma" at bounding box center [770, 384] width 94 height 10
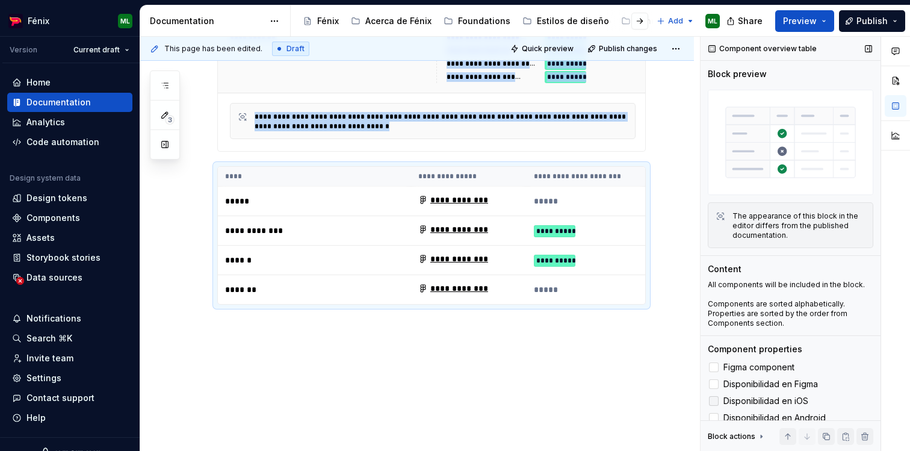
click at [744, 402] on span "Disponibilidad en iOS" at bounding box center [765, 401] width 85 height 10
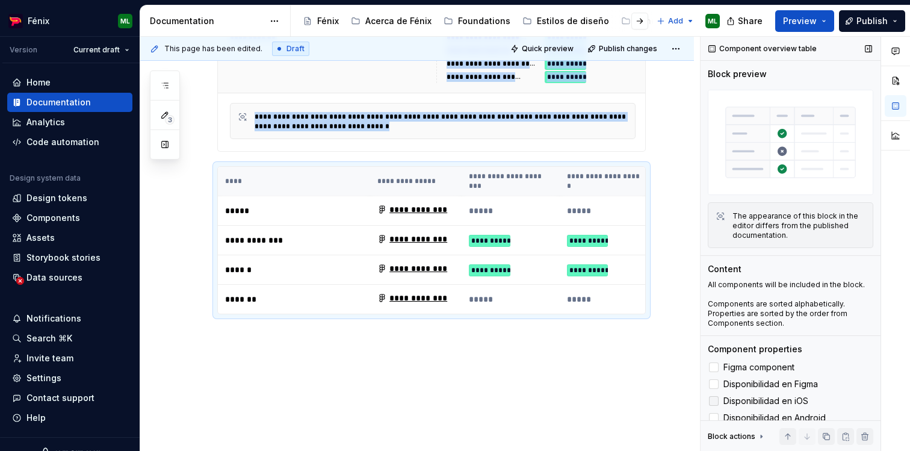
scroll to position [61, 0]
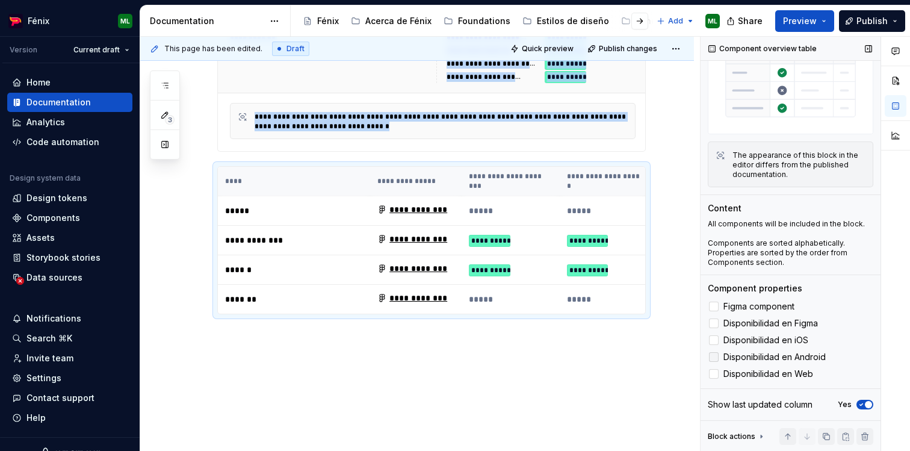
click at [753, 363] on label "Disponibilidad en Android" at bounding box center [789, 356] width 165 height 14
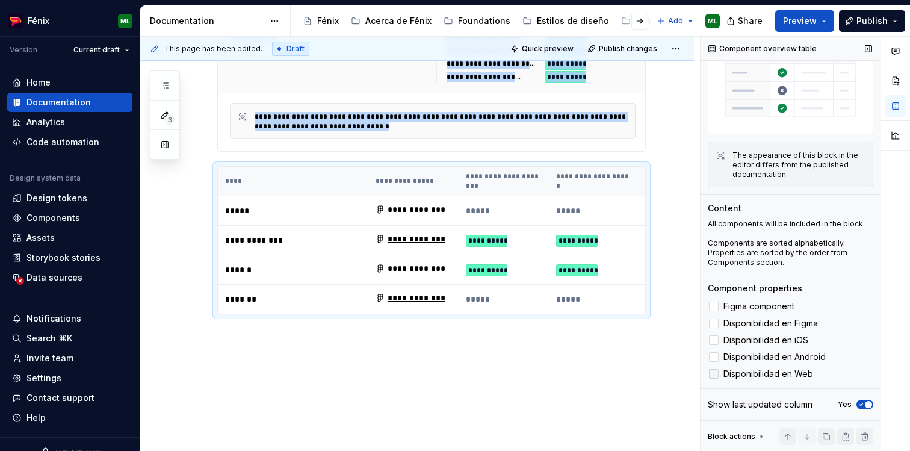
click at [752, 370] on span "Disponibilidad en Web" at bounding box center [768, 374] width 90 height 10
click at [740, 303] on span "Figma component" at bounding box center [758, 306] width 71 height 10
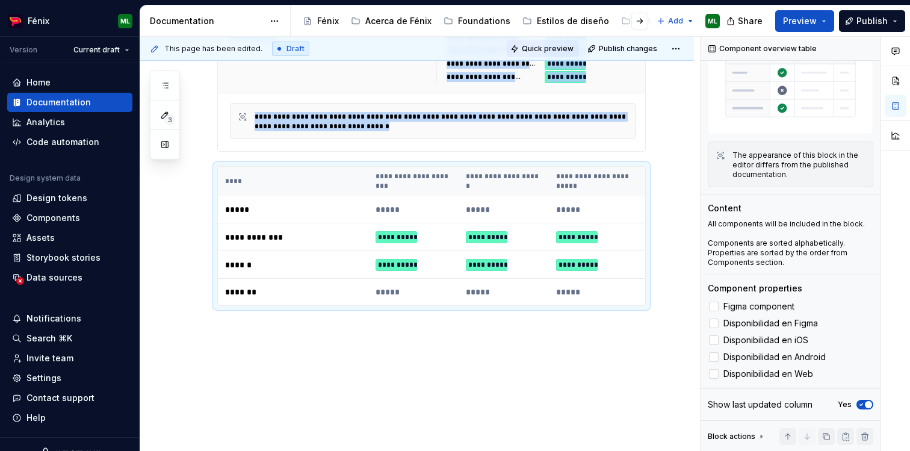
click at [561, 47] on span "Quick preview" at bounding box center [548, 49] width 52 height 10
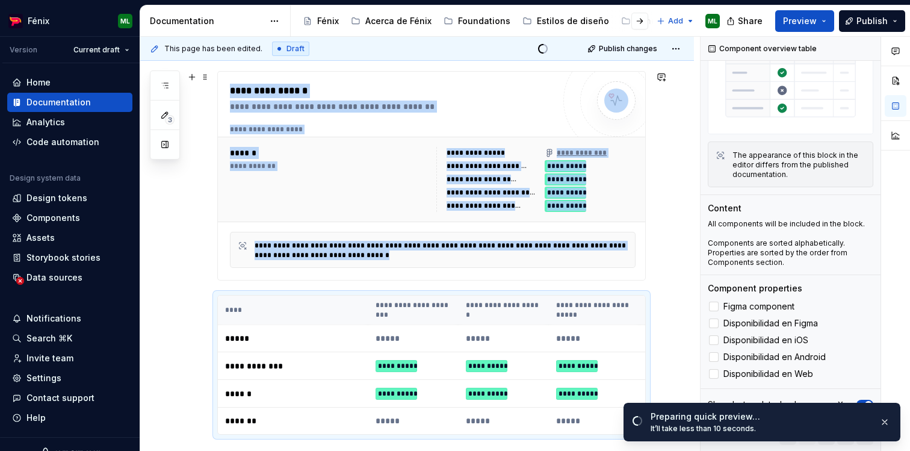
scroll to position [618, 0]
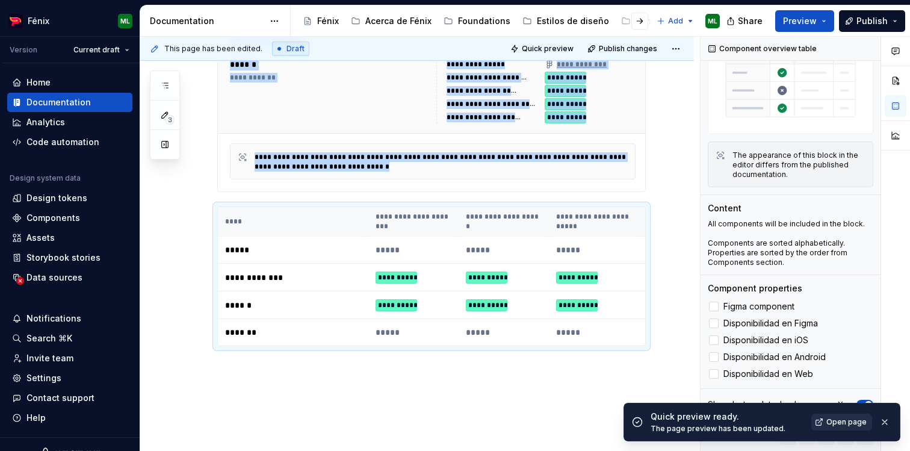
click at [827, 422] on link "Open page" at bounding box center [841, 421] width 61 height 17
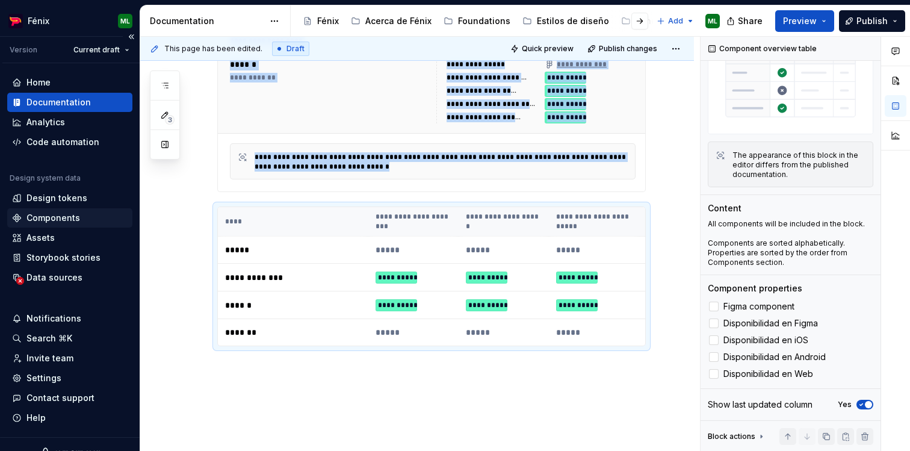
click at [55, 222] on div "Components" at bounding box center [53, 218] width 54 height 12
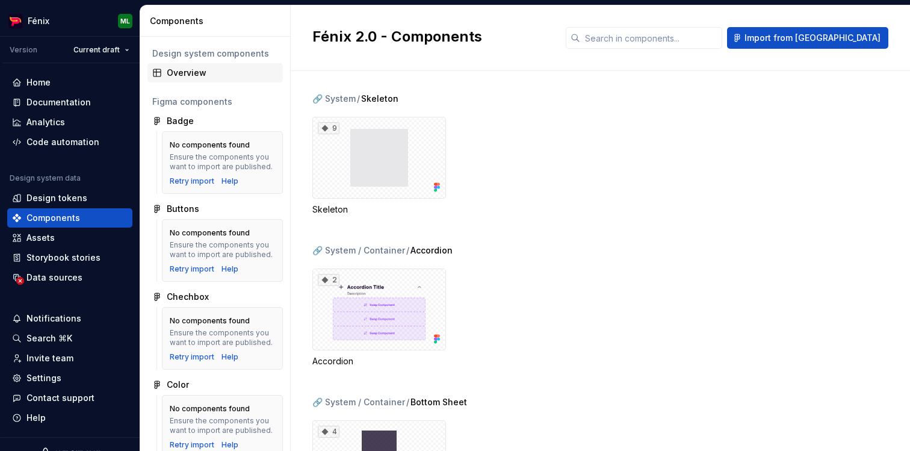
click at [208, 75] on div "Overview" at bounding box center [222, 73] width 111 height 12
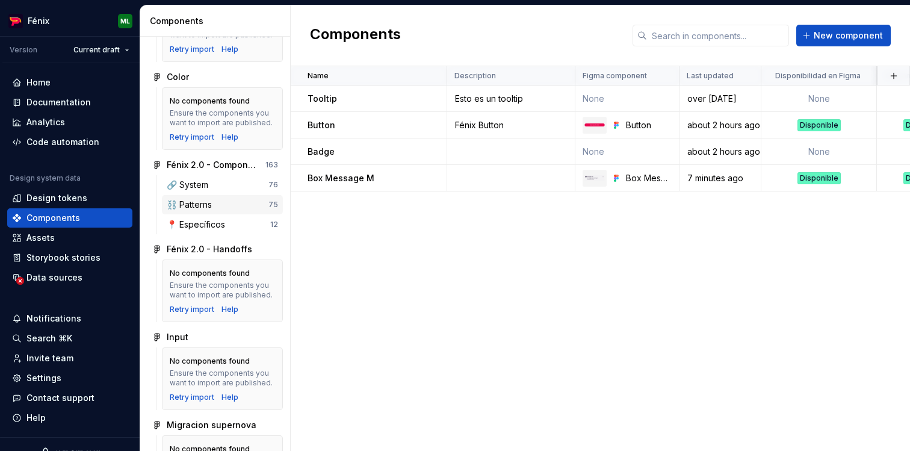
scroll to position [317, 0]
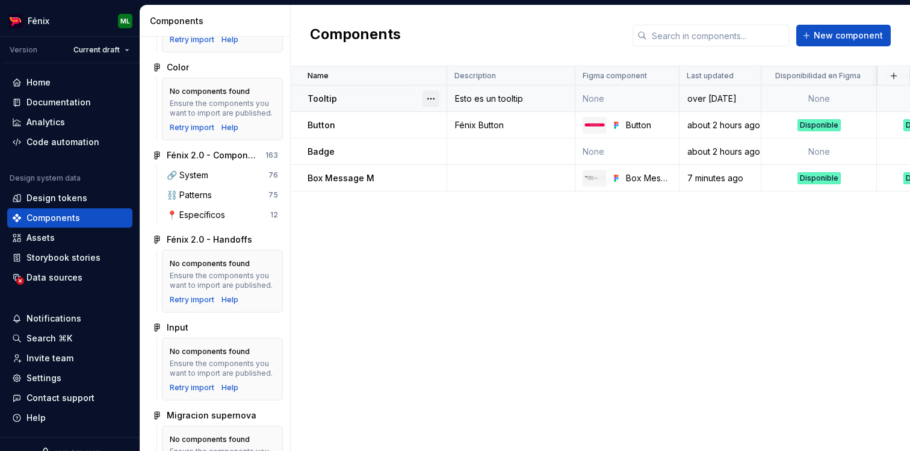
click at [433, 98] on button "button" at bounding box center [430, 98] width 17 height 17
click at [458, 152] on div "Delete component" at bounding box center [494, 147] width 99 height 12
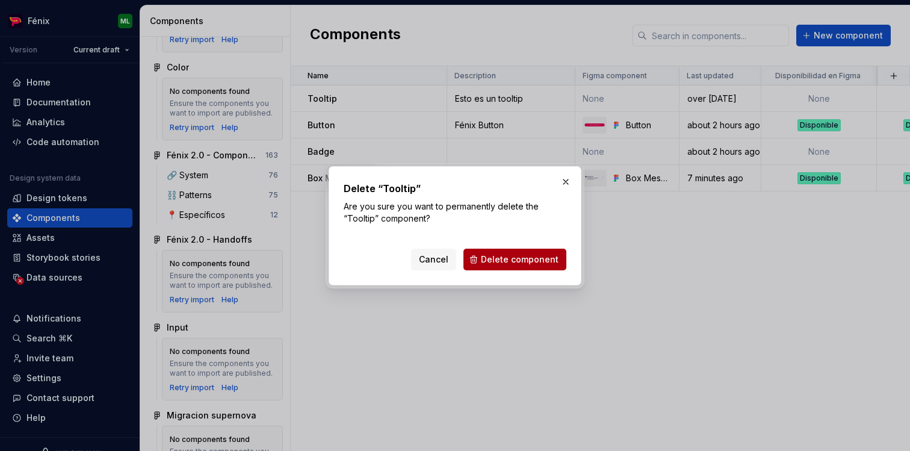
click at [507, 253] on span "Delete component" at bounding box center [520, 259] width 78 height 12
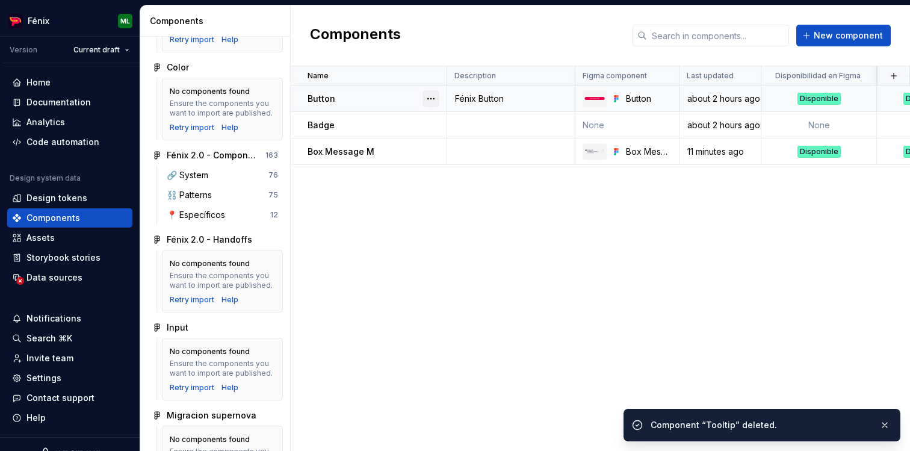
click at [433, 98] on button "button" at bounding box center [430, 98] width 17 height 17
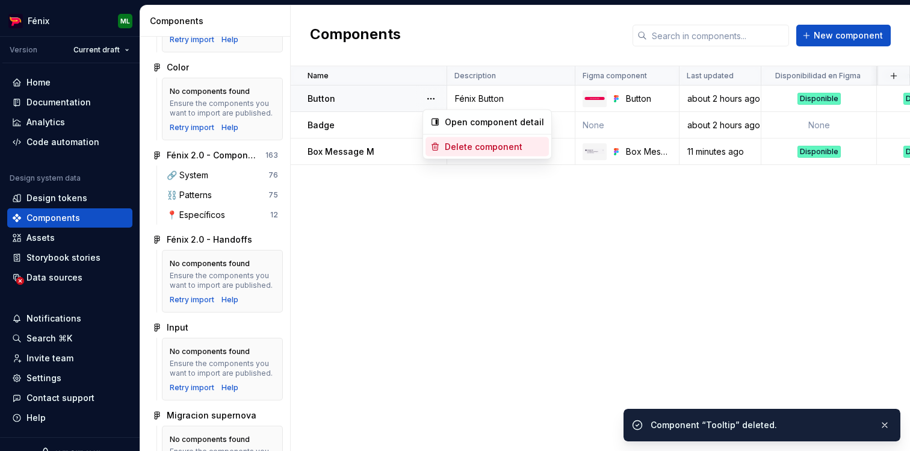
click at [458, 150] on div "Delete component" at bounding box center [494, 147] width 99 height 12
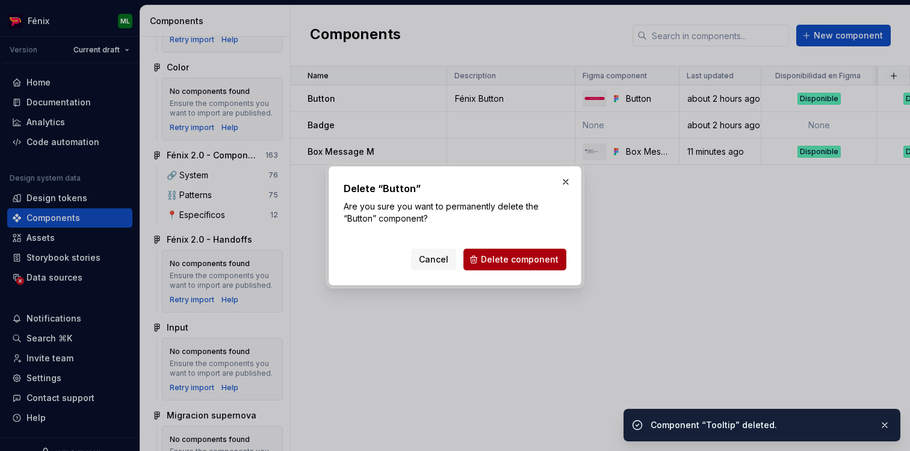
click at [528, 262] on span "Delete component" at bounding box center [520, 259] width 78 height 12
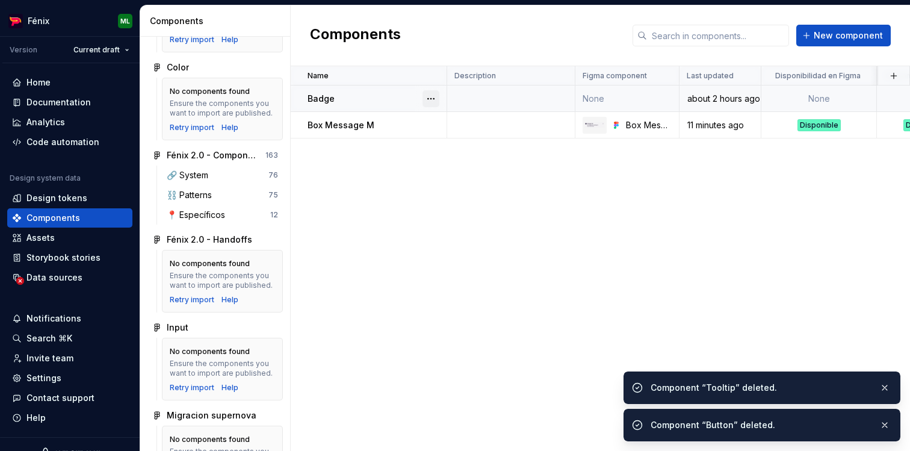
click at [437, 100] on button "button" at bounding box center [430, 98] width 17 height 17
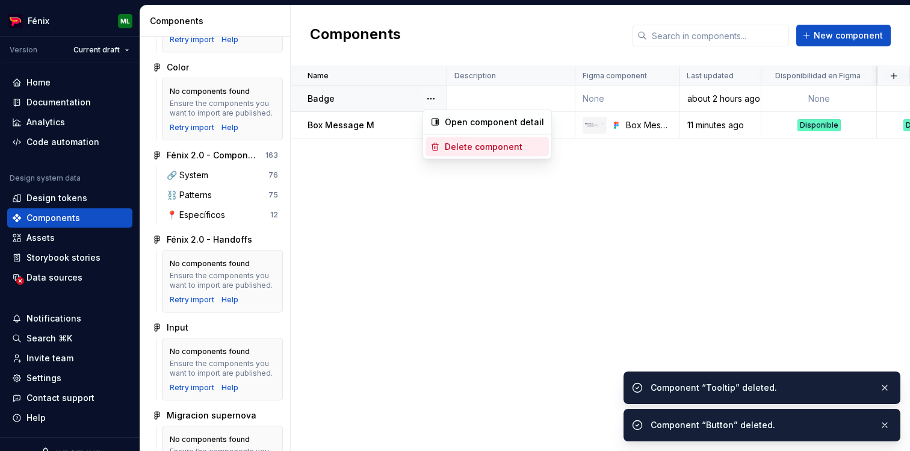
click at [465, 150] on div "Delete component" at bounding box center [494, 147] width 99 height 12
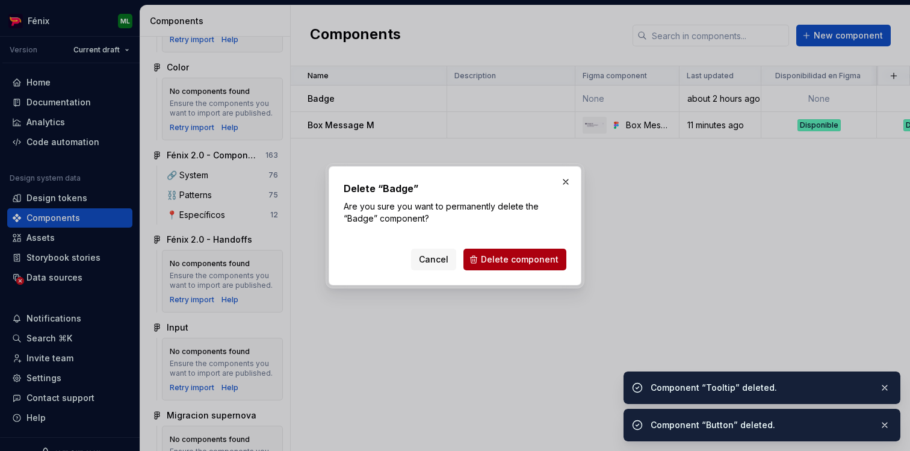
click at [510, 253] on span "Delete component" at bounding box center [520, 259] width 78 height 12
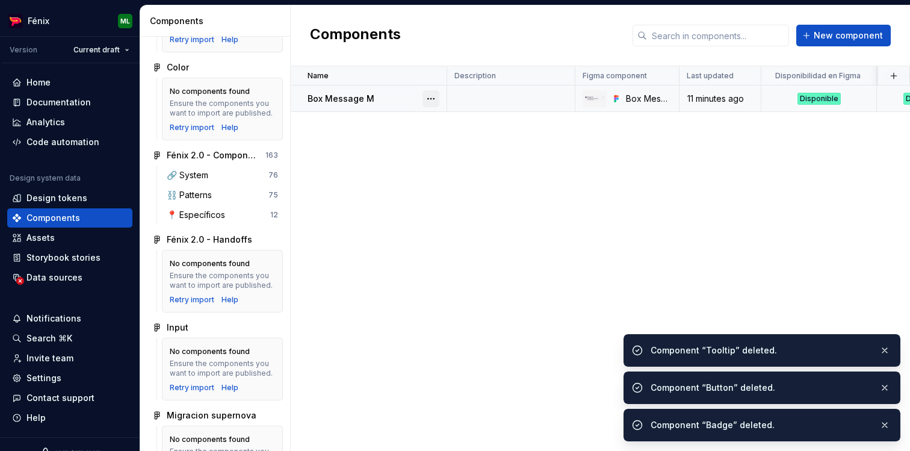
click at [433, 99] on button "button" at bounding box center [430, 98] width 17 height 17
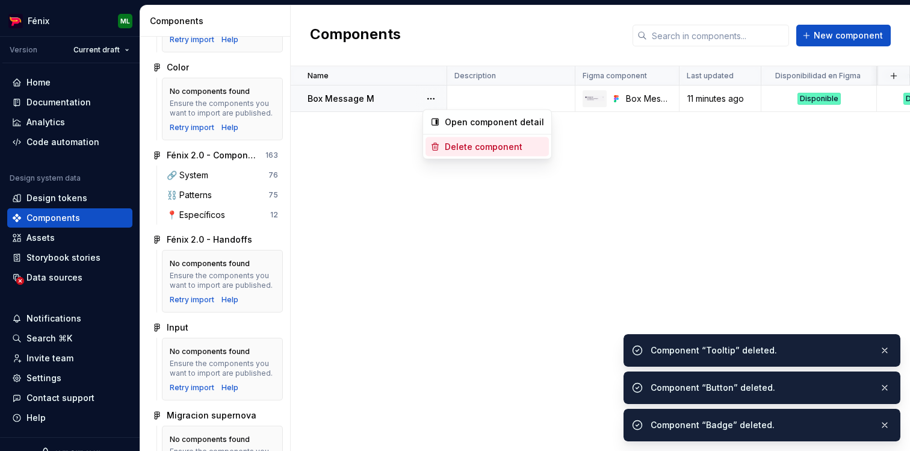
click at [453, 146] on div "Delete component" at bounding box center [494, 147] width 99 height 12
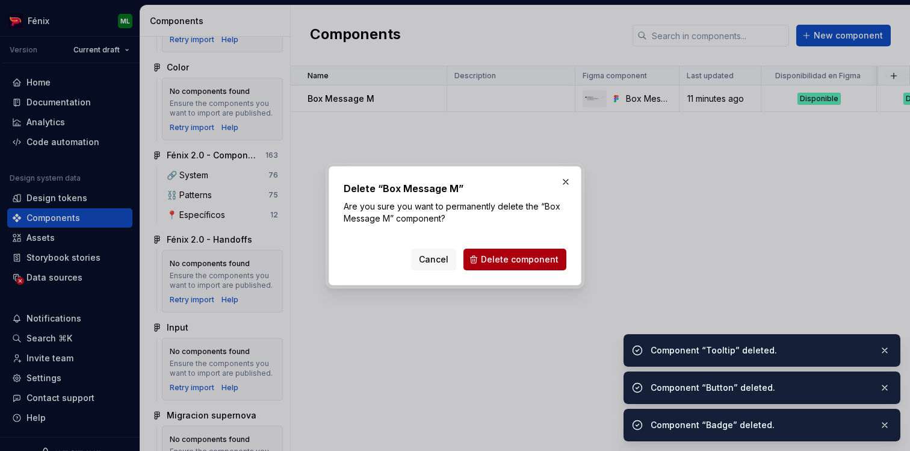
click at [495, 253] on span "Delete component" at bounding box center [520, 259] width 78 height 12
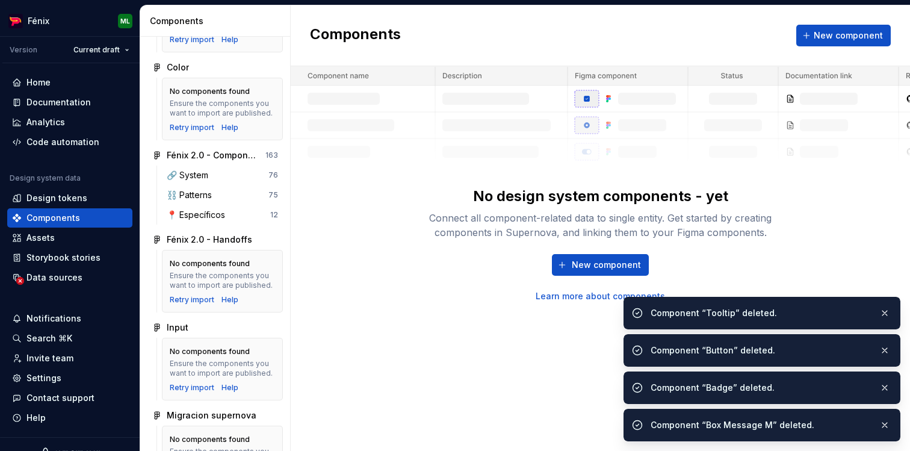
click at [347, 289] on div "No design system components - yet Connect all component-related data to single …" at bounding box center [600, 184] width 619 height 236
click at [54, 87] on div "Home" at bounding box center [69, 82] width 115 height 12
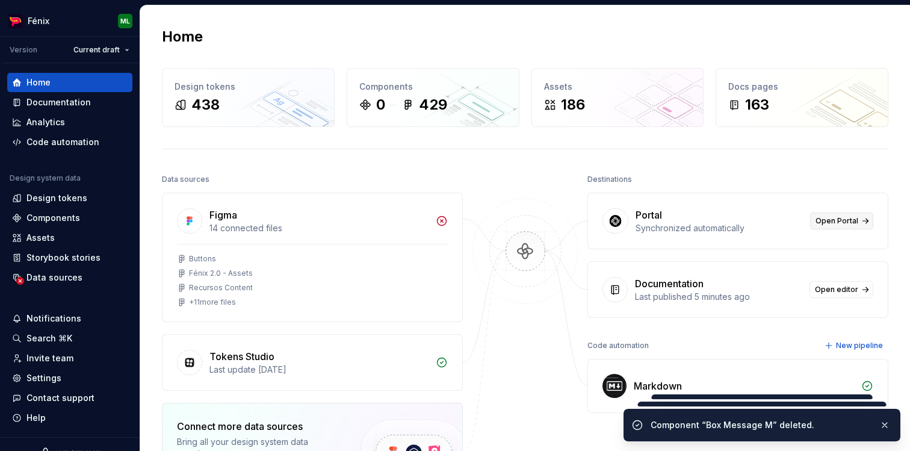
click at [831, 222] on span "Open Portal" at bounding box center [836, 221] width 43 height 10
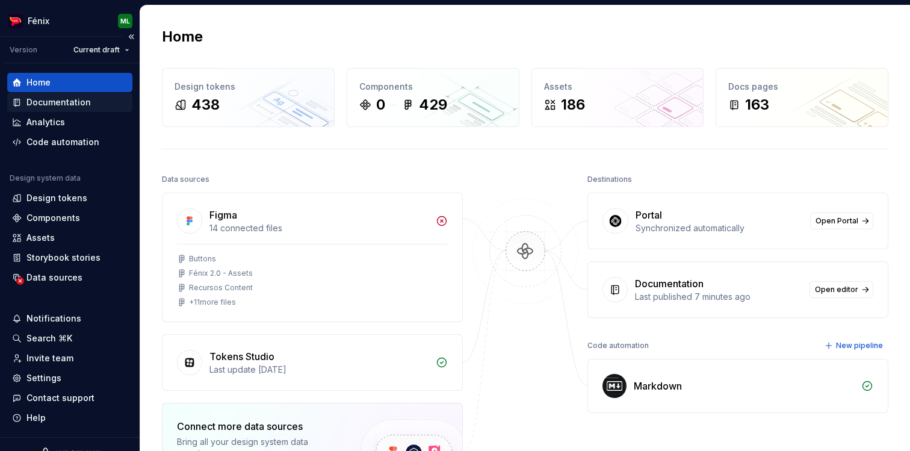
click at [85, 102] on div "Documentation" at bounding box center [58, 102] width 64 height 12
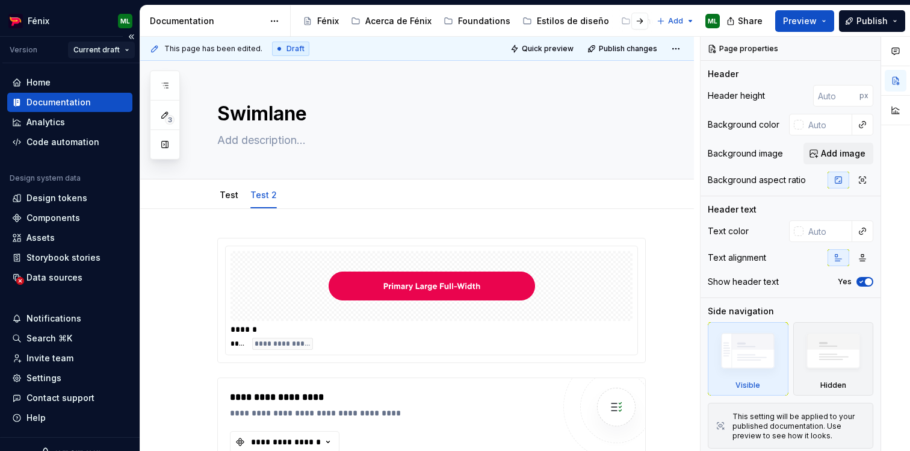
click at [110, 51] on html "Fénix ML Version Current draft Home Documentation Analytics Code automation Des…" at bounding box center [455, 225] width 910 height 451
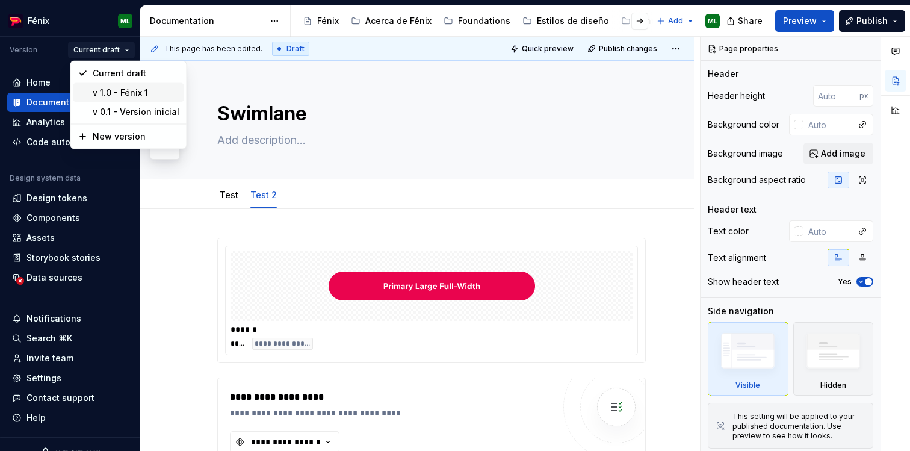
click at [110, 87] on div "v 1.0 - Fénix 1" at bounding box center [136, 93] width 87 height 12
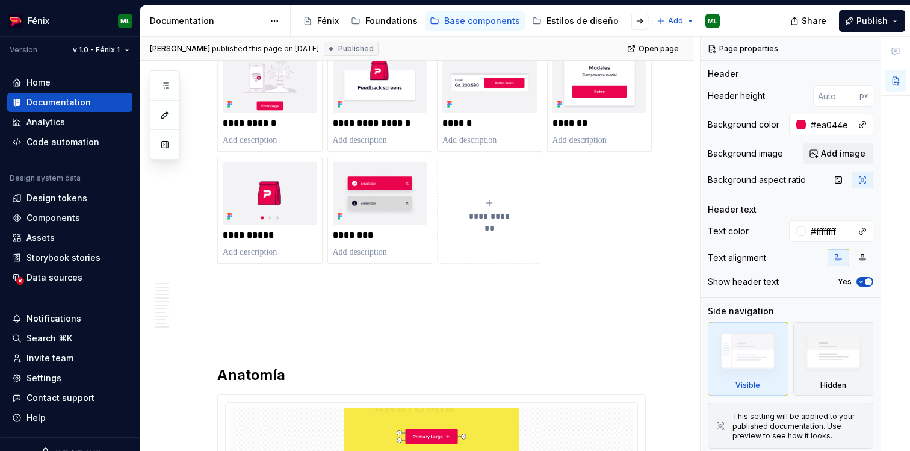
scroll to position [683, 0]
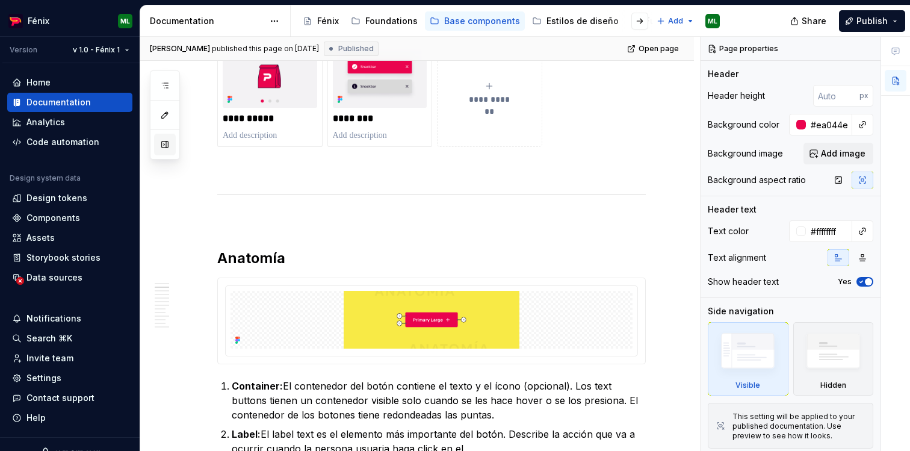
click at [159, 150] on button "button" at bounding box center [165, 145] width 22 height 22
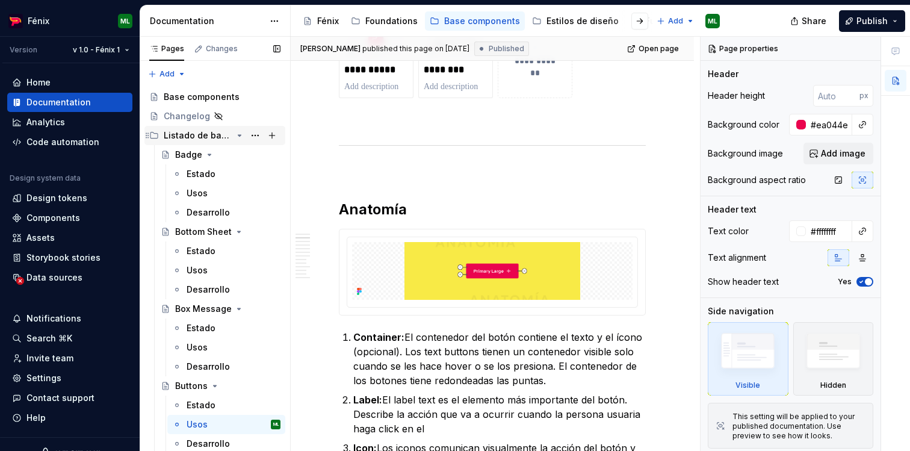
click at [196, 136] on div "Listado de base components" at bounding box center [198, 135] width 69 height 12
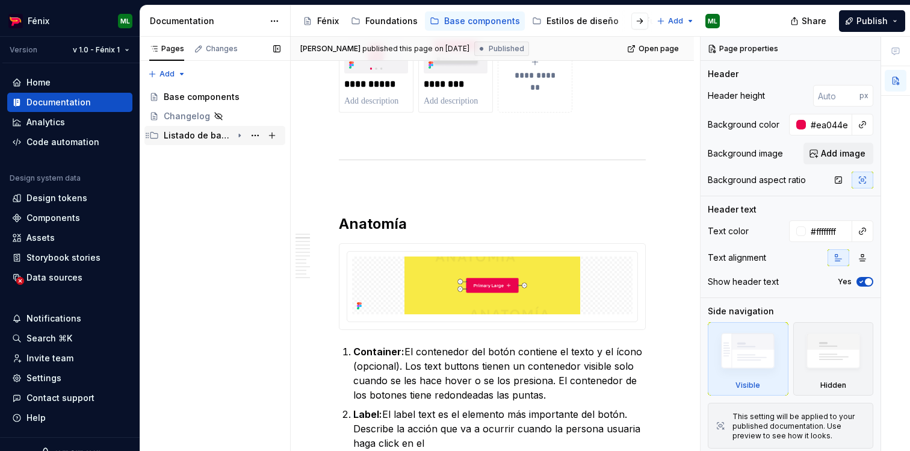
scroll to position [697, 0]
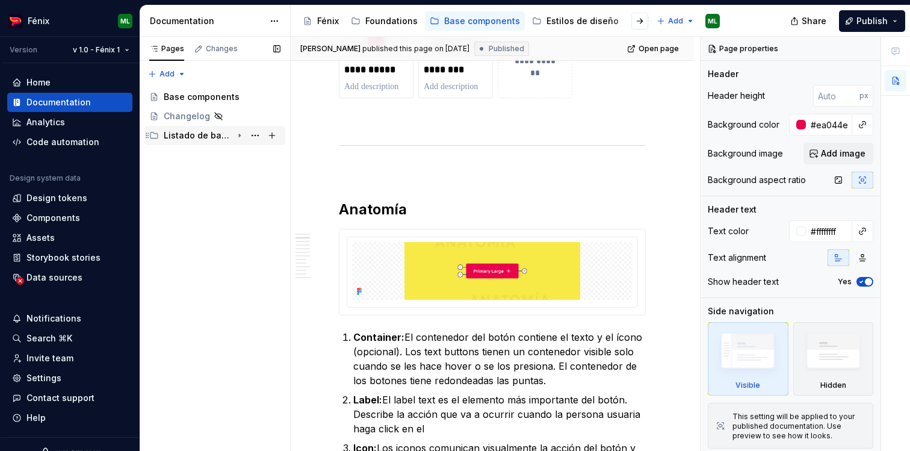
click at [196, 136] on div "Listado de base components" at bounding box center [198, 135] width 69 height 12
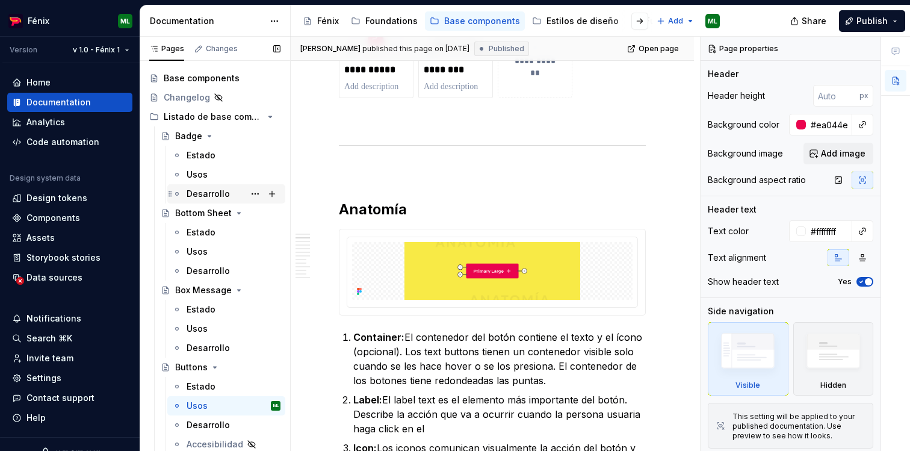
scroll to position [0, 0]
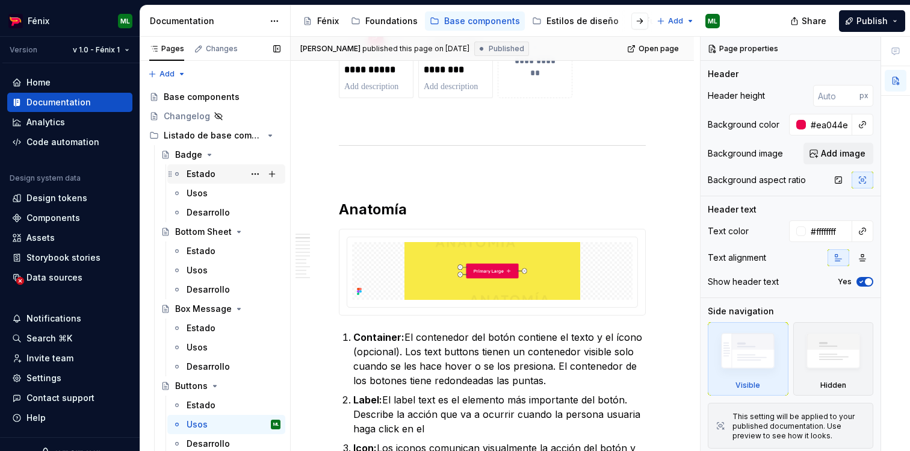
click at [206, 172] on div "Estado" at bounding box center [200, 174] width 29 height 12
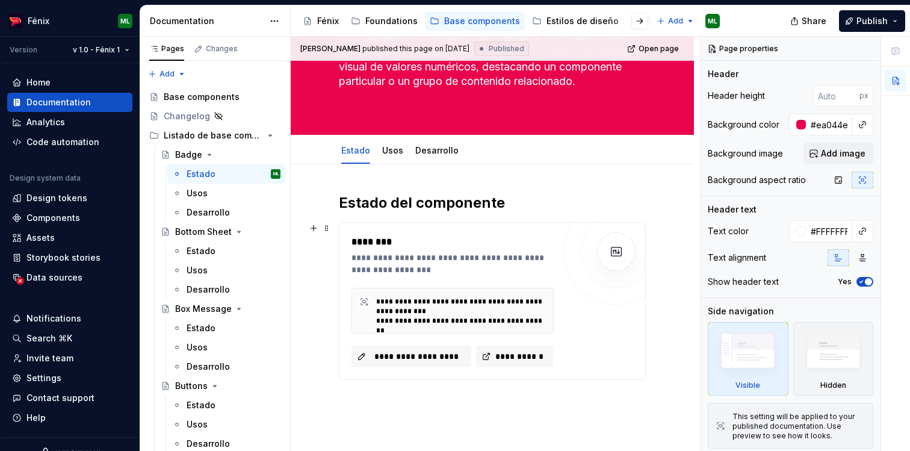
scroll to position [115, 0]
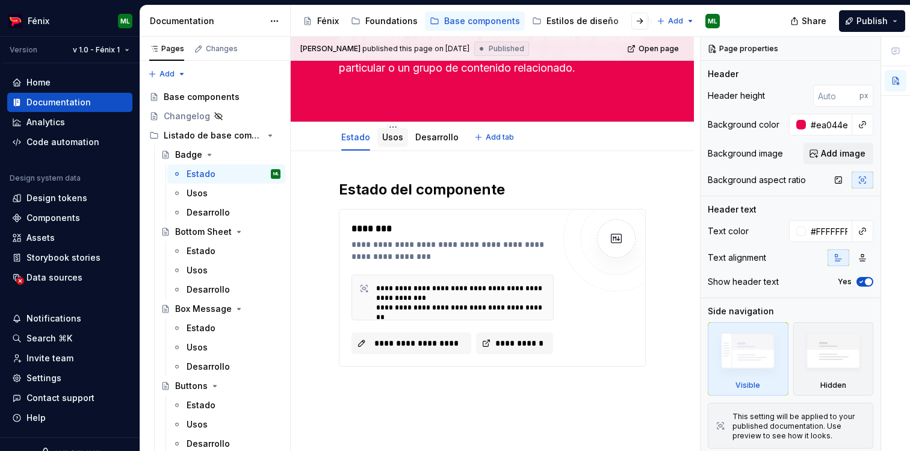
click at [401, 135] on link "Usos" at bounding box center [392, 137] width 21 height 10
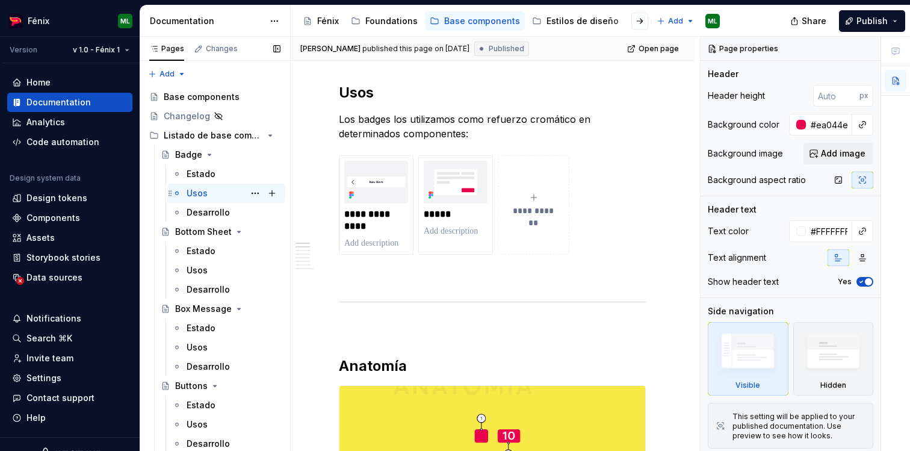
scroll to position [13, 0]
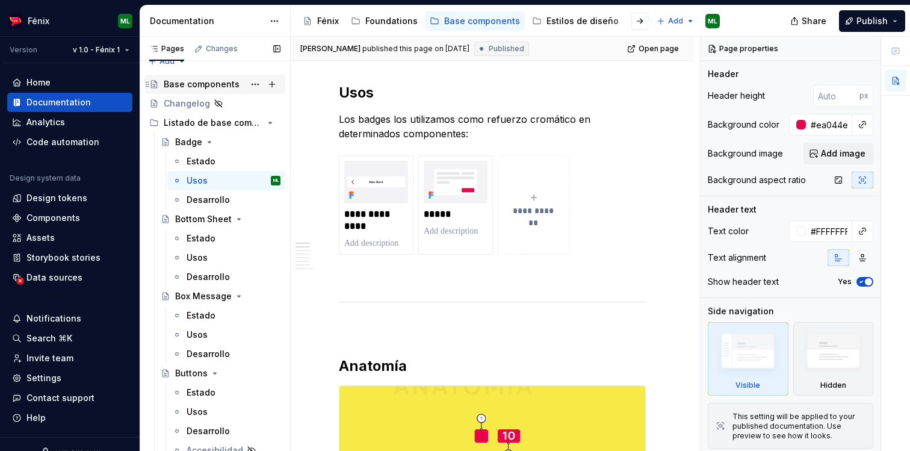
click at [194, 76] on div "Base components" at bounding box center [222, 84] width 117 height 17
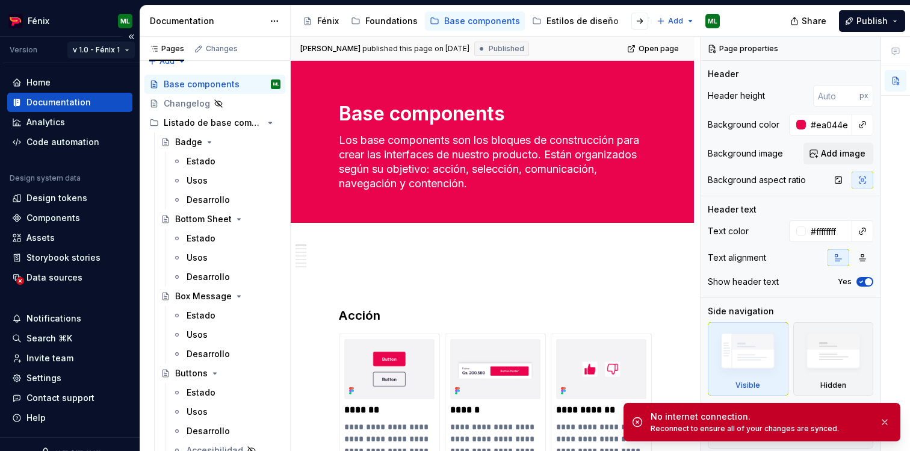
click at [102, 52] on html "Fénix ML Version v 1.0 - Fénix 1 Home Documentation Analytics Code automation D…" at bounding box center [455, 225] width 910 height 451
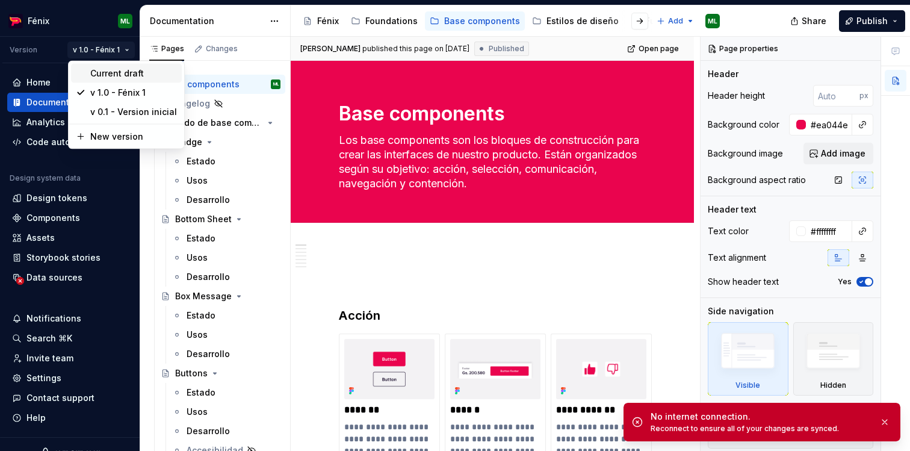
click at [103, 64] on div "Current draft" at bounding box center [126, 73] width 111 height 19
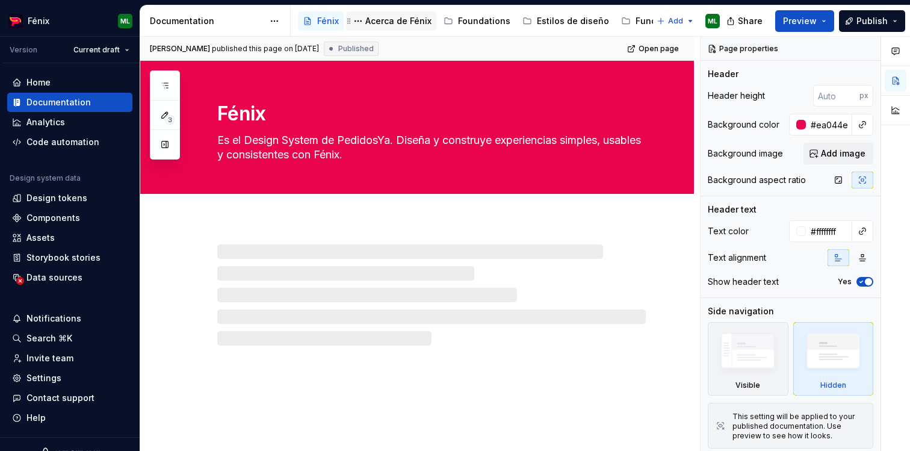
click at [408, 19] on div "Acerca de Fénix" at bounding box center [398, 21] width 66 height 12
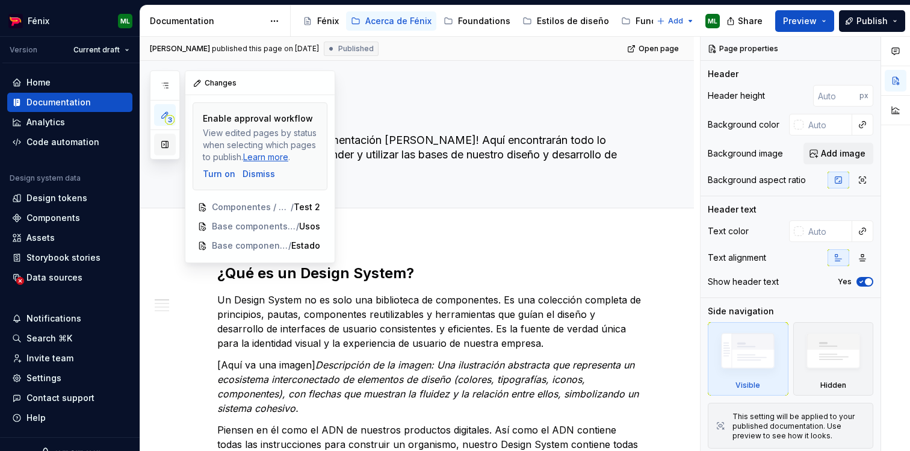
click at [164, 144] on button "button" at bounding box center [165, 145] width 22 height 22
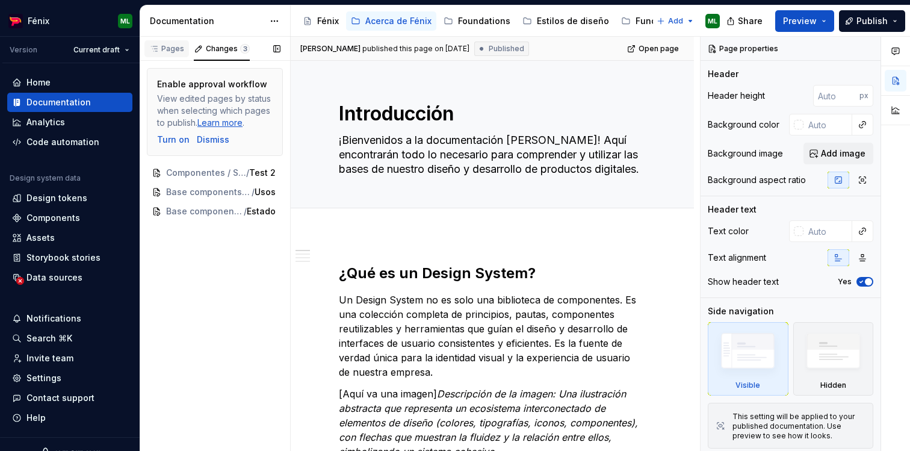
click at [172, 49] on div "Pages" at bounding box center [166, 49] width 35 height 10
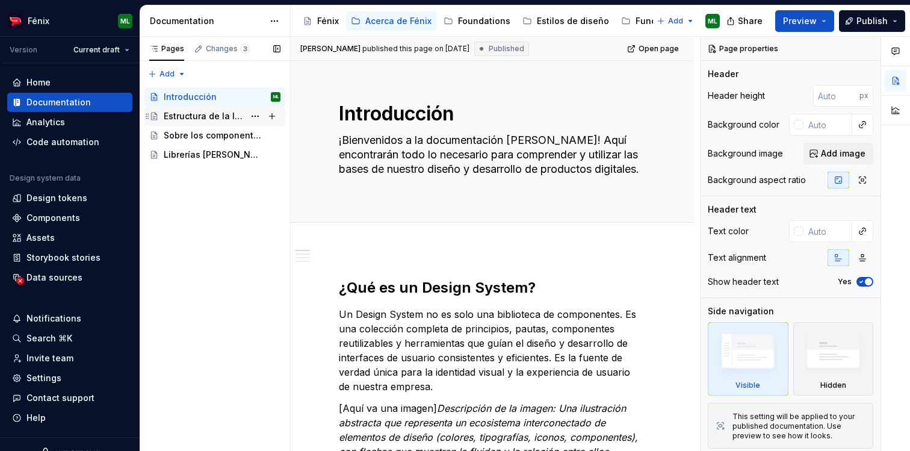
click at [180, 114] on div "Estructura de la librería" at bounding box center [204, 116] width 81 height 12
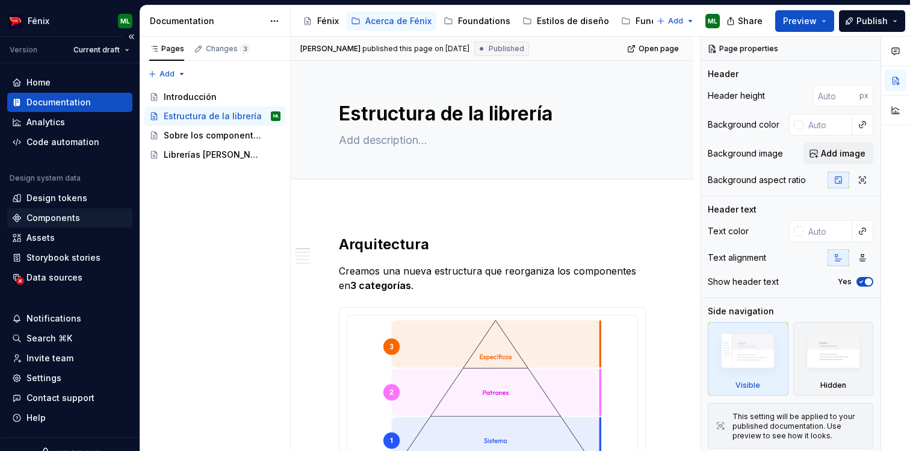
click at [37, 217] on div "Components" at bounding box center [53, 218] width 54 height 12
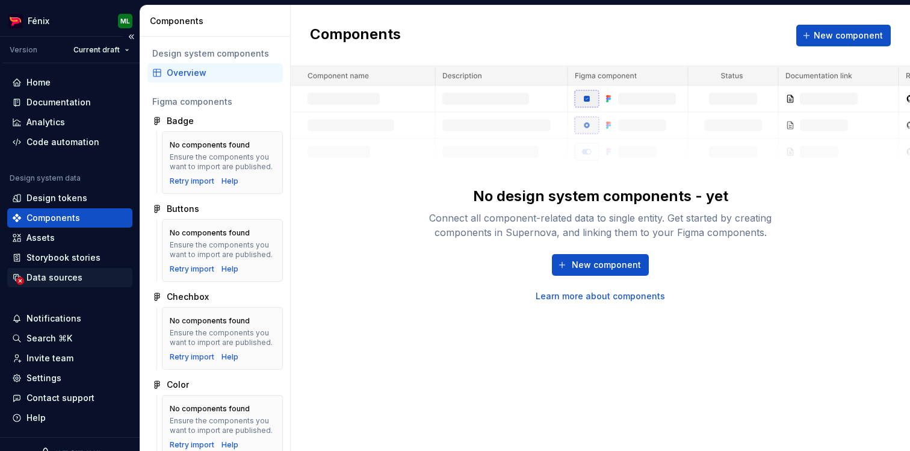
click at [78, 277] on div "Data sources" at bounding box center [54, 277] width 56 height 12
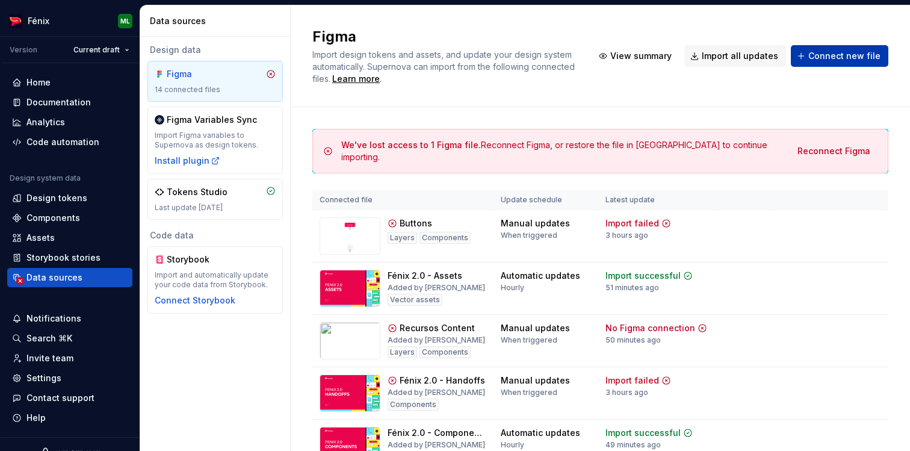
click at [848, 61] on span "Connect new file" at bounding box center [844, 56] width 72 height 12
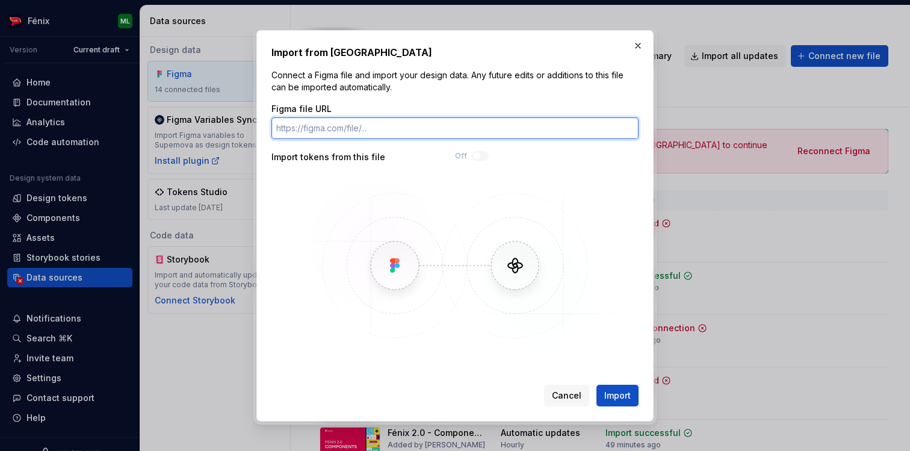
paste input "[URL][DOMAIN_NAME]"
click at [452, 126] on input "[URL][DOMAIN_NAME]" at bounding box center [454, 128] width 367 height 22
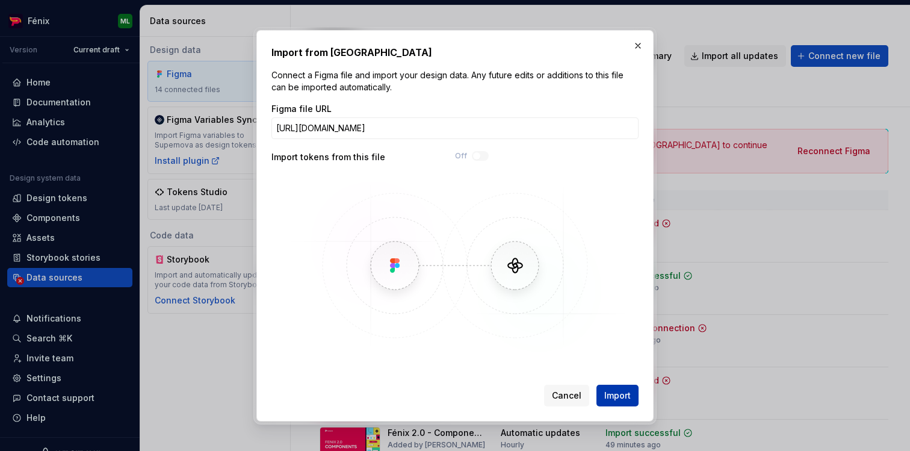
click at [612, 395] on span "Import" at bounding box center [617, 395] width 26 height 12
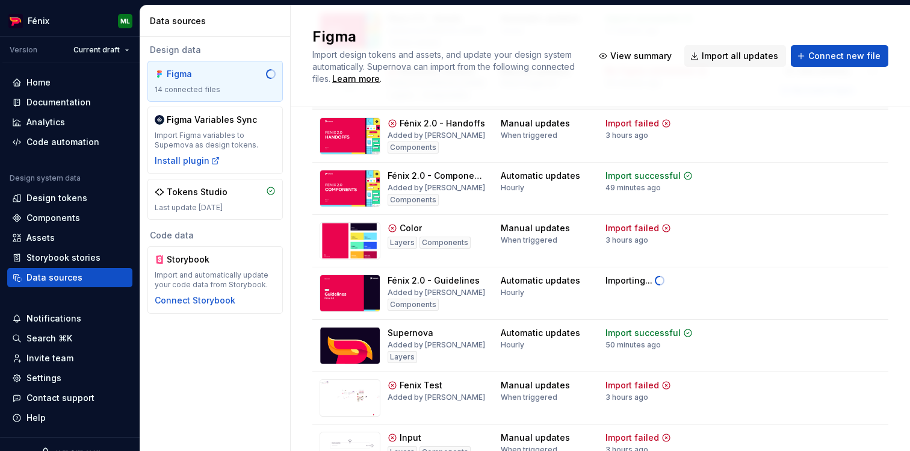
scroll to position [260, 0]
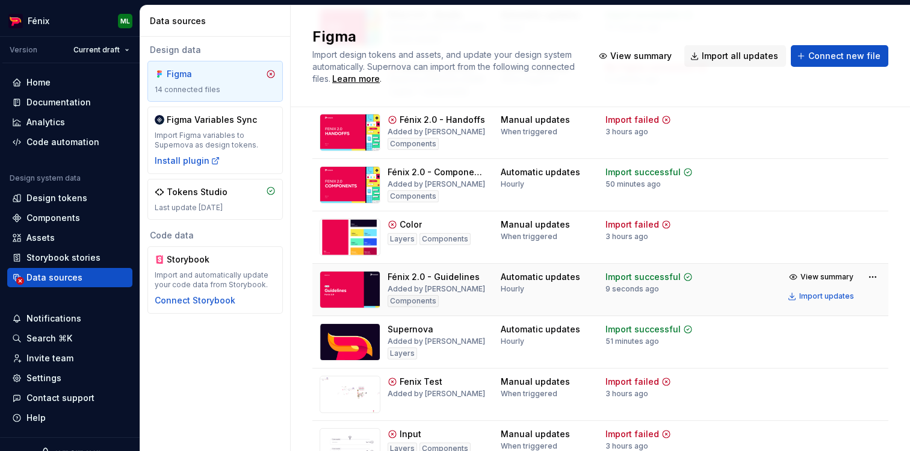
click at [437, 303] on div "Fénix 2.0 - Guidelines Added by [PERSON_NAME]" at bounding box center [435, 289] width 97 height 37
click at [835, 272] on span "View summary" at bounding box center [826, 277] width 53 height 10
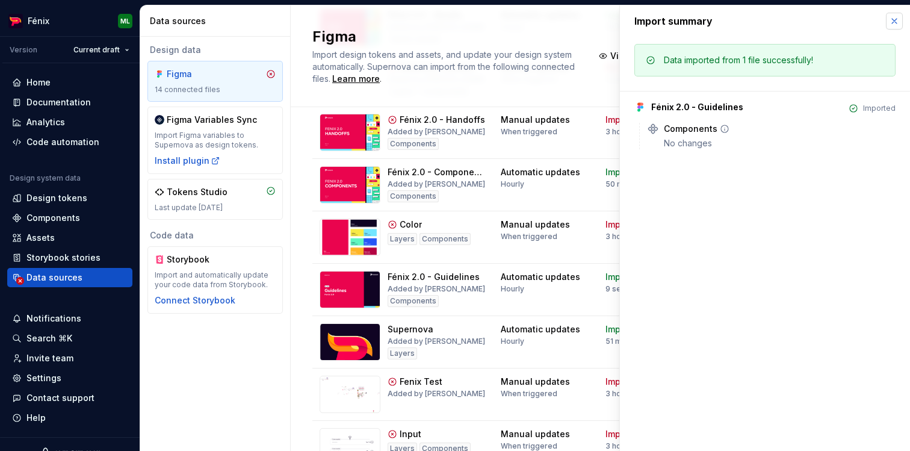
click at [891, 27] on button "button" at bounding box center [893, 21] width 17 height 17
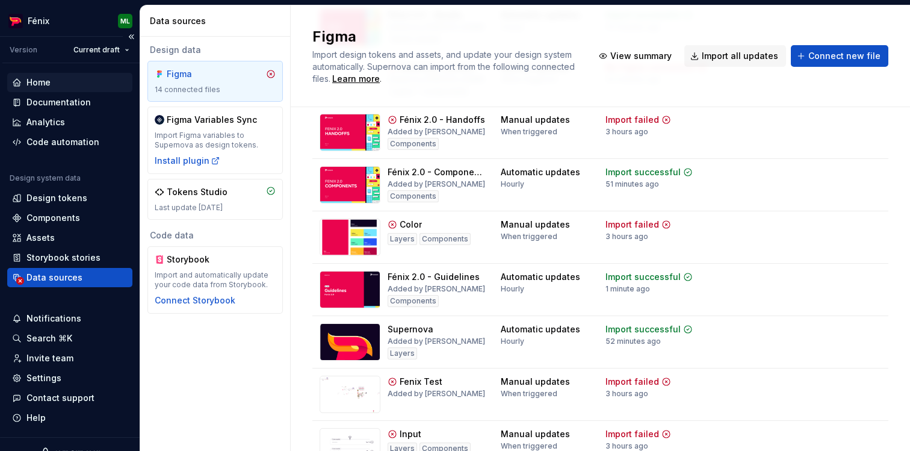
click at [56, 82] on div "Home" at bounding box center [69, 82] width 115 height 12
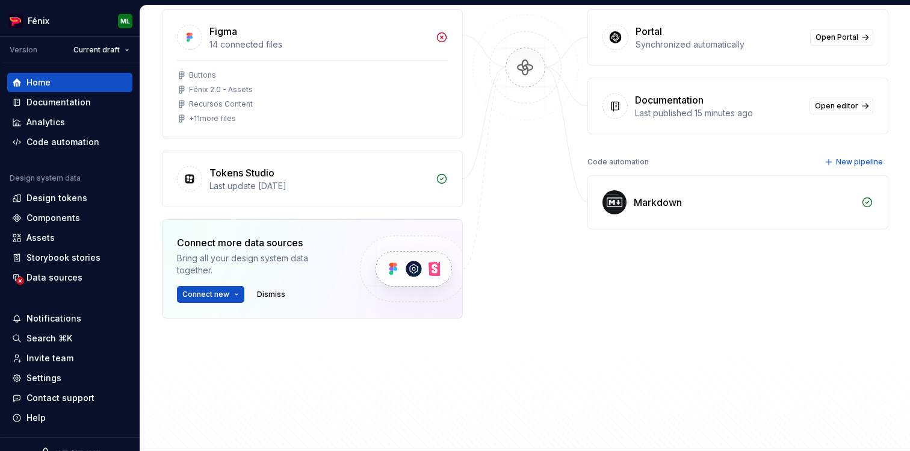
scroll to position [182, 0]
click at [239, 292] on button "Connect new" at bounding box center [210, 295] width 67 height 17
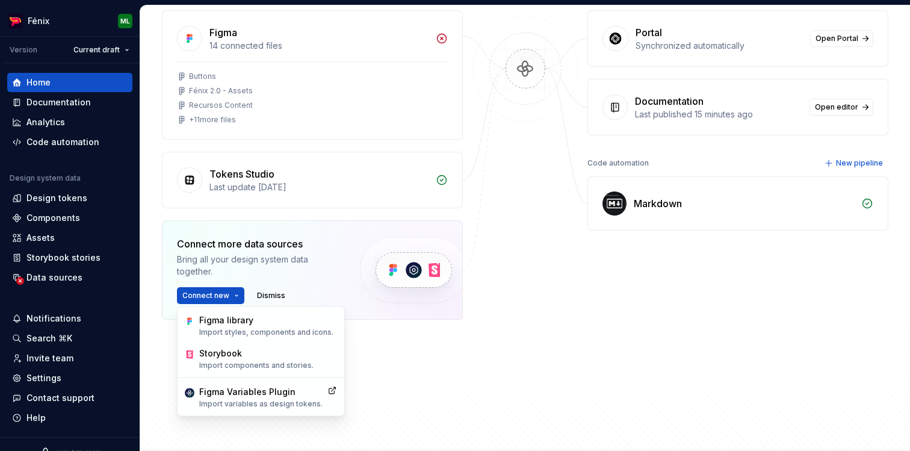
click at [358, 343] on div "Figma 14 connected files Buttons Fénix 2.0 - Assets Recursos Content + 11 more …" at bounding box center [312, 194] width 301 height 369
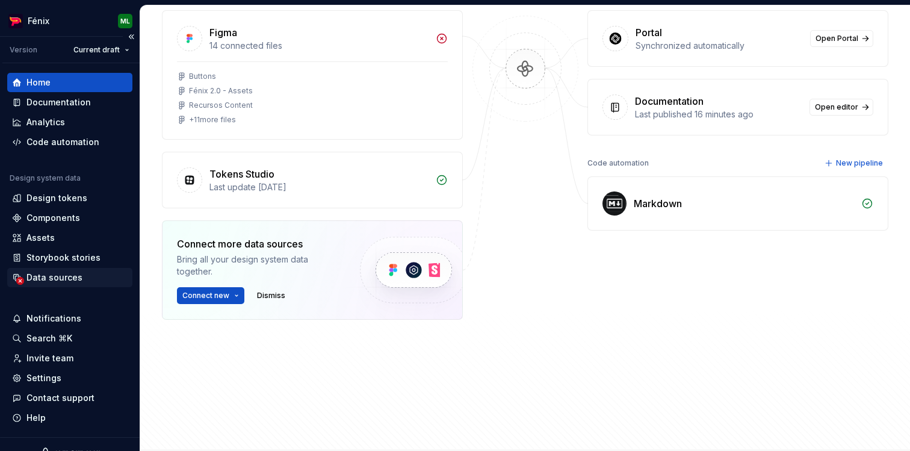
click at [38, 279] on div "Data sources" at bounding box center [54, 277] width 56 height 12
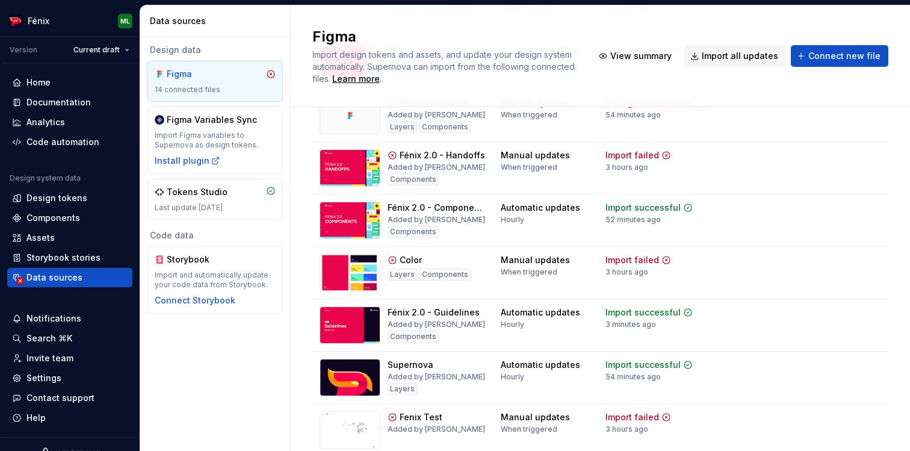
scroll to position [236, 0]
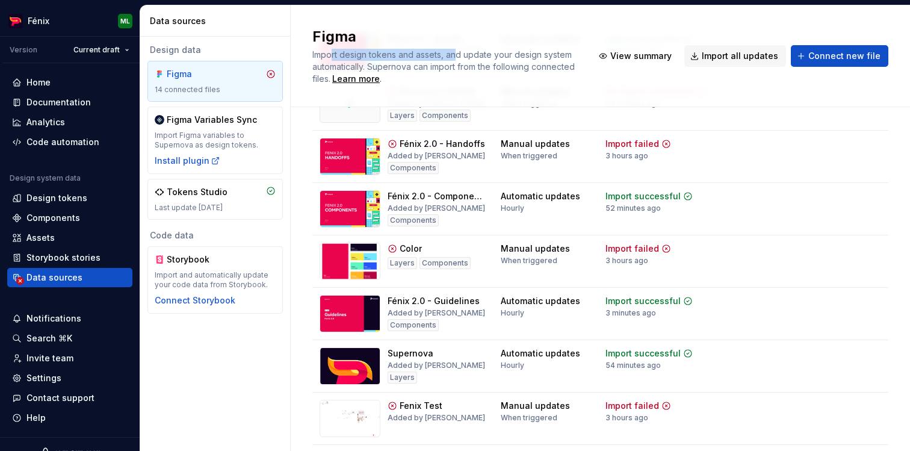
drag, startPoint x: 333, startPoint y: 51, endPoint x: 457, endPoint y: 54, distance: 124.0
click at [457, 54] on span "Import design tokens and assets, and update your design system automatically. S…" at bounding box center [444, 66] width 265 height 34
drag, startPoint x: 468, startPoint y: 55, endPoint x: 553, endPoint y: 56, distance: 85.4
click at [552, 56] on span "Import design tokens and assets, and update your design system automatically. S…" at bounding box center [444, 66] width 265 height 34
drag, startPoint x: 386, startPoint y: 70, endPoint x: 466, endPoint y: 72, distance: 79.4
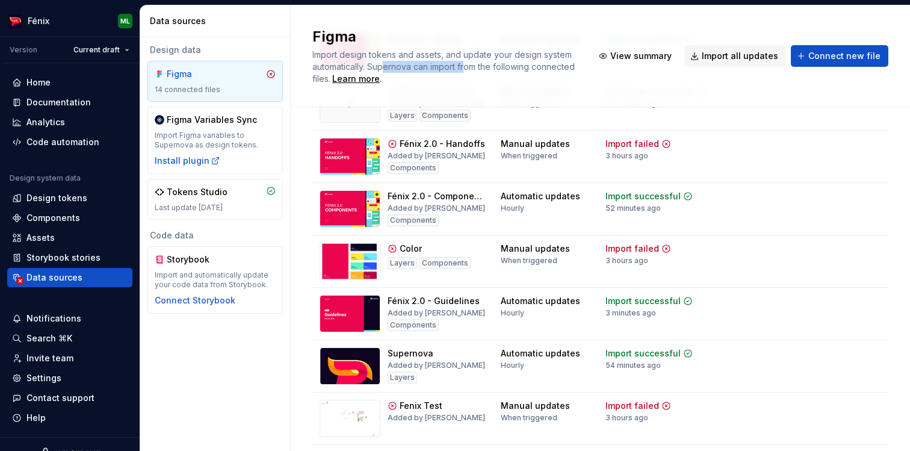
click at [466, 72] on span "Import design tokens and assets, and update your design system automatically. S…" at bounding box center [444, 66] width 265 height 34
click at [345, 78] on div "Learn more" at bounding box center [356, 79] width 48 height 12
click at [75, 106] on div "Documentation" at bounding box center [58, 102] width 64 height 12
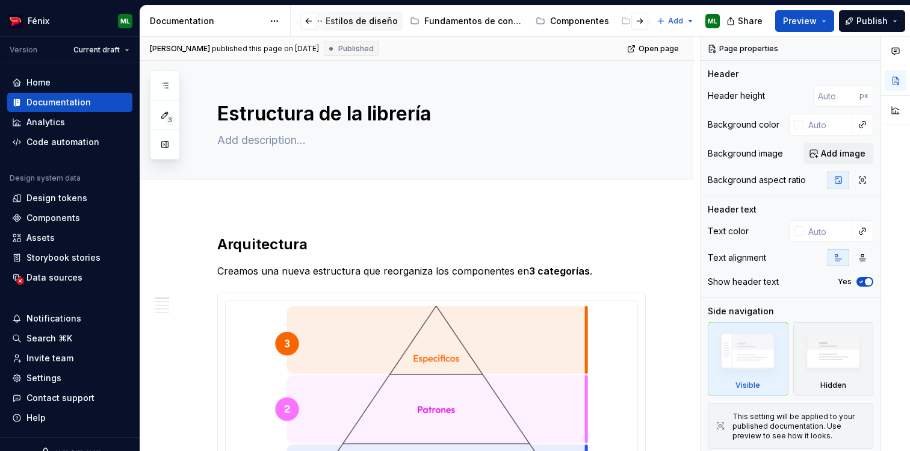
scroll to position [0, 212]
click at [561, 19] on div "Componentes" at bounding box center [578, 21] width 59 height 12
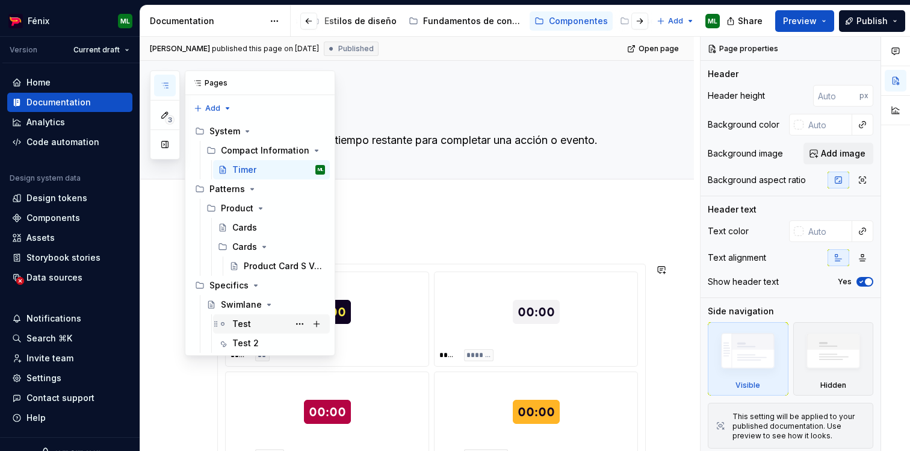
click at [239, 322] on div "Test" at bounding box center [241, 324] width 19 height 12
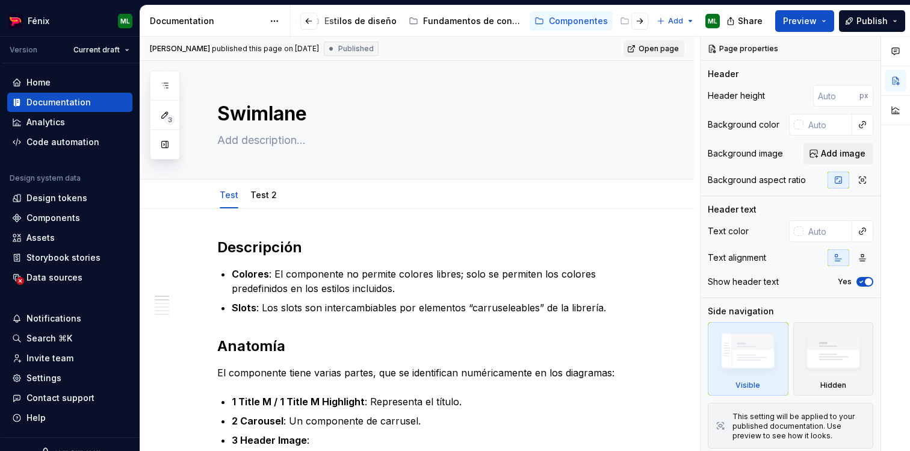
click at [677, 46] on span "Open page" at bounding box center [658, 49] width 40 height 10
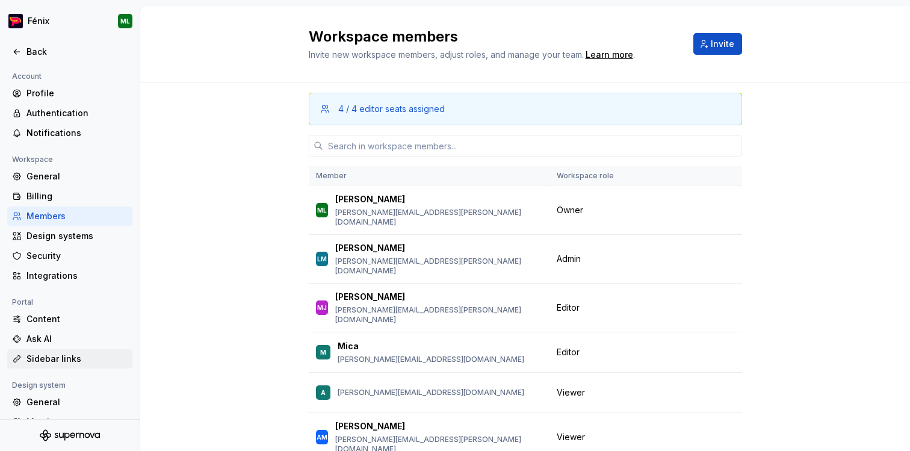
click at [33, 360] on div "Sidebar links" at bounding box center [76, 359] width 101 height 12
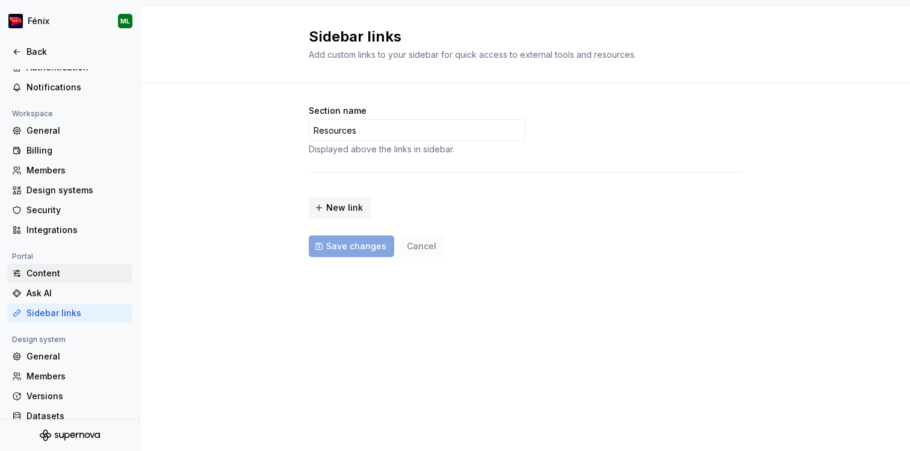
scroll to position [79, 0]
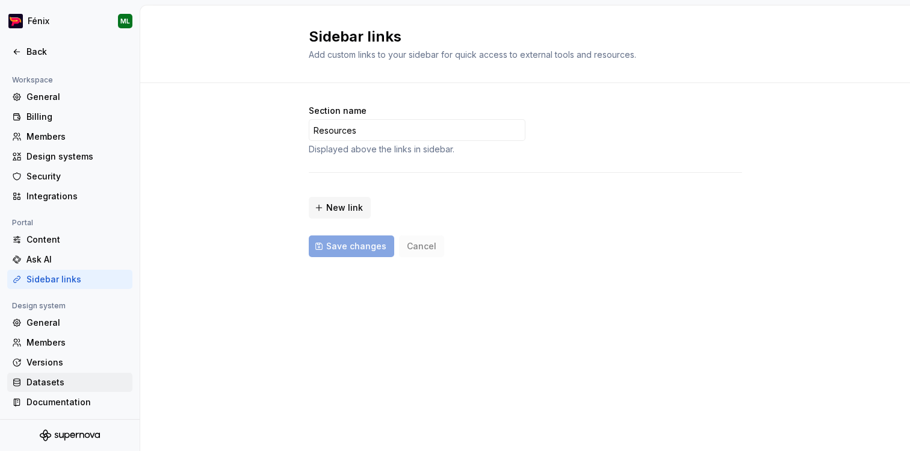
click at [48, 380] on div "Datasets" at bounding box center [76, 382] width 101 height 12
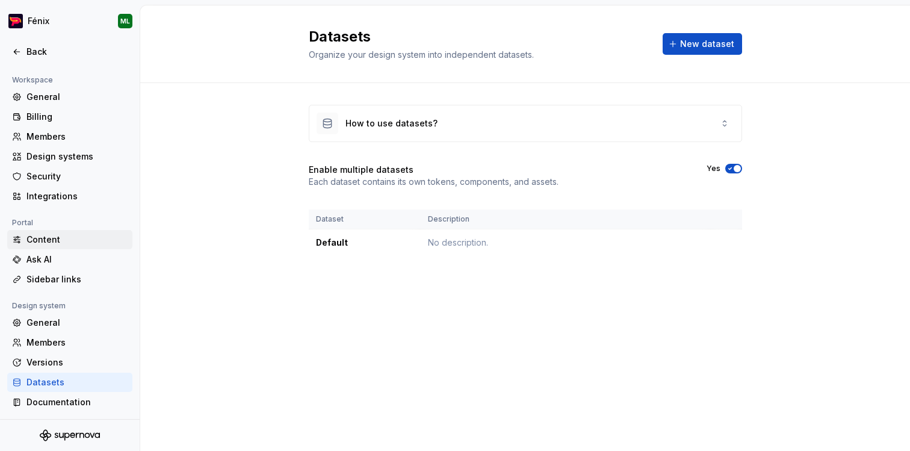
click at [46, 239] on div "Content" at bounding box center [76, 239] width 101 height 12
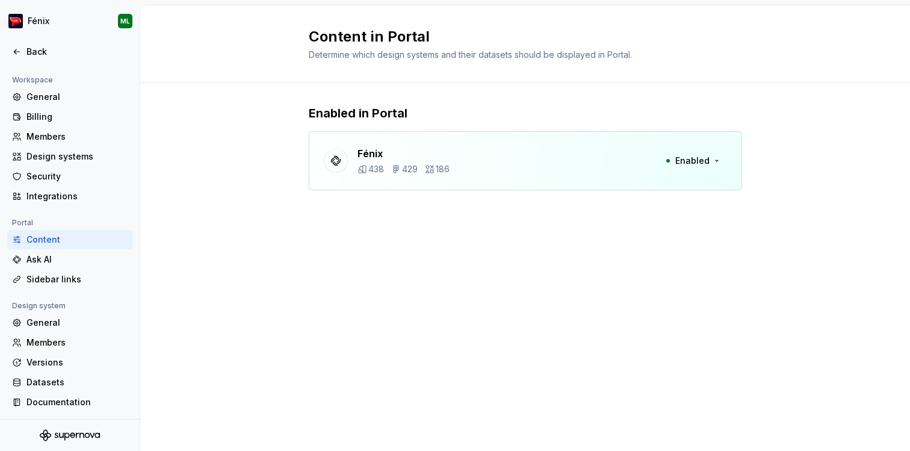
click at [359, 167] on icon at bounding box center [362, 169] width 10 height 10
click at [689, 164] on span "Enabled" at bounding box center [692, 161] width 34 height 12
click at [507, 274] on div "Content in Portal Determine which design systems and their datasets should be d…" at bounding box center [524, 227] width 769 height 445
